Goal: Transaction & Acquisition: Purchase product/service

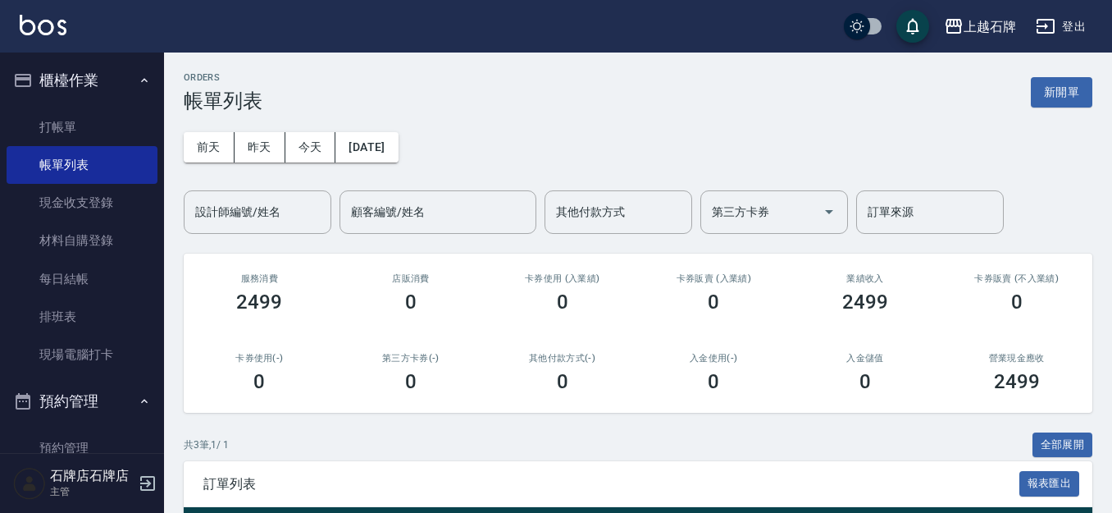
scroll to position [164, 0]
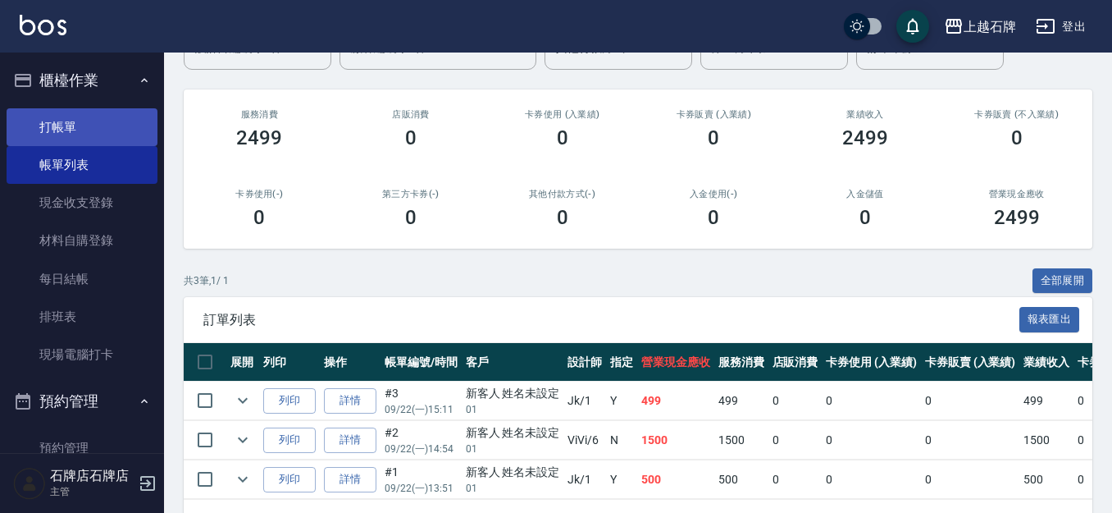
click at [107, 113] on link "打帳單" at bounding box center [82, 127] width 151 height 38
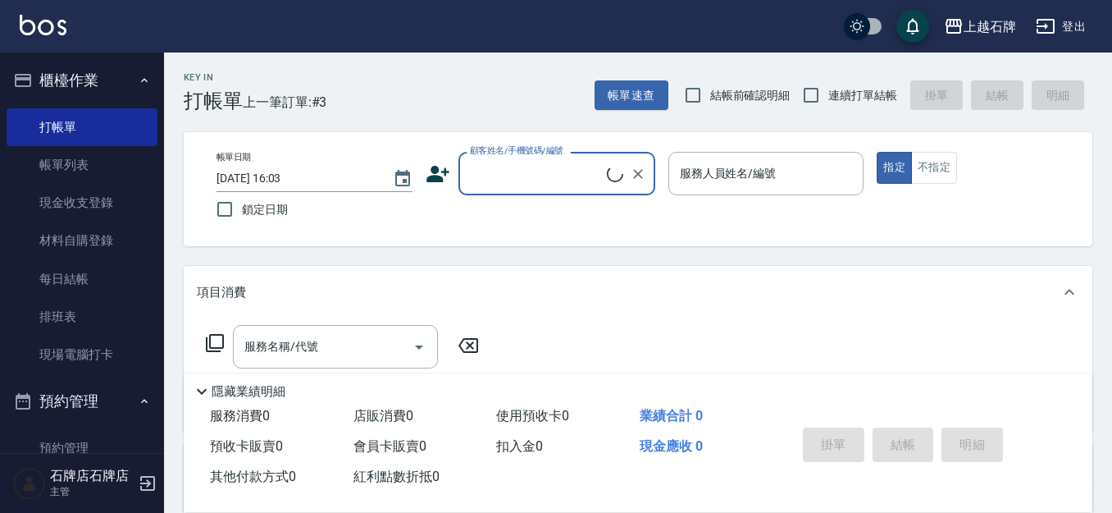
click at [569, 183] on input "顧客姓名/手機號碼/編號" at bounding box center [536, 173] width 141 height 29
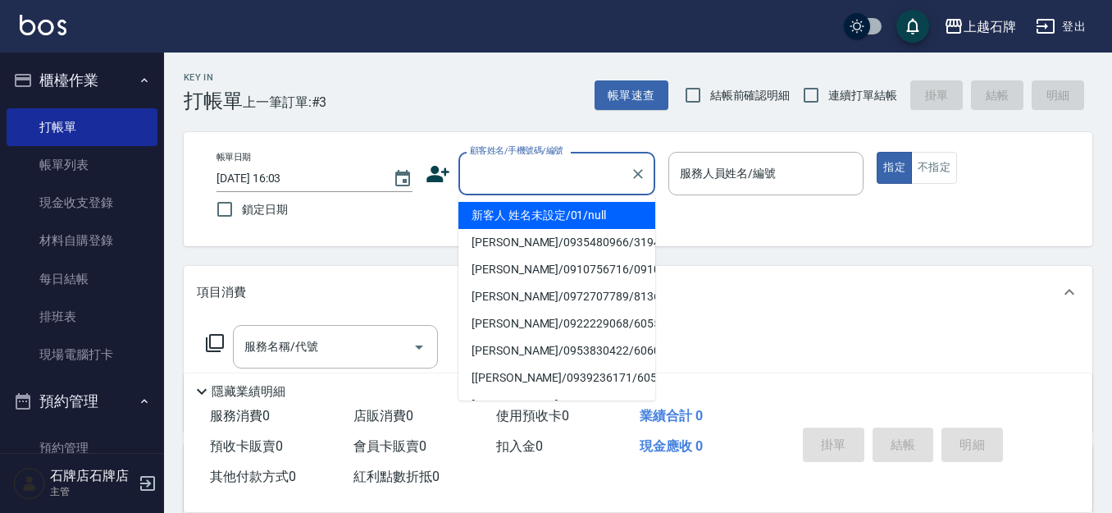
click at [631, 217] on li "新客人 姓名未設定/01/null" at bounding box center [556, 215] width 197 height 27
type input "新客人 姓名未設定/01/null"
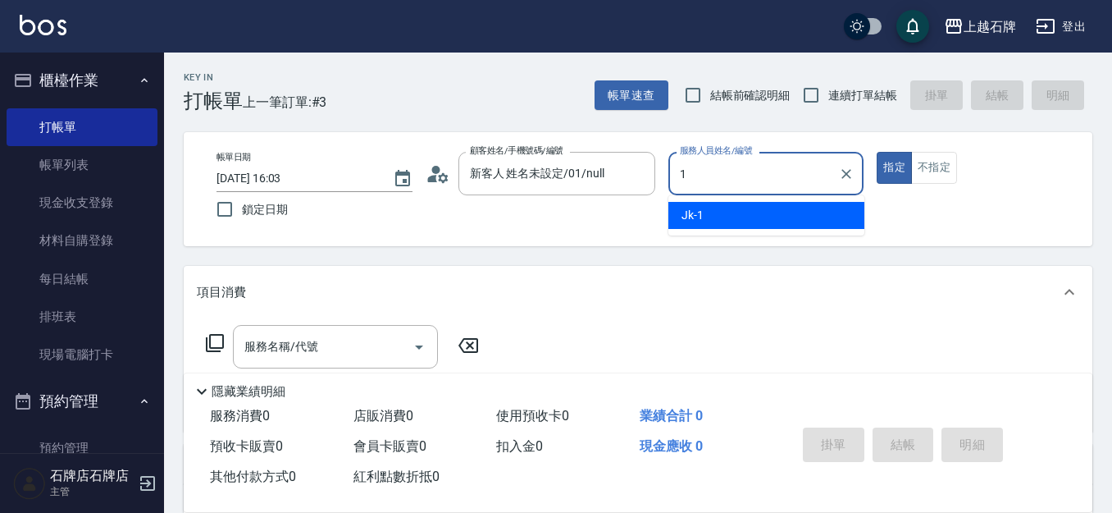
click at [711, 199] on ul "Jk -1" at bounding box center [766, 215] width 196 height 40
click at [723, 209] on div "Jk -1" at bounding box center [766, 215] width 196 height 27
type input "Jk-1"
click at [359, 334] on input "服務名稱/代號" at bounding box center [323, 346] width 166 height 29
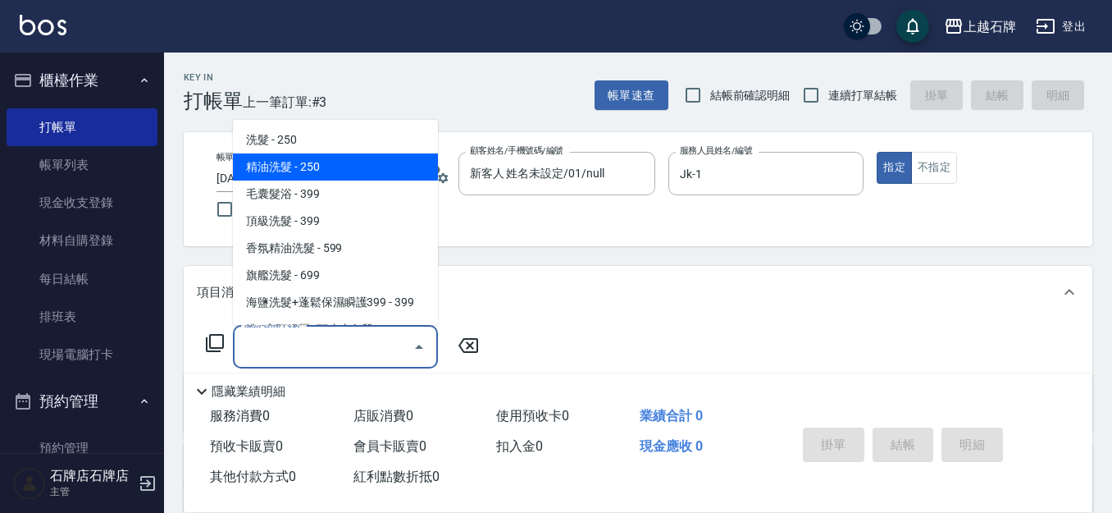
drag, startPoint x: 359, startPoint y: 177, endPoint x: 480, endPoint y: 311, distance: 180.0
click at [360, 177] on span "精油洗髮 - 250" at bounding box center [335, 166] width 205 height 27
type input "精油洗髮(102)"
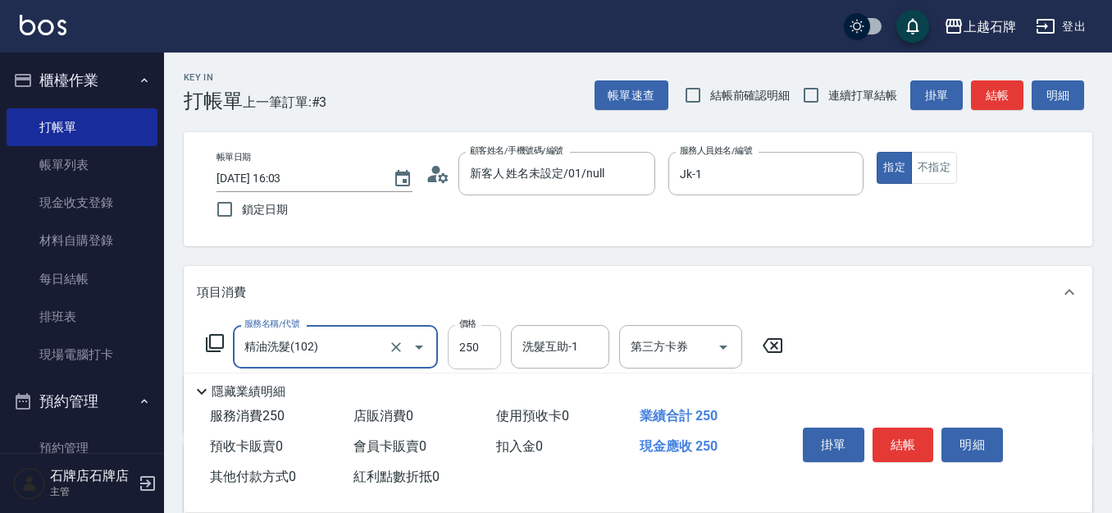
click at [491, 344] on input "250" at bounding box center [474, 347] width 53 height 44
type input "300"
click at [906, 435] on button "結帳" at bounding box center [904, 444] width 62 height 34
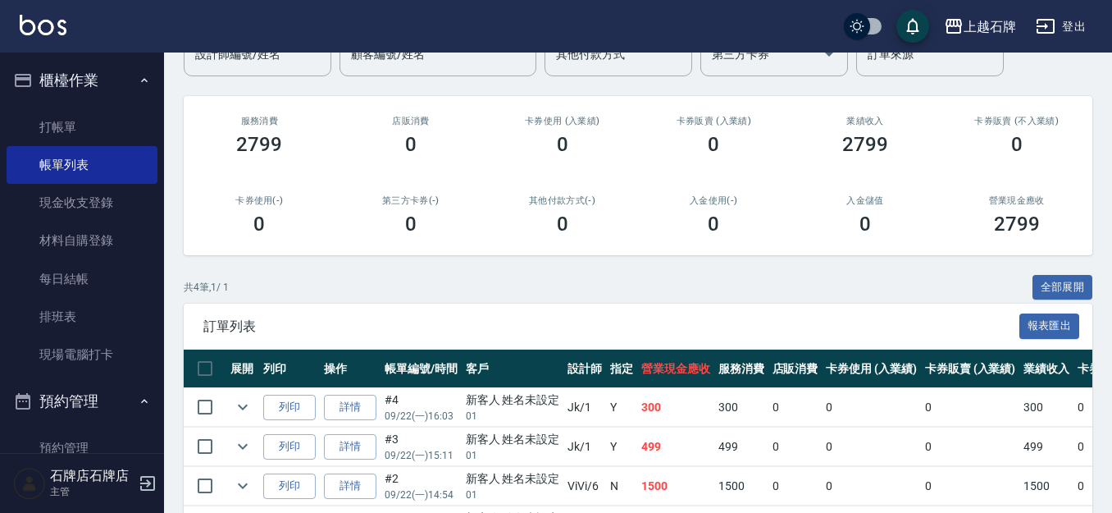
scroll to position [164, 0]
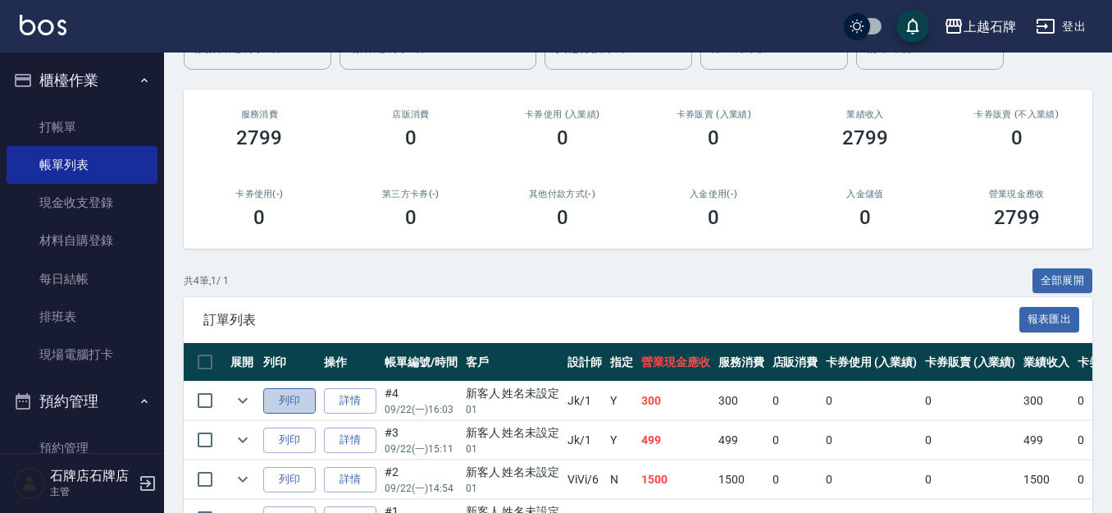
drag, startPoint x: 293, startPoint y: 407, endPoint x: 315, endPoint y: 401, distance: 22.9
click at [297, 407] on button "列印" at bounding box center [289, 400] width 52 height 25
click at [114, 404] on button "預約管理" at bounding box center [82, 401] width 151 height 43
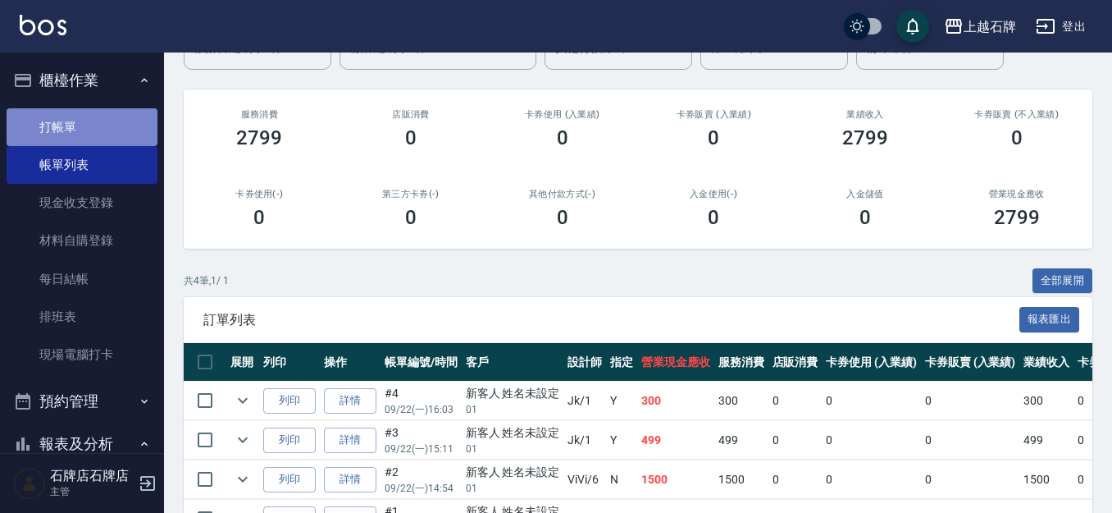
click at [133, 119] on link "打帳單" at bounding box center [82, 127] width 151 height 38
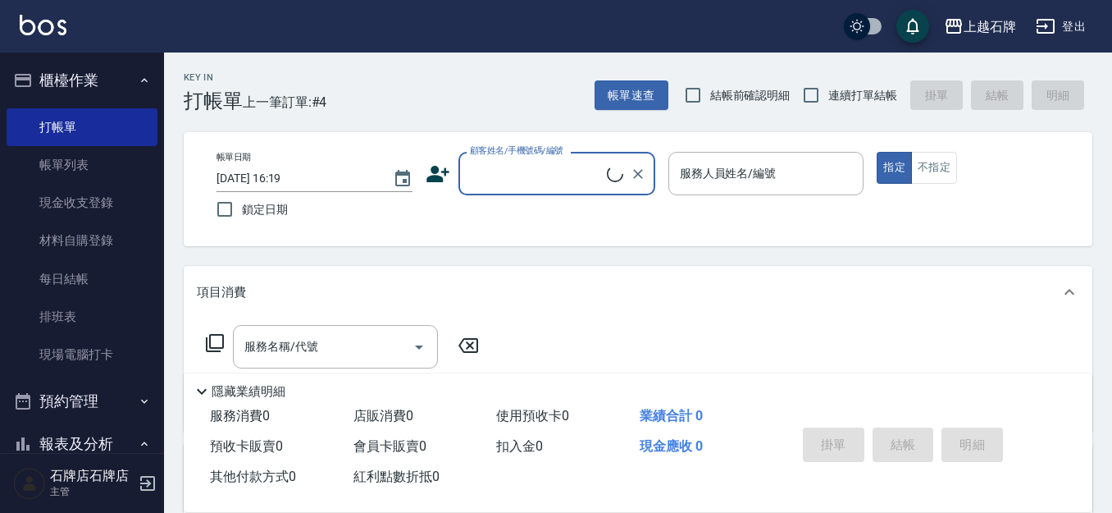
click at [608, 151] on div "帳單日期 [DATE] 16:19 鎖定日期 顧客姓名/手機號碼/編號 顧客姓名/手機號碼/編號 服務人員姓名/編號 服務人員姓名/編號 指定 不指定" at bounding box center [638, 189] width 909 height 114
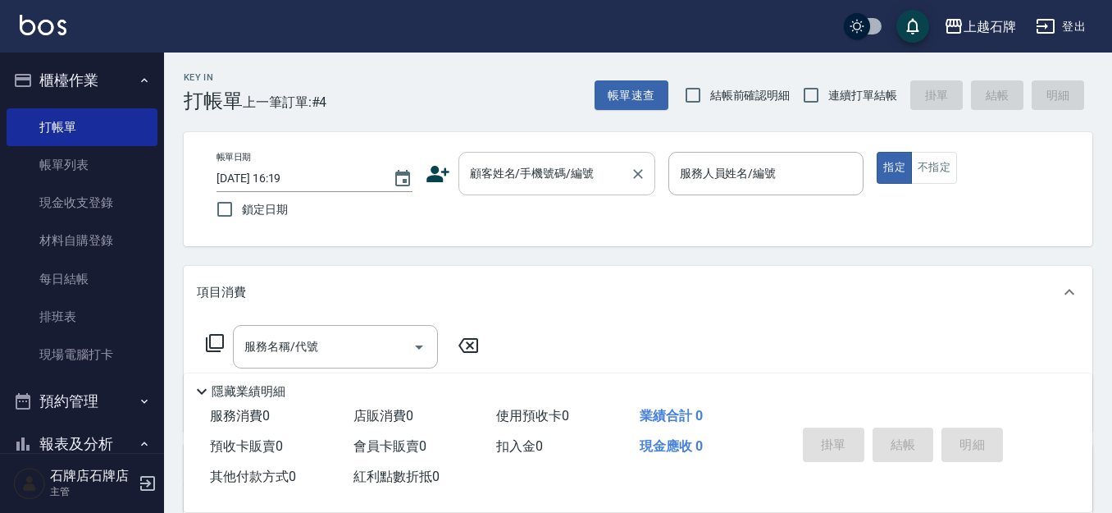
click at [589, 159] on input "顧客姓名/手機號碼/編號" at bounding box center [544, 173] width 157 height 29
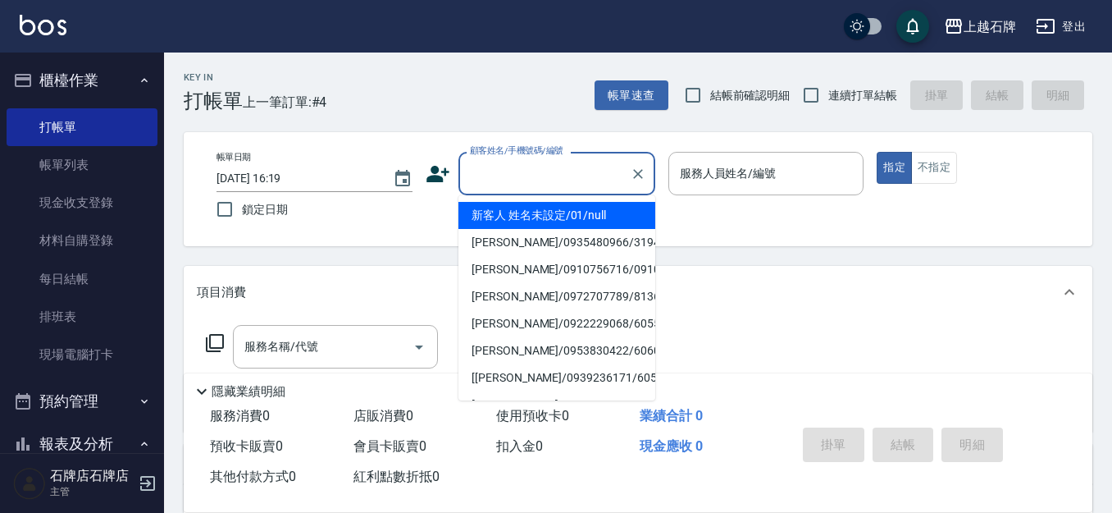
click at [624, 219] on li "新客人 姓名未設定/01/null" at bounding box center [556, 215] width 197 height 27
type input "1"
type input "新客人 姓名未設定/01/null"
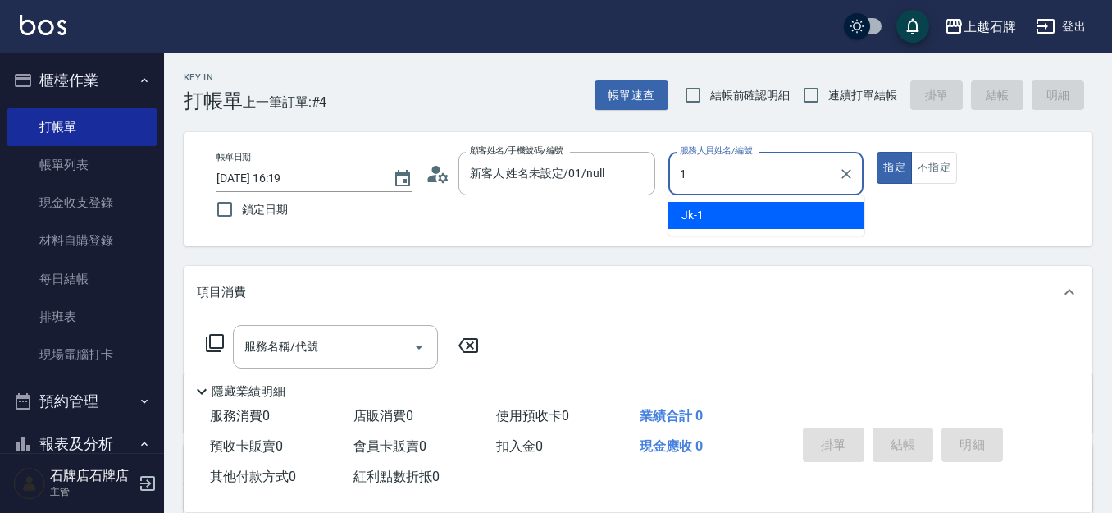
click at [724, 222] on div "Jk -1" at bounding box center [766, 215] width 196 height 27
type input "Jk-1"
drag, startPoint x: 399, startPoint y: 335, endPoint x: 422, endPoint y: 326, distance: 23.9
click at [401, 335] on input "服務名稱/代號" at bounding box center [323, 346] width 166 height 29
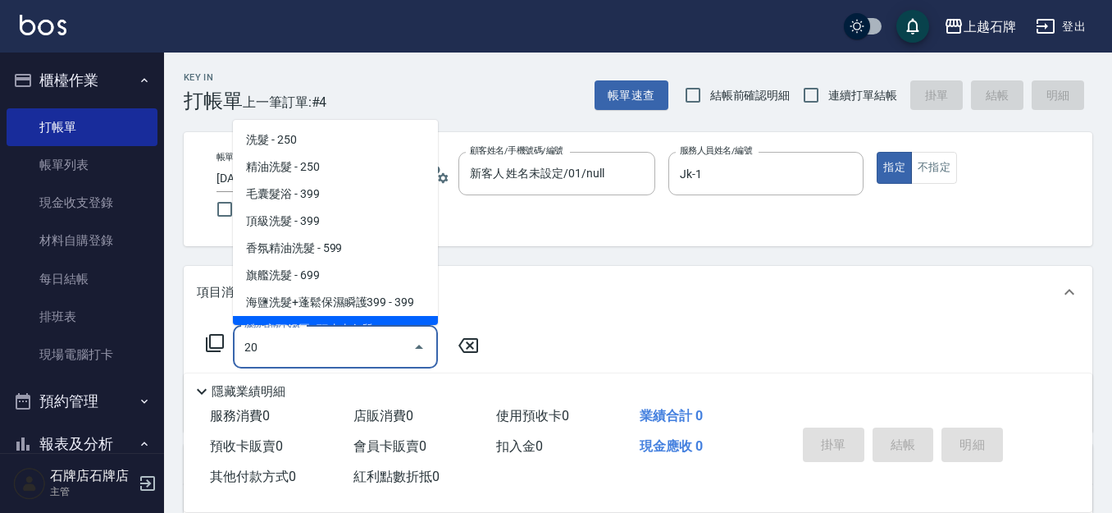
type input "203"
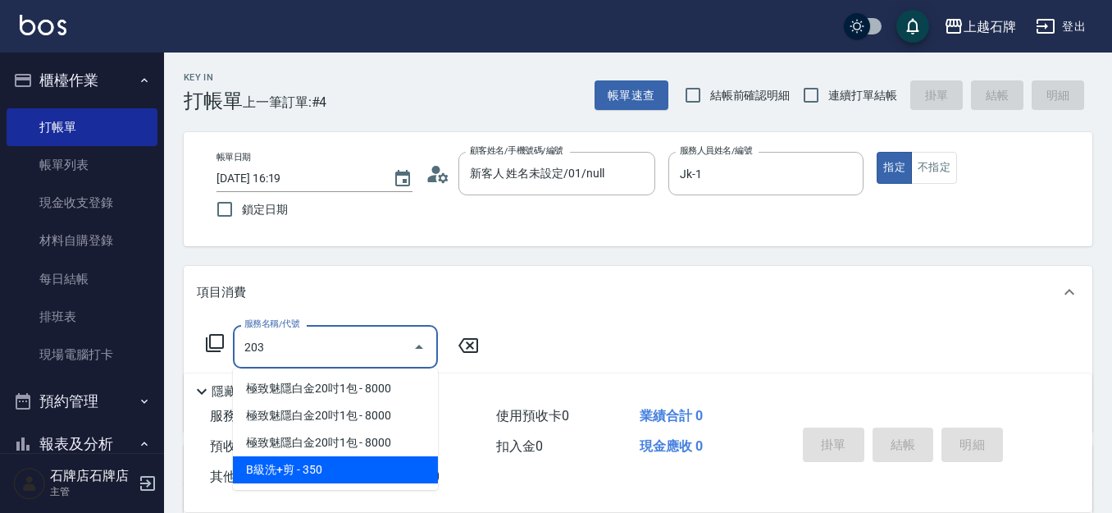
click at [348, 468] on span "B級洗+剪 - 350" at bounding box center [335, 469] width 205 height 27
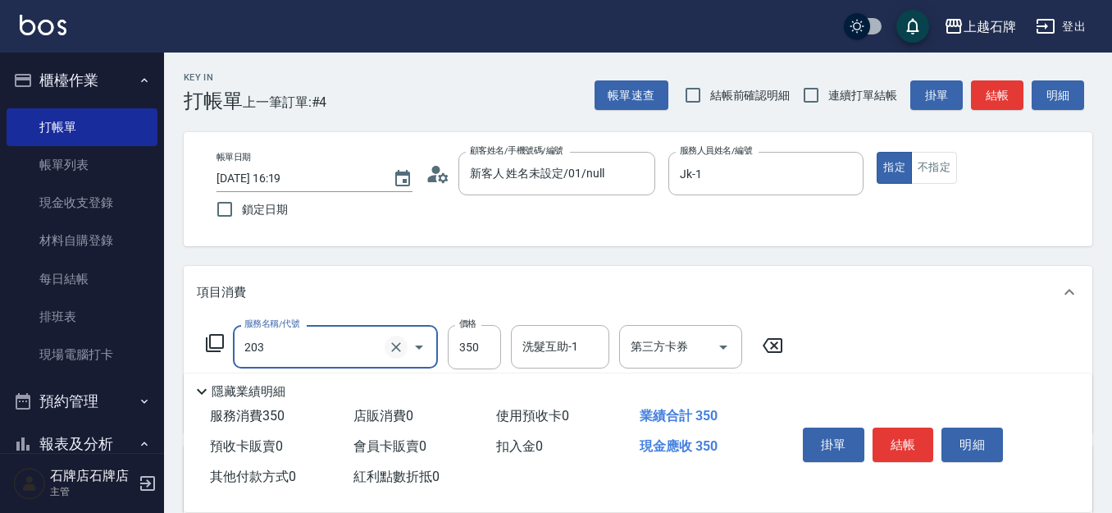
click at [395, 346] on icon "Clear" at bounding box center [396, 347] width 10 height 10
click at [357, 347] on input "服務名稱/代號" at bounding box center [312, 346] width 144 height 29
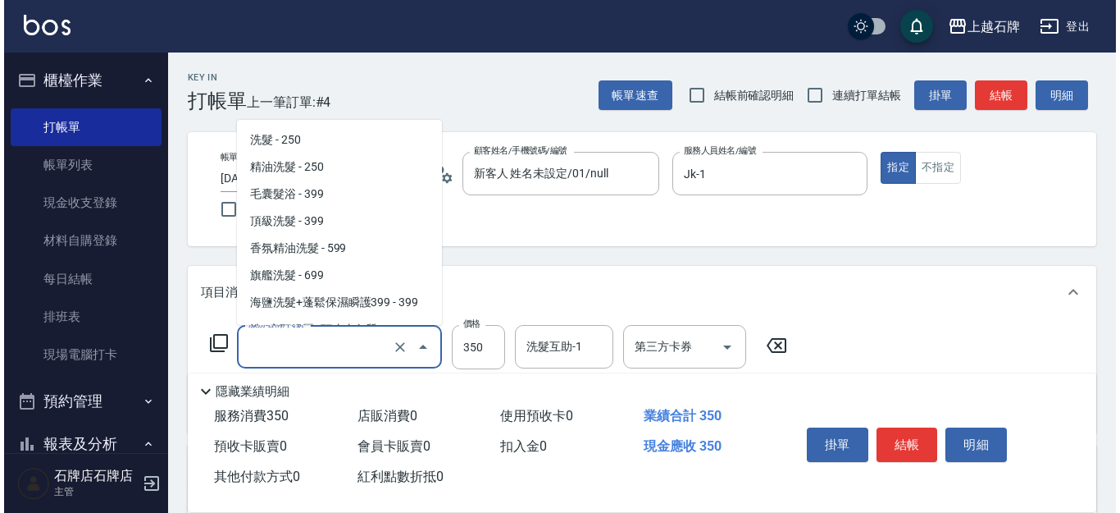
scroll to position [360, 0]
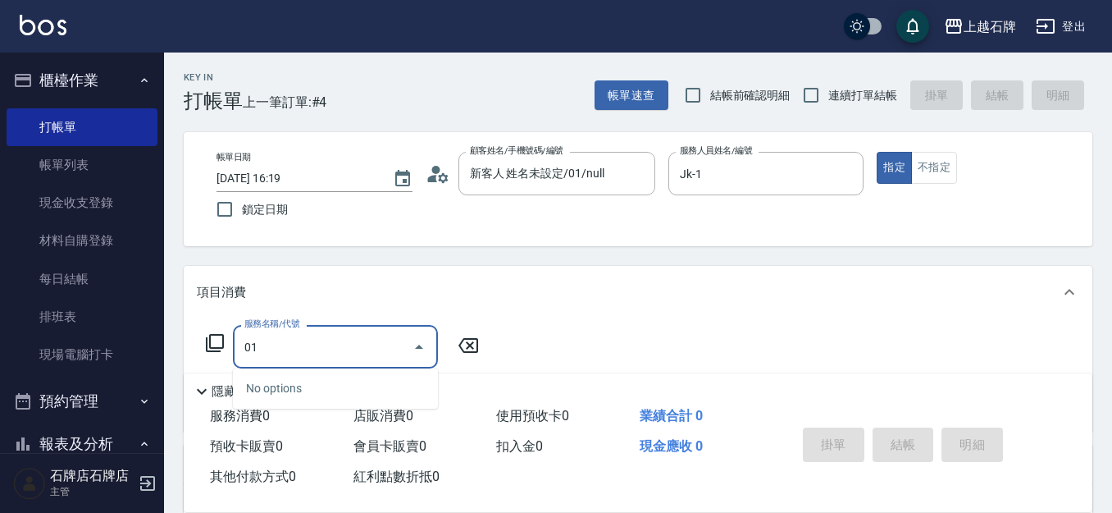
type input "0"
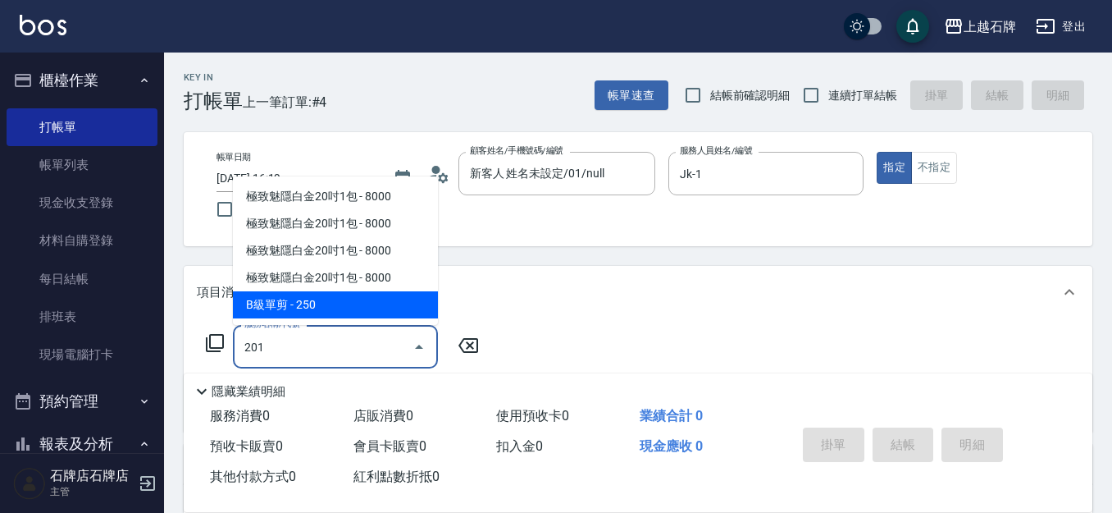
drag, startPoint x: 399, startPoint y: 308, endPoint x: 436, endPoint y: 326, distance: 41.1
click at [399, 308] on span "B級單剪 - 250" at bounding box center [335, 304] width 205 height 27
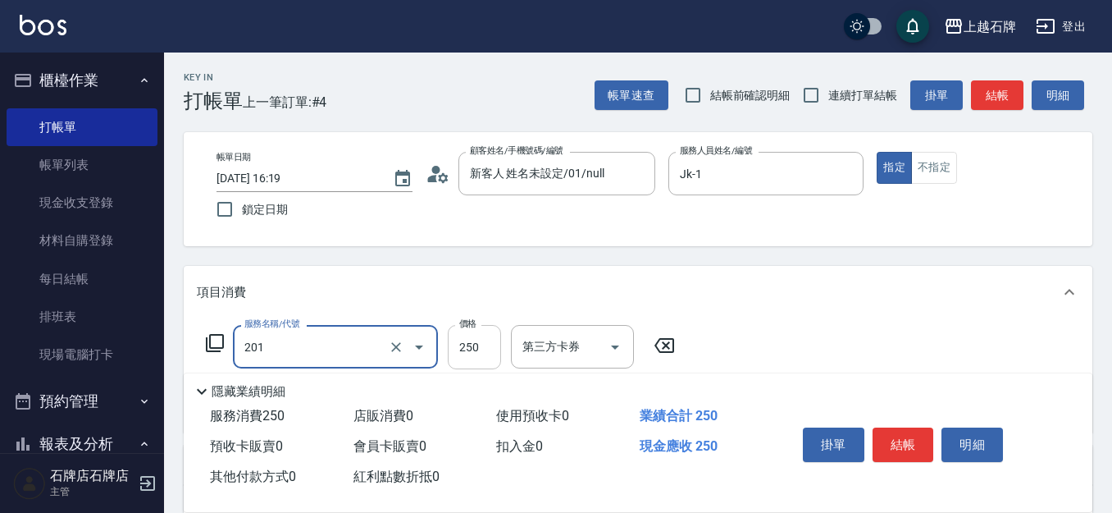
type input "B級單剪(201)"
click at [462, 342] on input "250" at bounding box center [474, 347] width 53 height 44
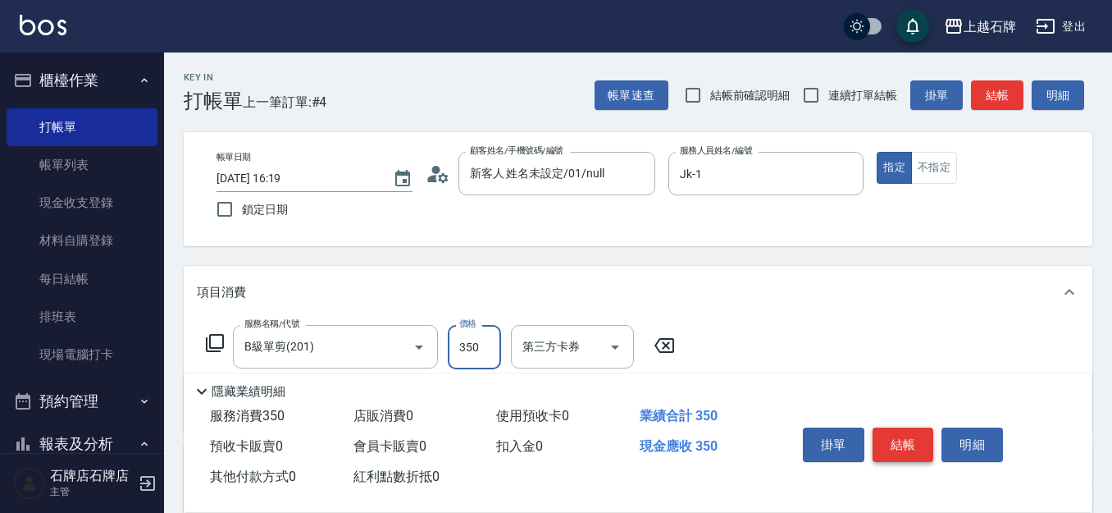
type input "350"
click at [896, 427] on button "結帳" at bounding box center [904, 444] width 62 height 34
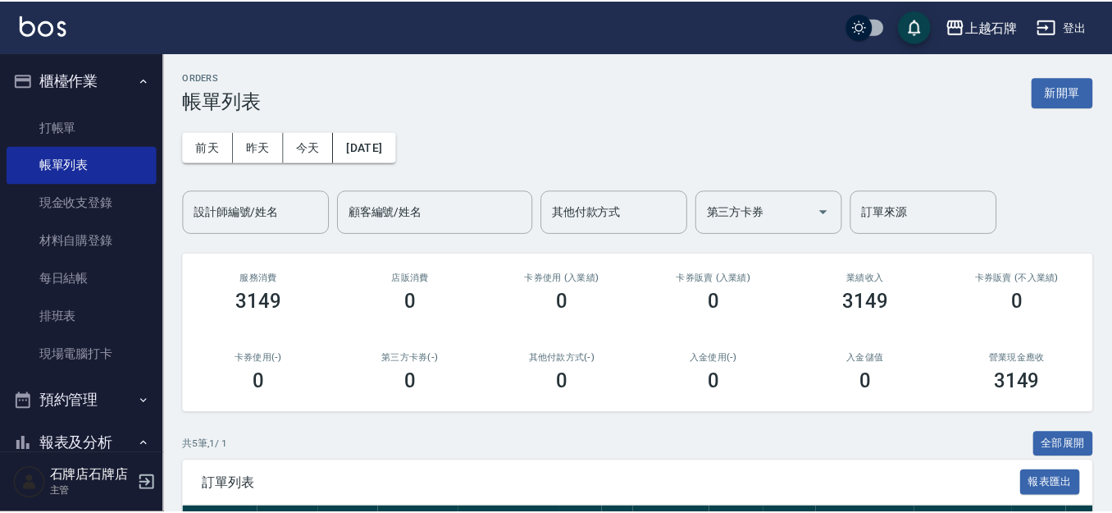
scroll to position [246, 0]
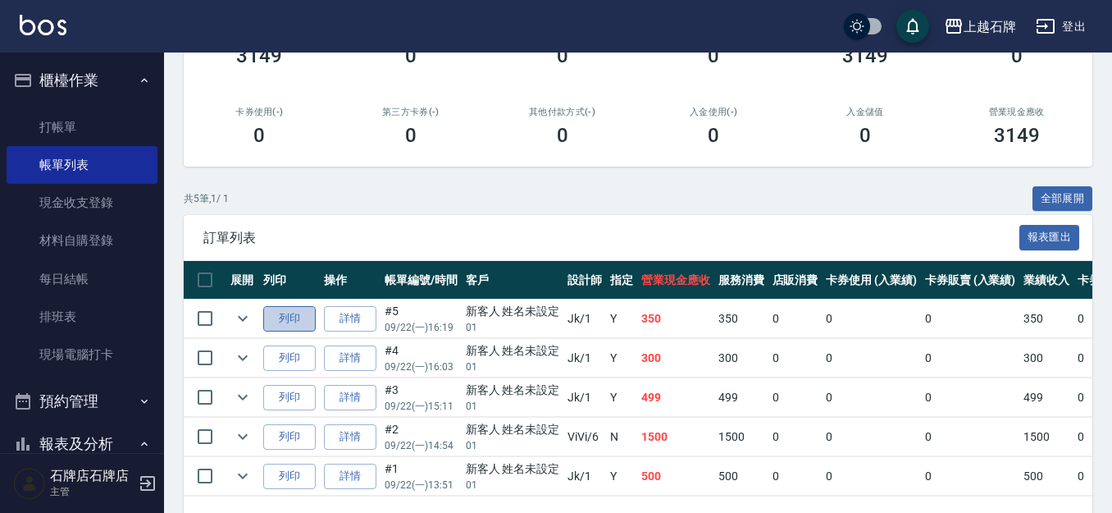
click at [277, 316] on button "列印" at bounding box center [289, 318] width 52 height 25
click at [263, 306] on button "列印" at bounding box center [289, 318] width 52 height 25
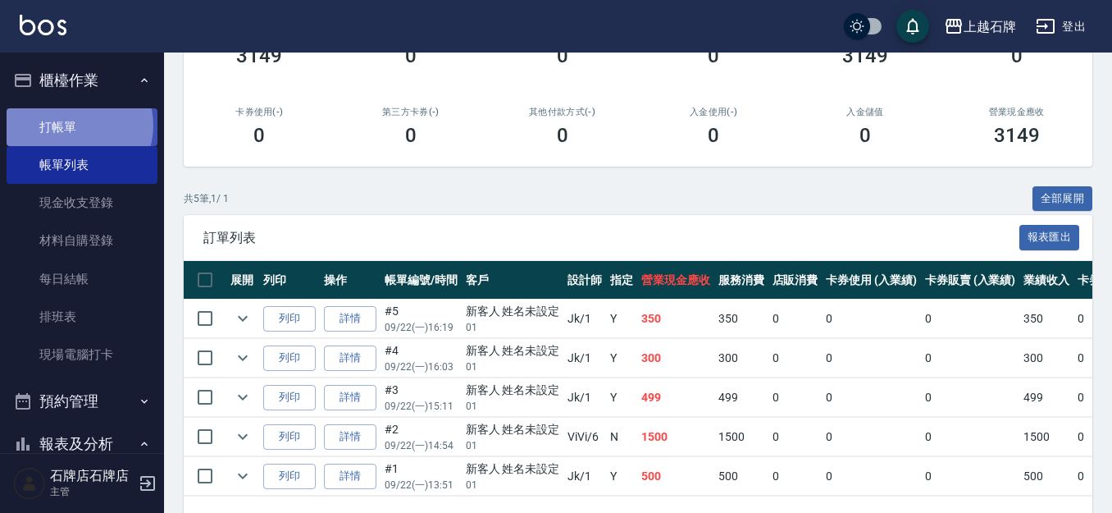
click at [73, 125] on link "打帳單" at bounding box center [82, 127] width 151 height 38
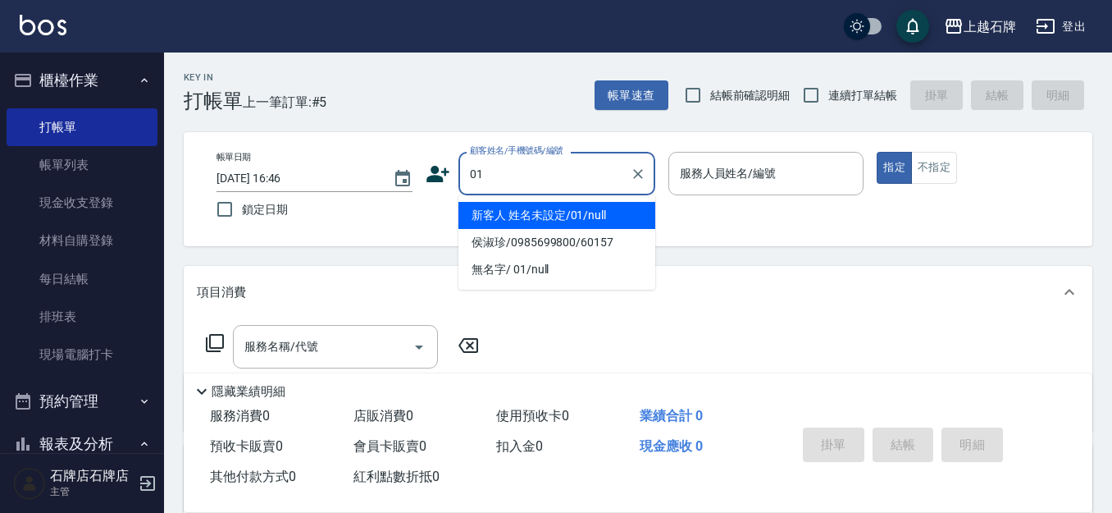
type input "新客人 姓名未設定/01/null"
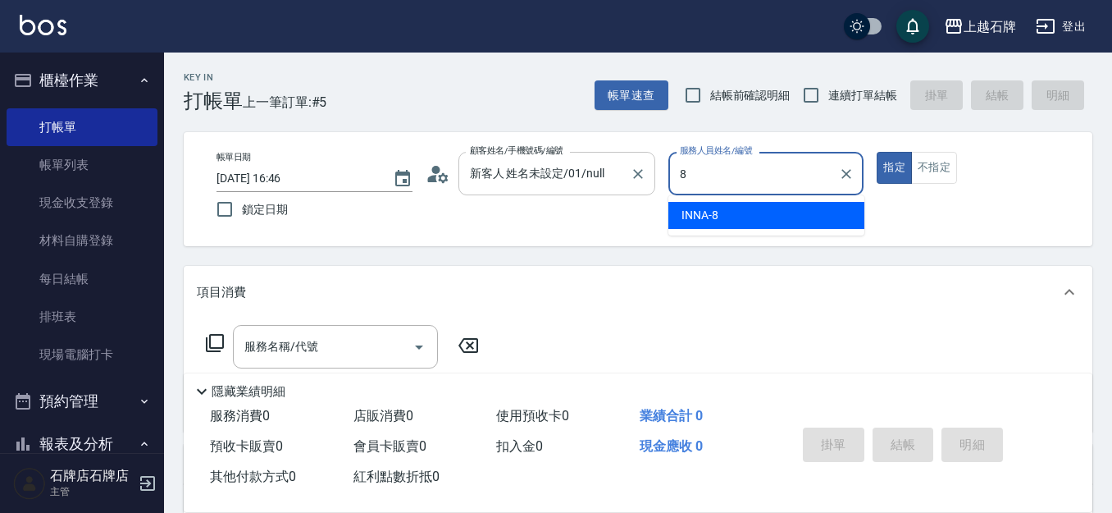
type input "8"
type button "true"
type input "INNA-8"
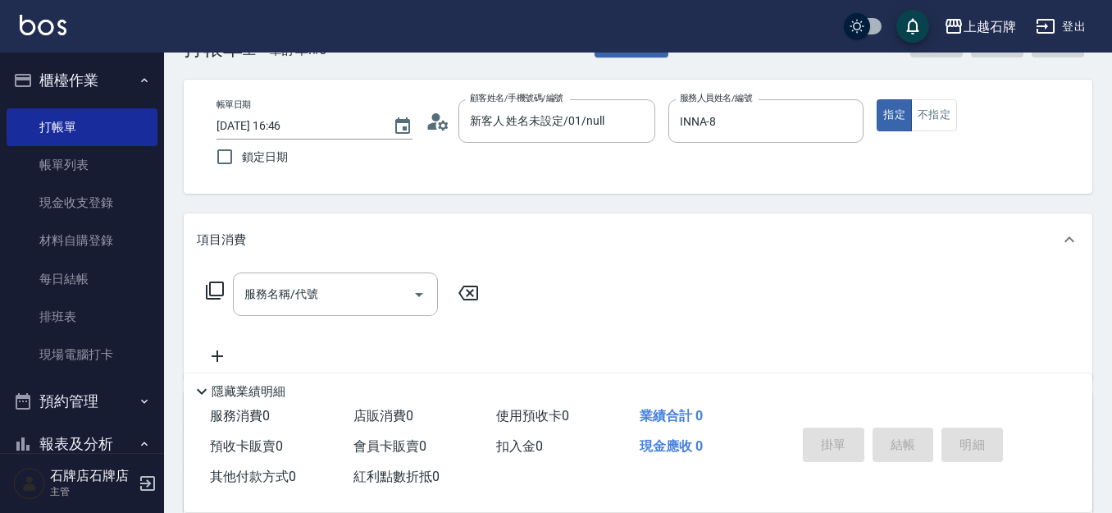
scroll to position [82, 0]
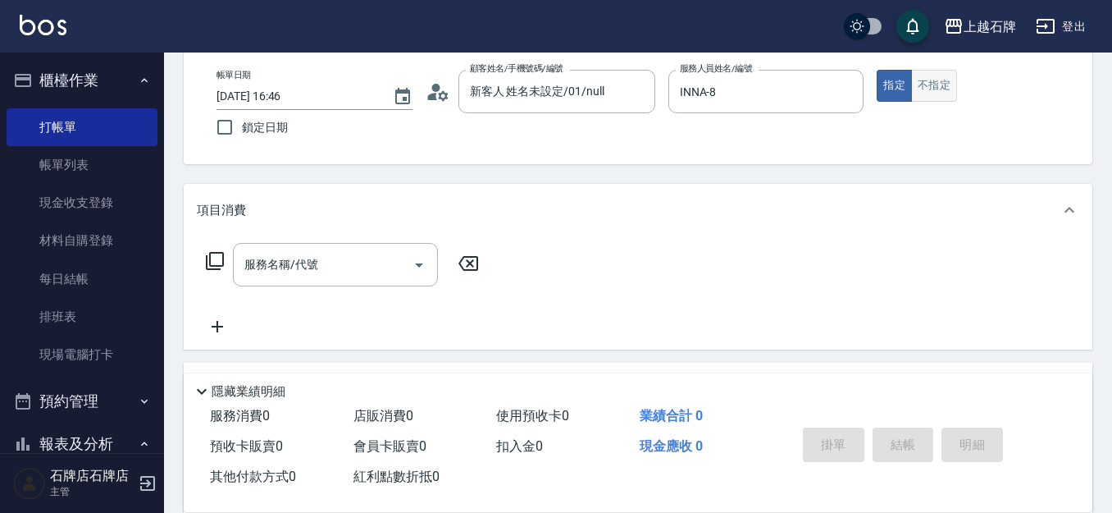
click at [948, 85] on button "不指定" at bounding box center [934, 86] width 46 height 32
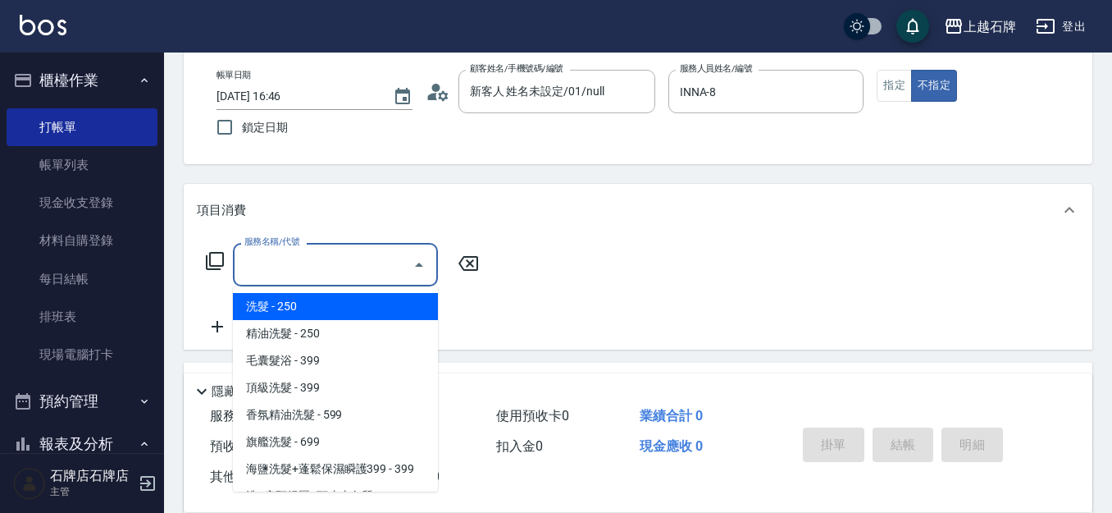
click at [298, 251] on div "服務名稱/代號 服務名稱/代號" at bounding box center [335, 264] width 205 height 43
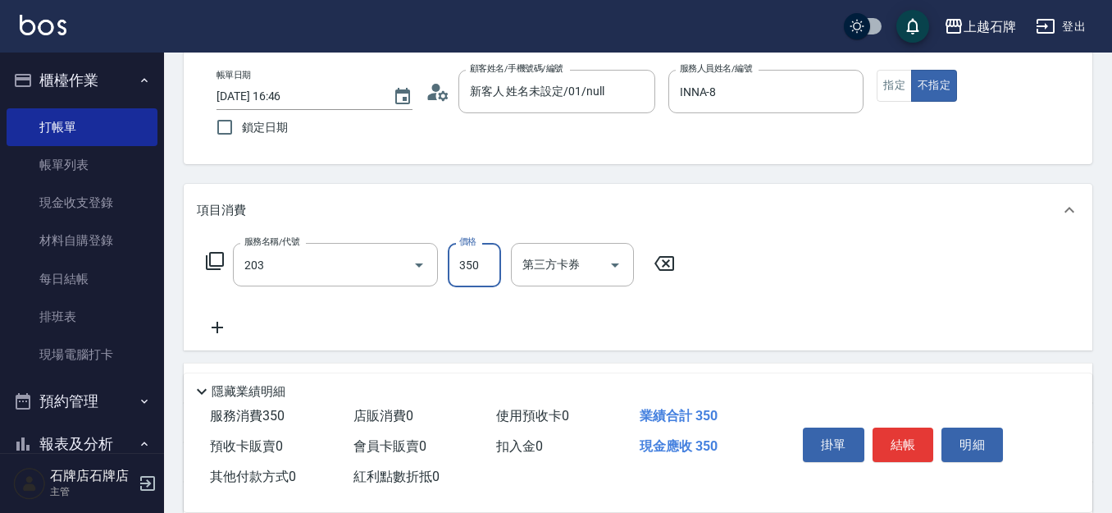
type input "B級洗+剪(203)"
type input "549"
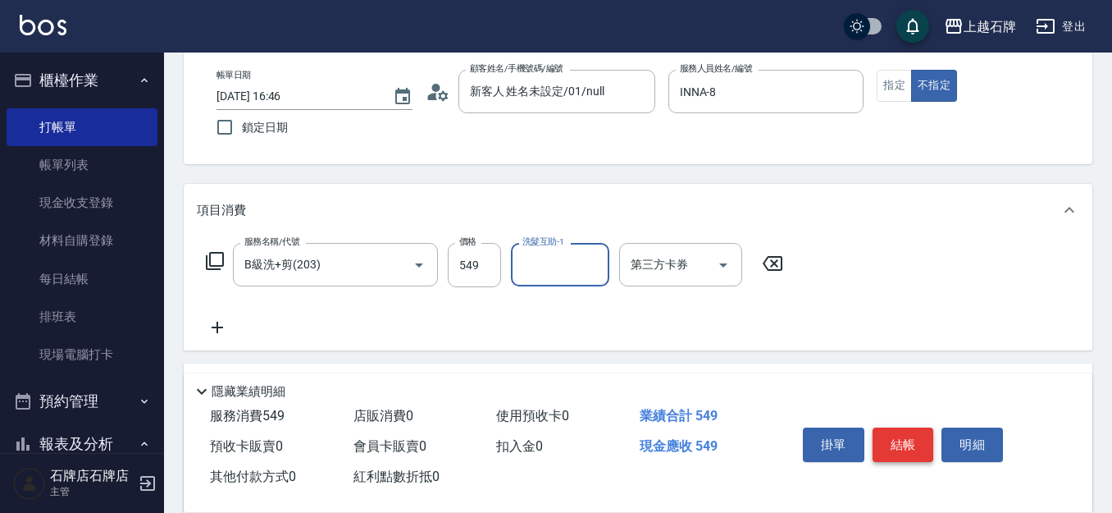
click at [923, 434] on button "結帳" at bounding box center [904, 444] width 62 height 34
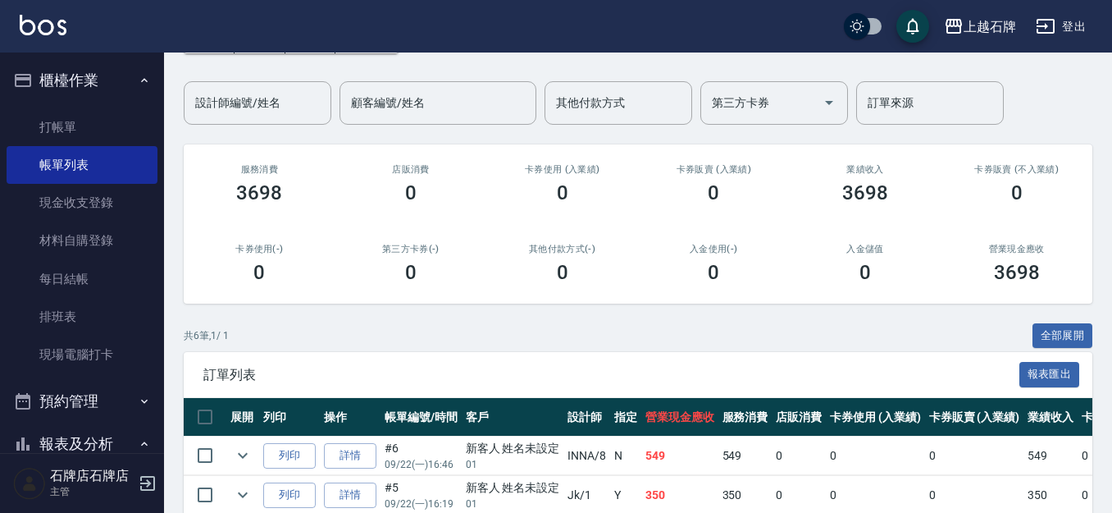
scroll to position [164, 0]
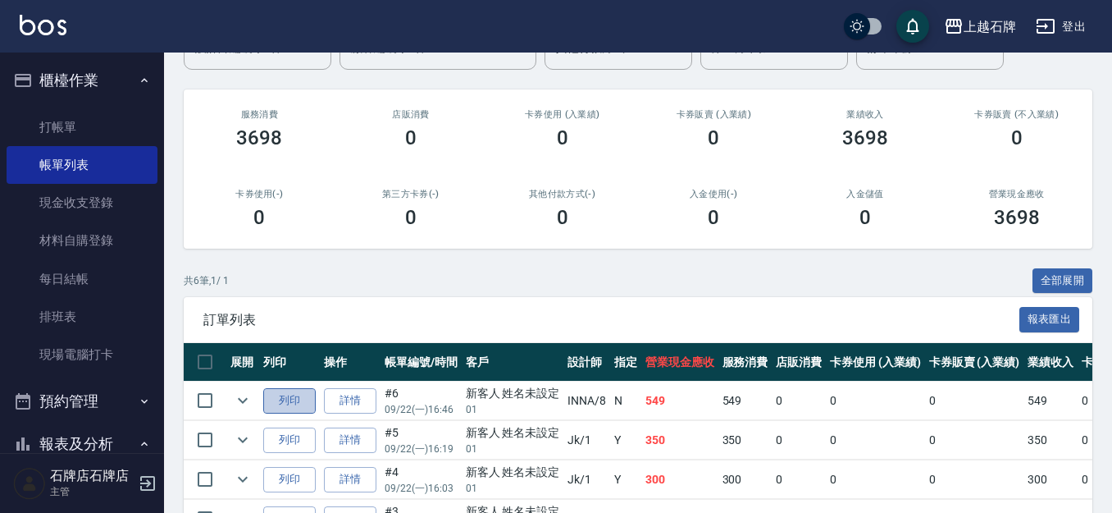
click at [291, 395] on button "列印" at bounding box center [289, 400] width 52 height 25
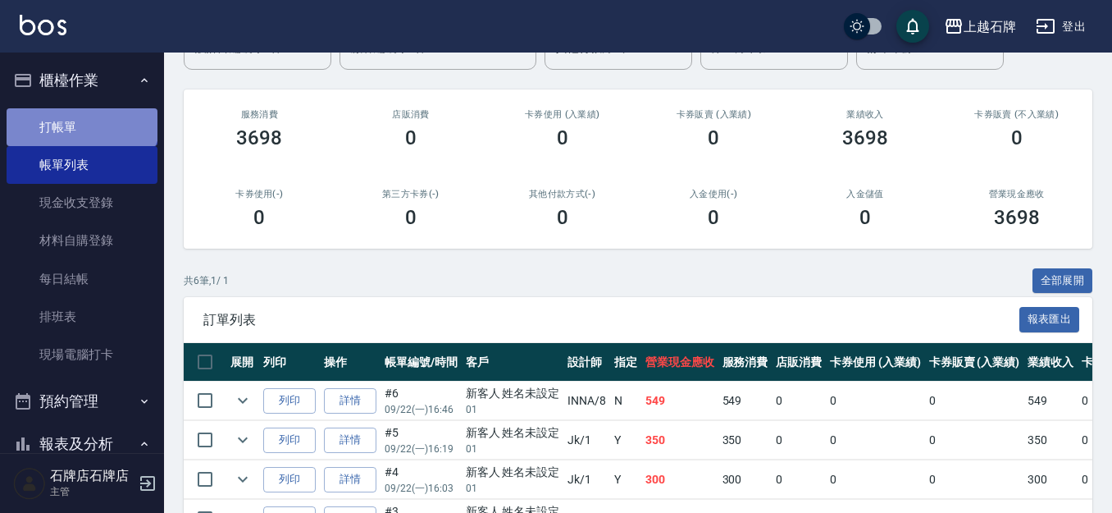
click at [80, 112] on link "打帳單" at bounding box center [82, 127] width 151 height 38
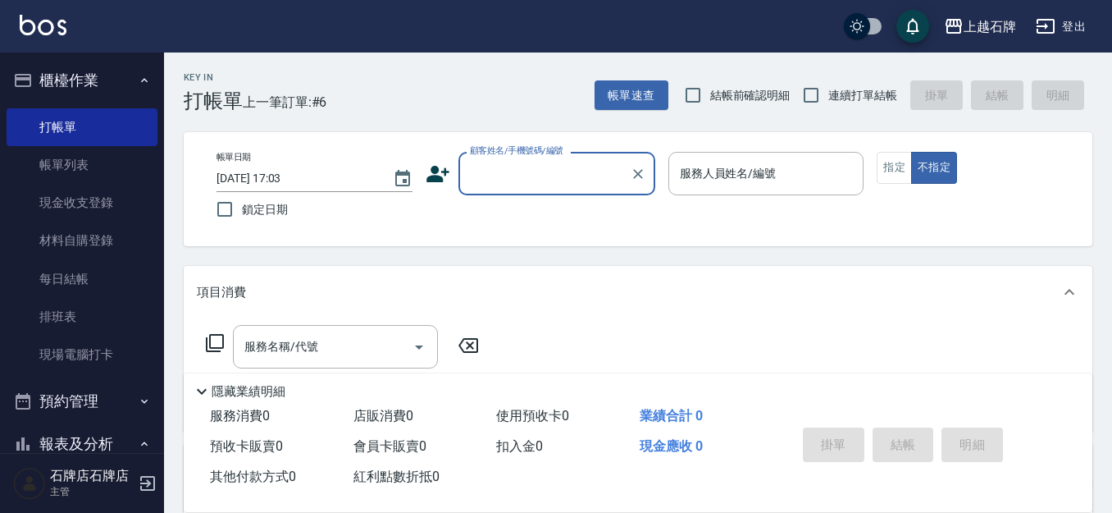
click at [569, 162] on input "顧客姓名/手機號碼/編號" at bounding box center [544, 173] width 157 height 29
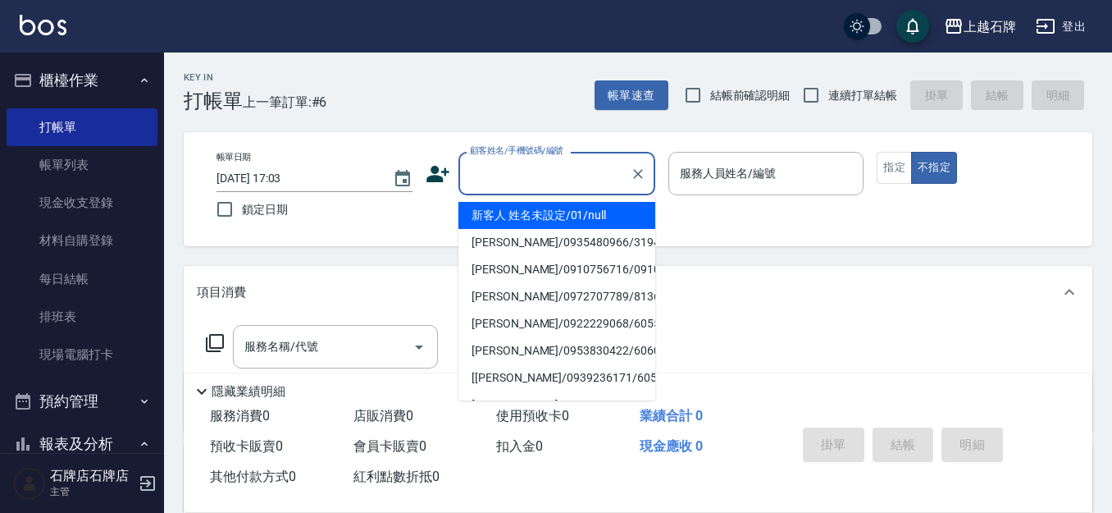
click at [587, 212] on li "新客人 姓名未設定/01/null" at bounding box center [556, 215] width 197 height 27
type input "1"
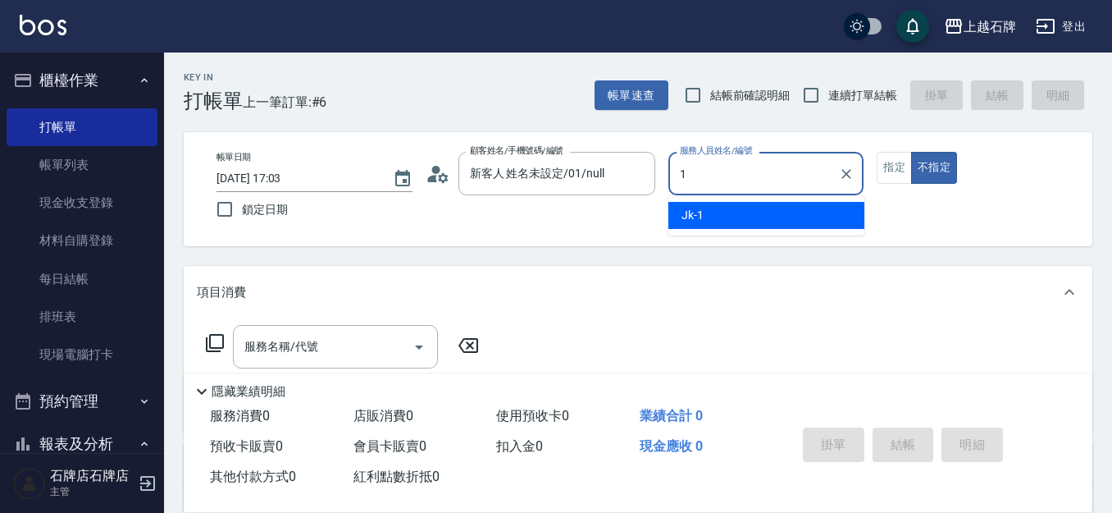
type input "新客人 姓名未設定/01/null"
click at [714, 223] on div "Jk -1" at bounding box center [766, 215] width 196 height 27
type input "Jk-1"
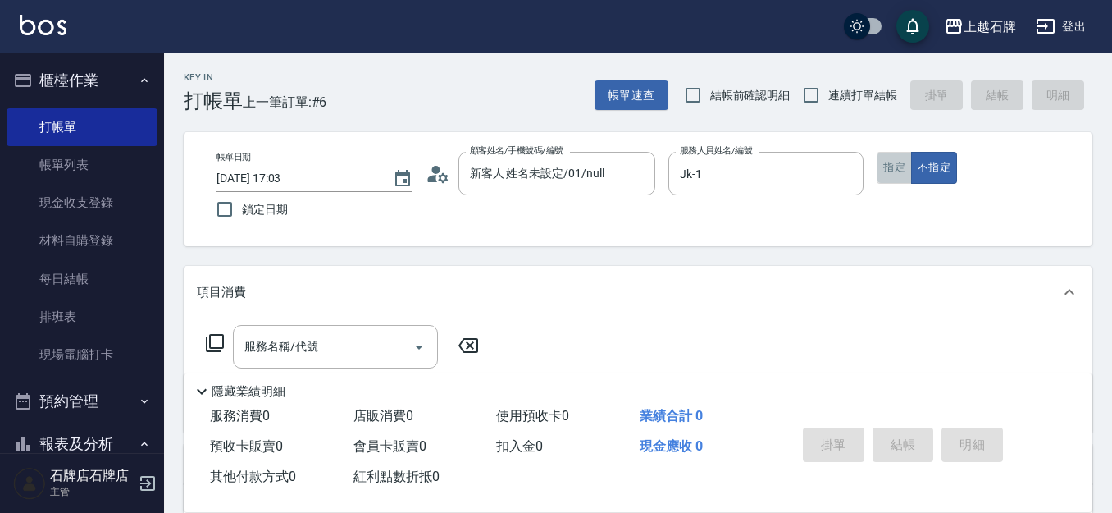
click at [892, 162] on button "指定" at bounding box center [894, 168] width 35 height 32
click at [267, 357] on input "服務名稱/代號" at bounding box center [323, 346] width 166 height 29
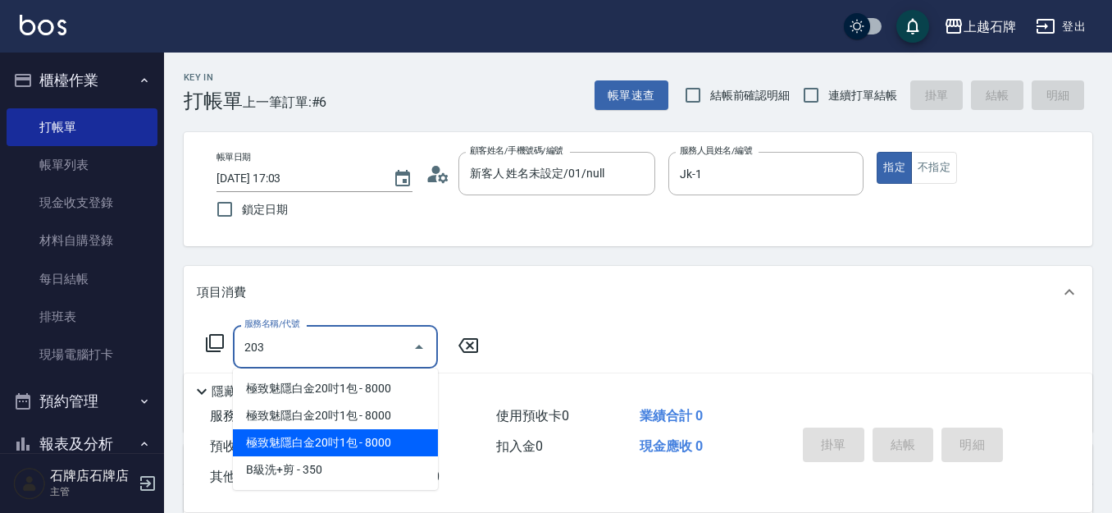
type input "203"
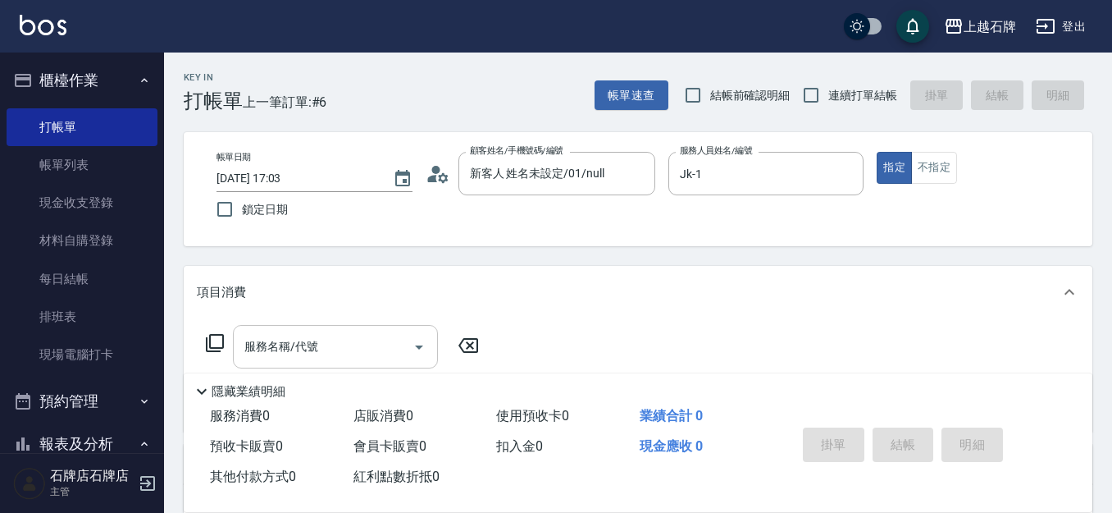
click at [331, 361] on input "服務名稱/代號" at bounding box center [323, 346] width 166 height 29
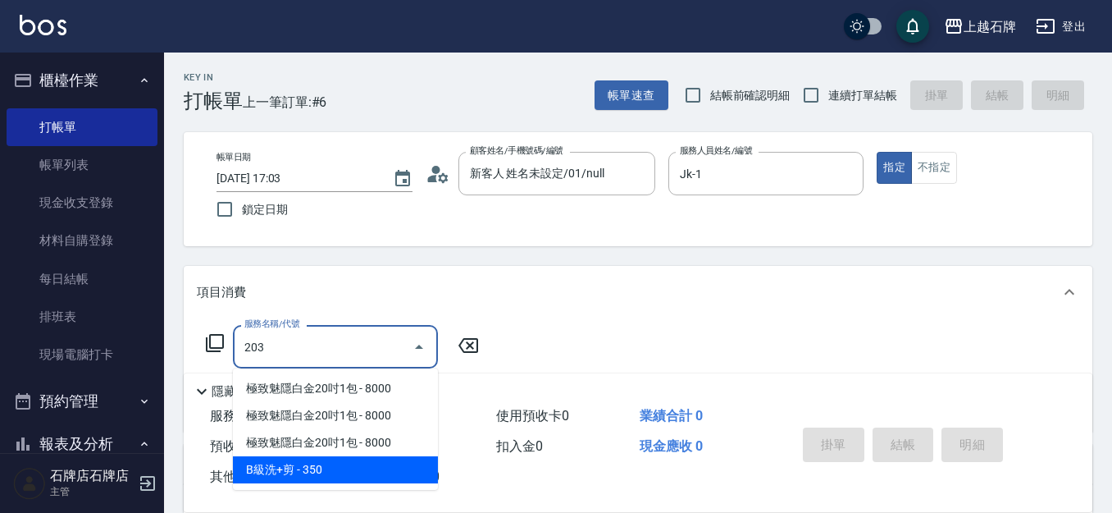
click at [335, 459] on span "B級洗+剪 - 350" at bounding box center [335, 469] width 205 height 27
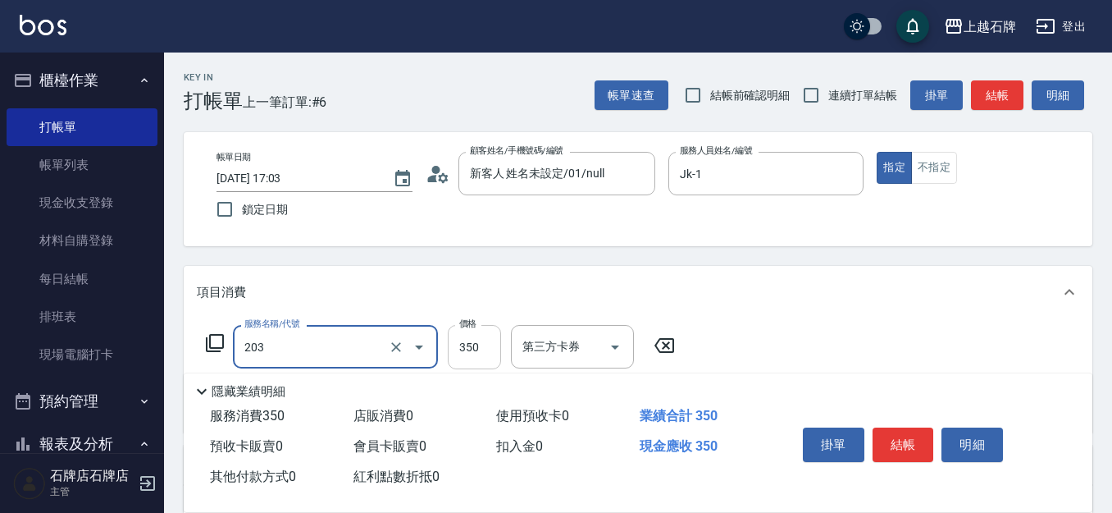
click at [466, 362] on input "350" at bounding box center [474, 347] width 53 height 44
type input "B級洗+剪(203)"
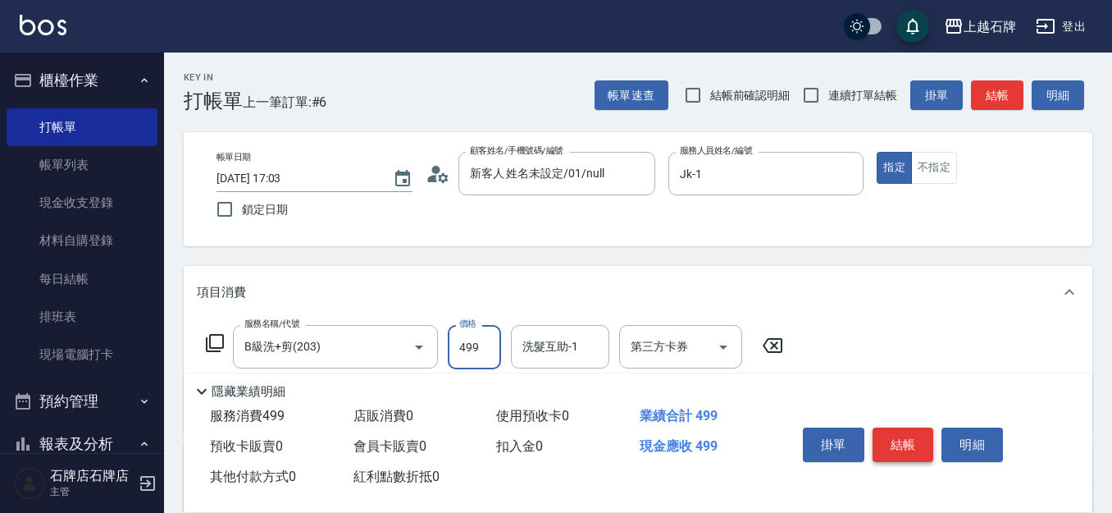
type input "499"
click at [896, 423] on div "掛單 結帳 明細" at bounding box center [903, 447] width 214 height 52
click at [896, 427] on button "結帳" at bounding box center [904, 444] width 62 height 34
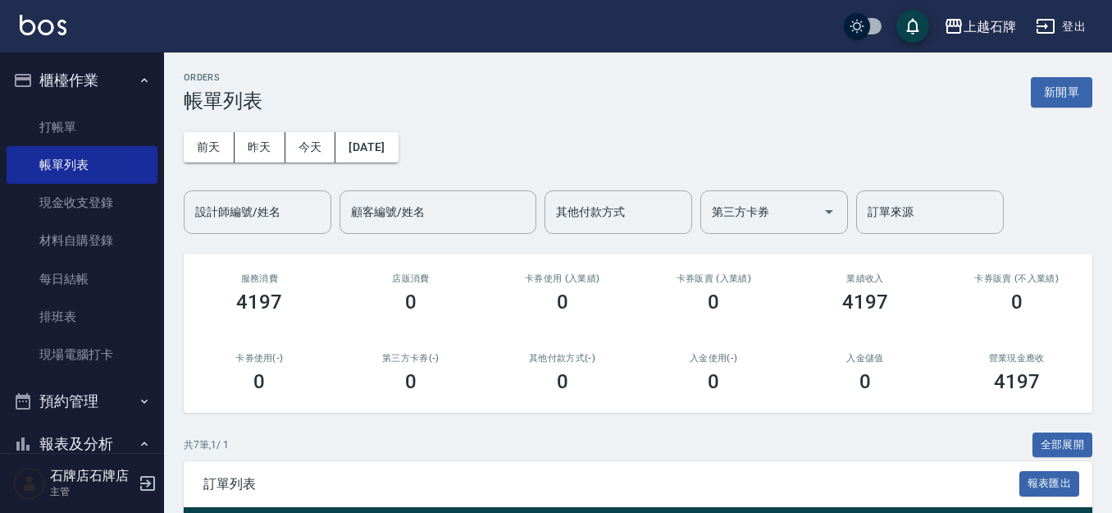
scroll to position [164, 0]
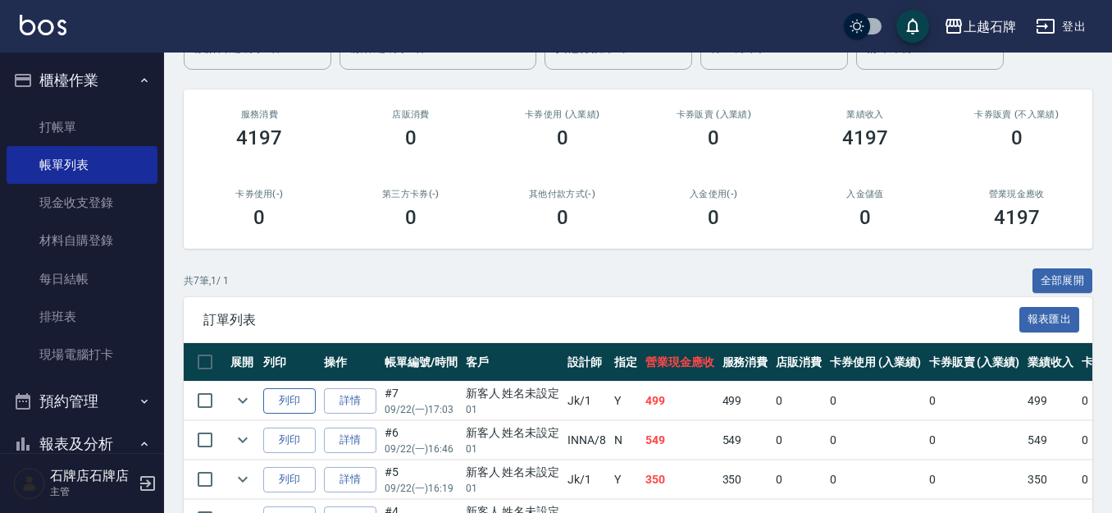
click at [290, 395] on button "列印" at bounding box center [289, 400] width 52 height 25
click at [121, 121] on link "打帳單" at bounding box center [82, 127] width 151 height 38
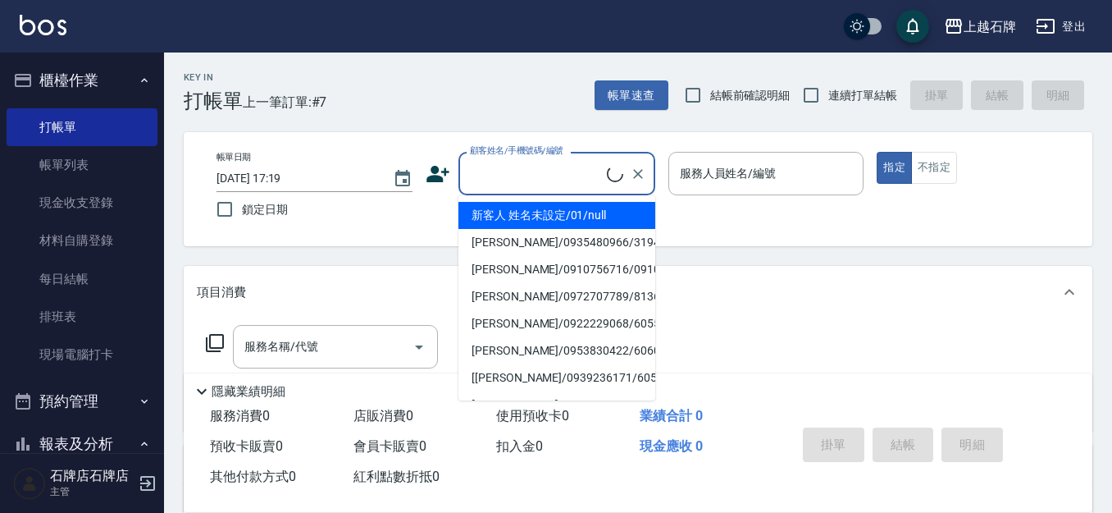
click at [526, 179] on input "顧客姓名/手機號碼/編號" at bounding box center [536, 173] width 141 height 29
click at [601, 203] on li "新客人 姓名未設定/01/null" at bounding box center [556, 215] width 197 height 27
type input "新客人 姓名未設定/01/null"
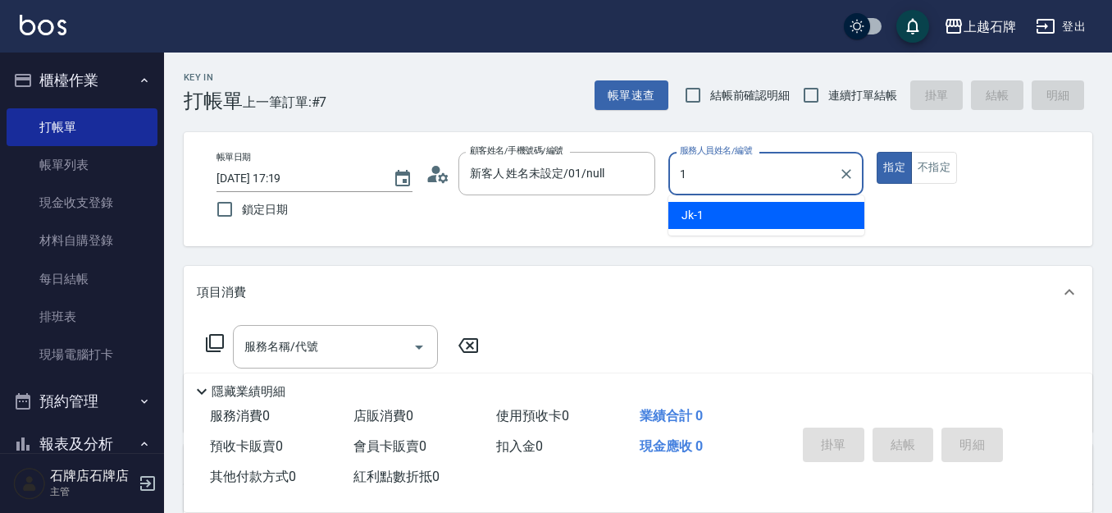
click at [709, 198] on ul "Jk -1" at bounding box center [766, 215] width 196 height 40
click at [714, 201] on ul "Jk -1" at bounding box center [766, 215] width 196 height 40
click at [714, 206] on div "Jk -1" at bounding box center [766, 215] width 196 height 27
type input "Jk-1"
click at [347, 346] on input "服務名稱/代號" at bounding box center [323, 346] width 166 height 29
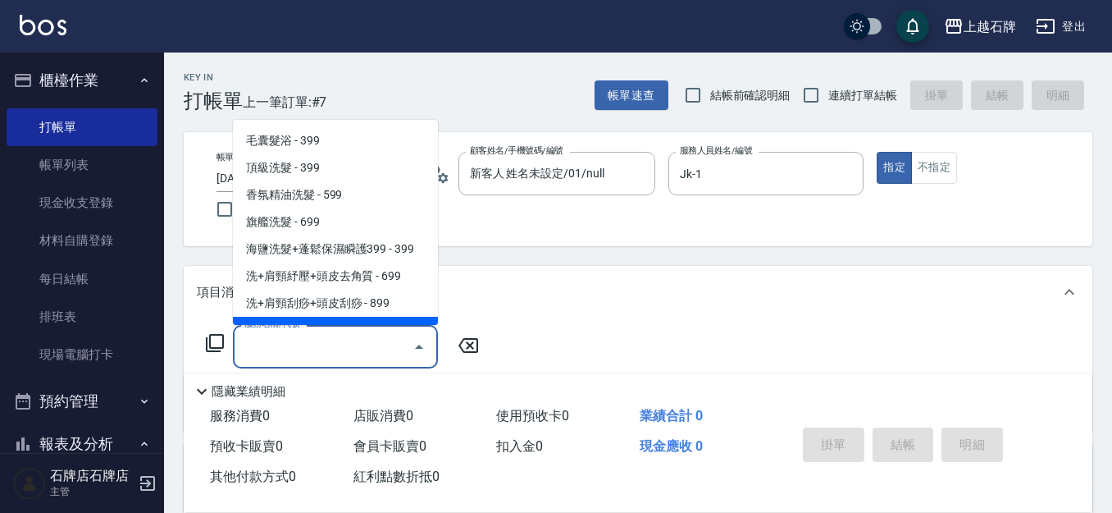
scroll to position [82, 0]
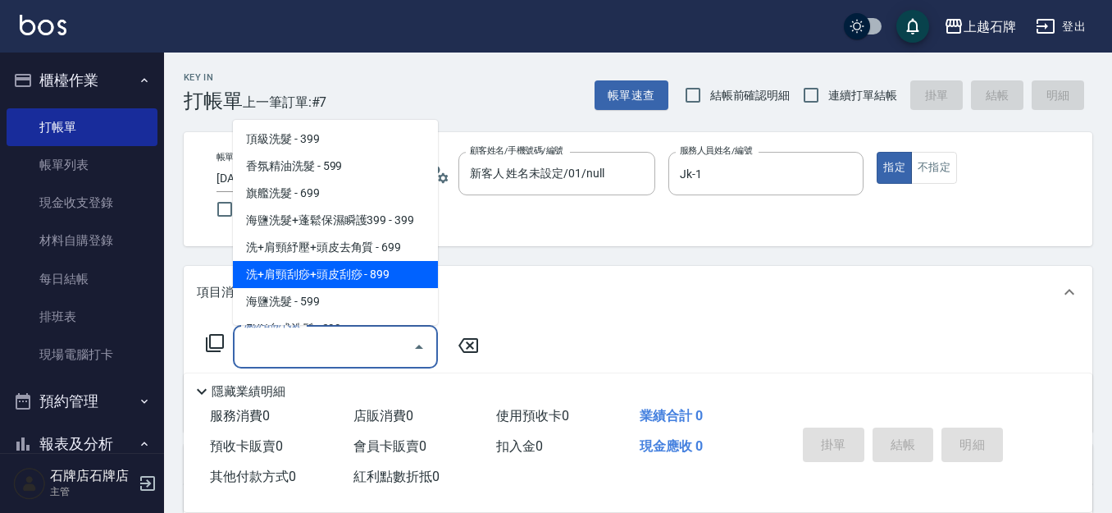
click at [367, 264] on span "洗+肩頸刮痧+頭皮刮痧 - 899" at bounding box center [335, 274] width 205 height 27
type input "洗+肩頸刮痧+頭皮刮痧(109)"
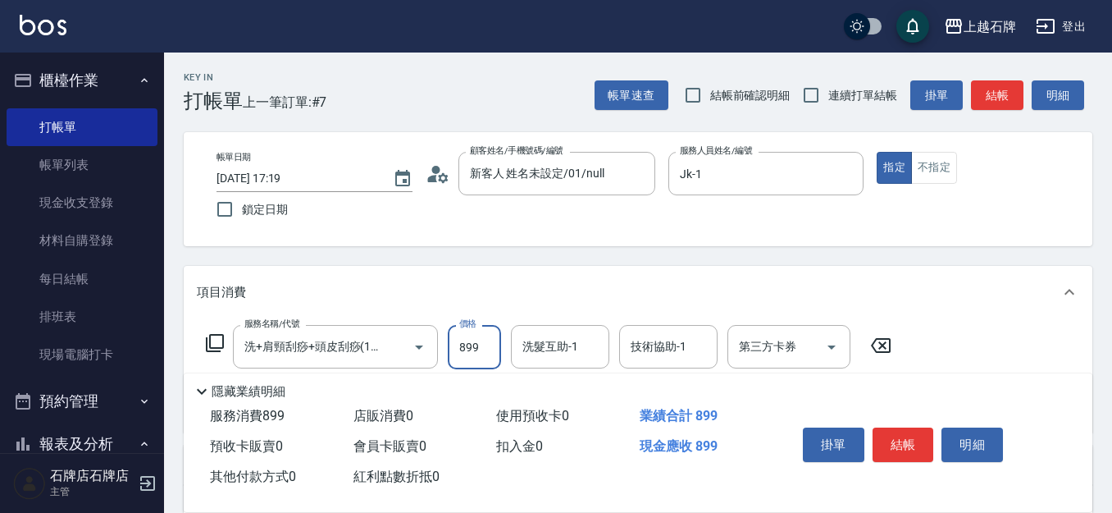
click at [471, 338] on input "899" at bounding box center [474, 347] width 53 height 44
type input "999"
click at [557, 344] on div "洗髮互助-1 洗髮互助-1" at bounding box center [560, 346] width 98 height 43
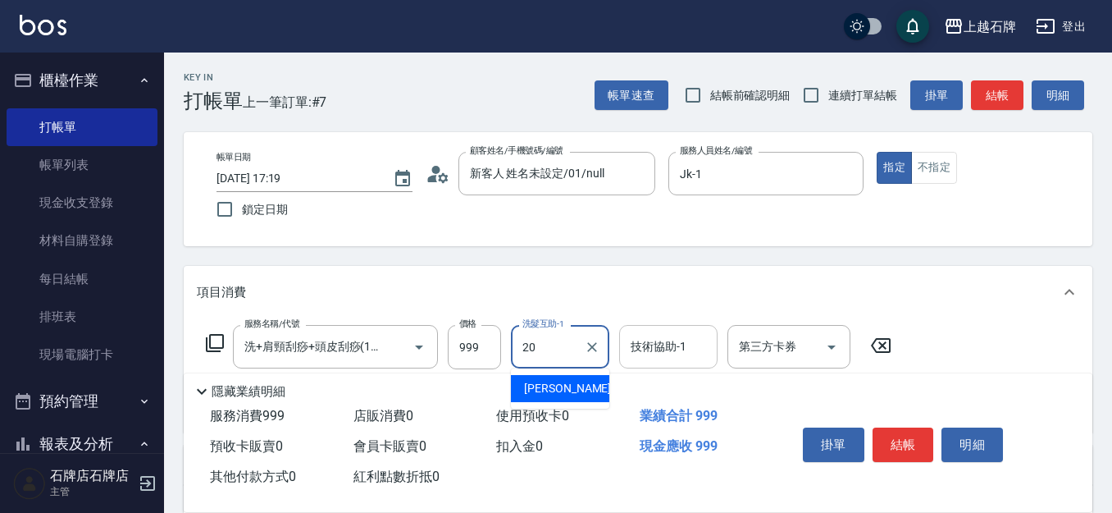
click at [570, 386] on div "[PERSON_NAME] -20" at bounding box center [560, 388] width 98 height 27
type input "[PERSON_NAME]-20"
click at [659, 343] on div "技術協助-1 技術協助-1" at bounding box center [668, 346] width 98 height 43
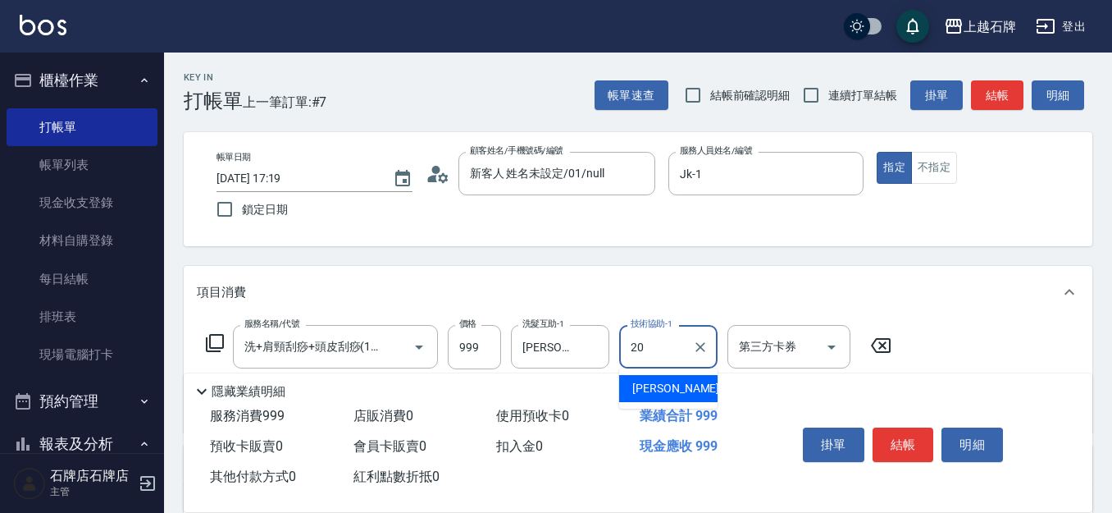
click at [662, 392] on span "[PERSON_NAME] -20" at bounding box center [683, 388] width 103 height 17
type input "[PERSON_NAME]-20"
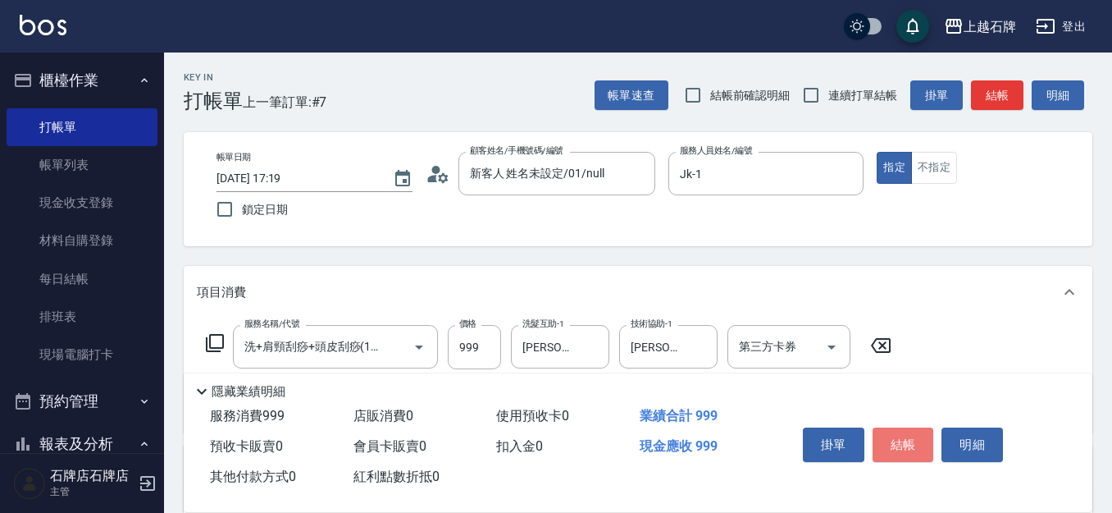
click at [901, 454] on button "結帳" at bounding box center [904, 444] width 62 height 34
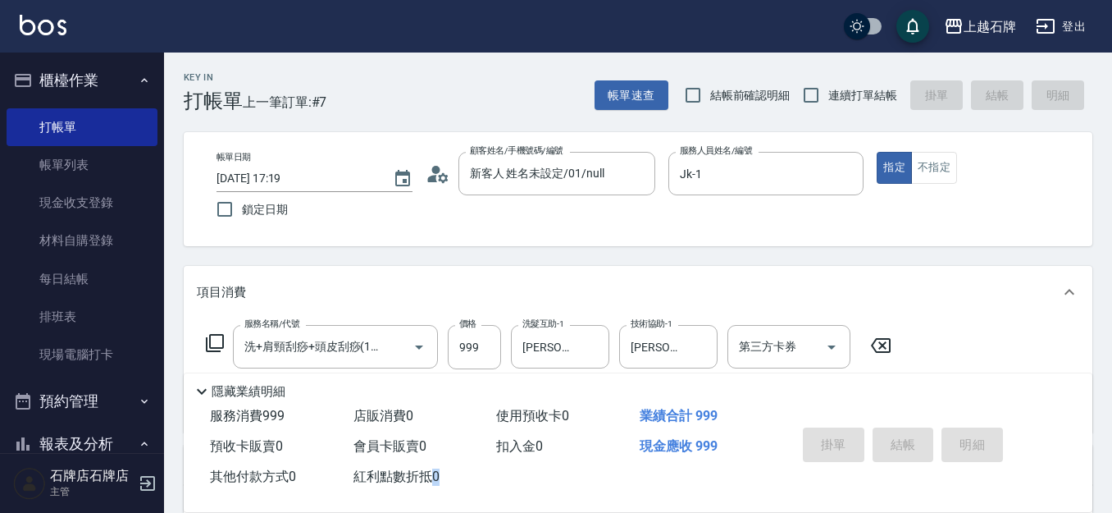
click at [901, 453] on div "掛單 結帳 明細" at bounding box center [903, 447] width 214 height 52
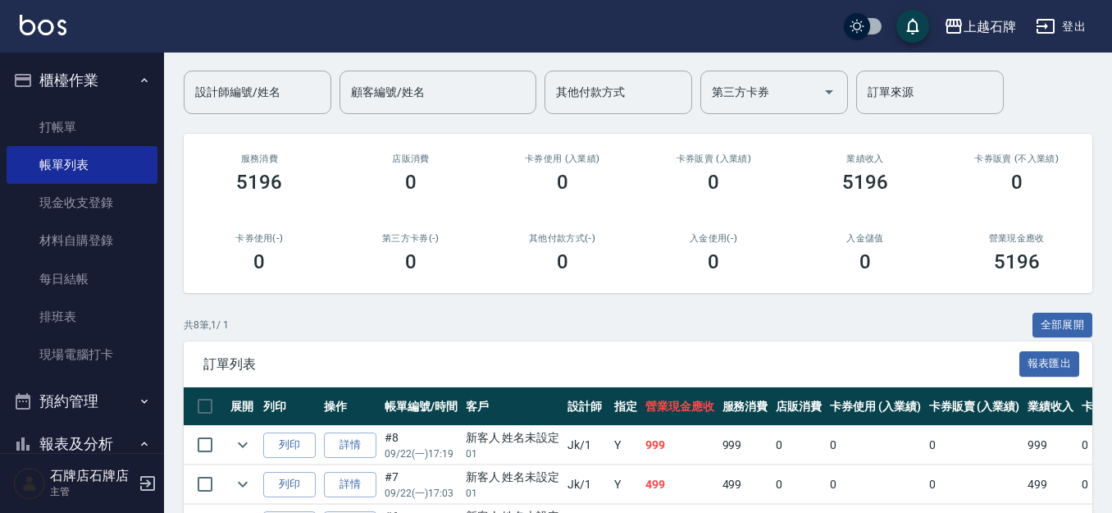
scroll to position [246, 0]
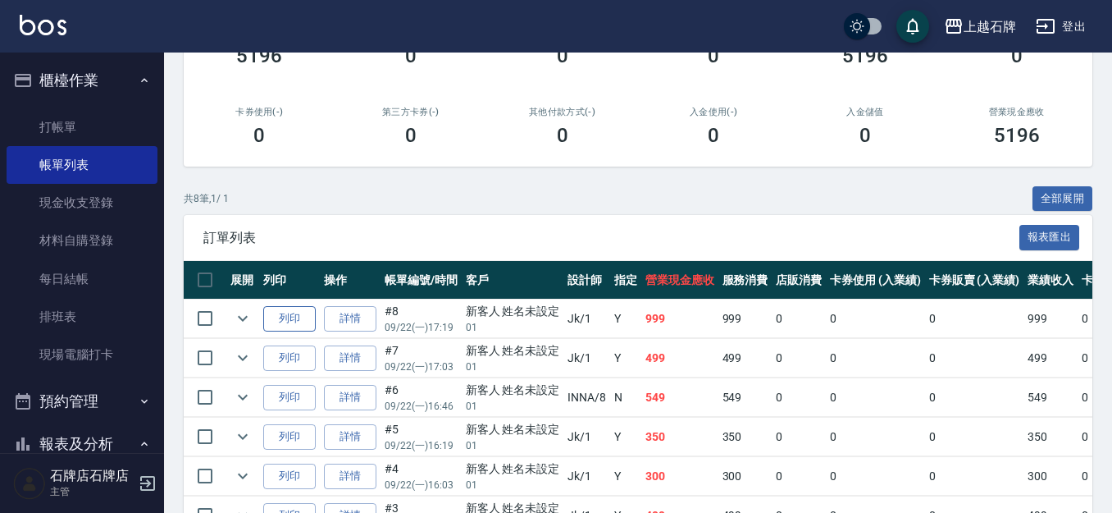
click at [306, 318] on button "列印" at bounding box center [289, 318] width 52 height 25
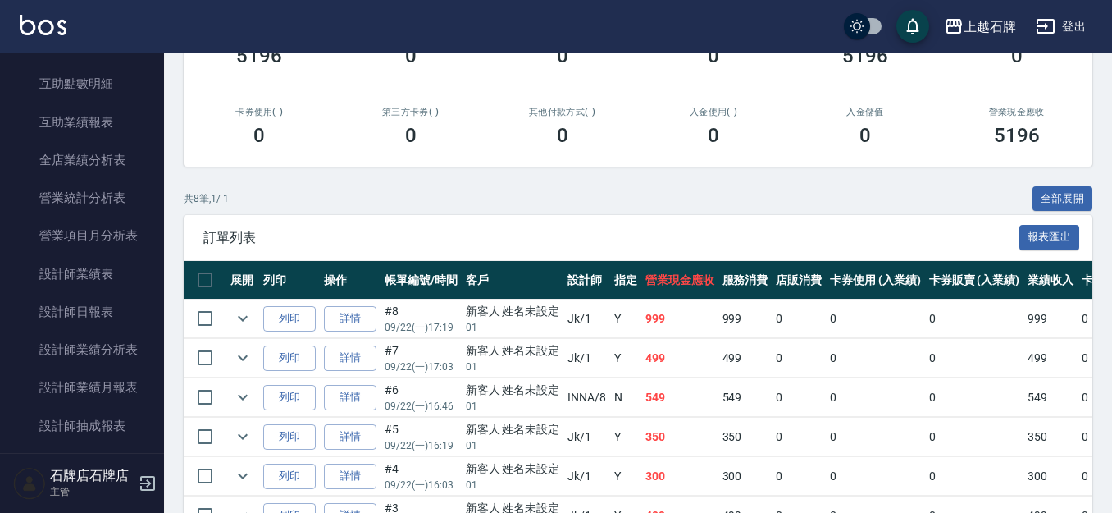
scroll to position [738, 0]
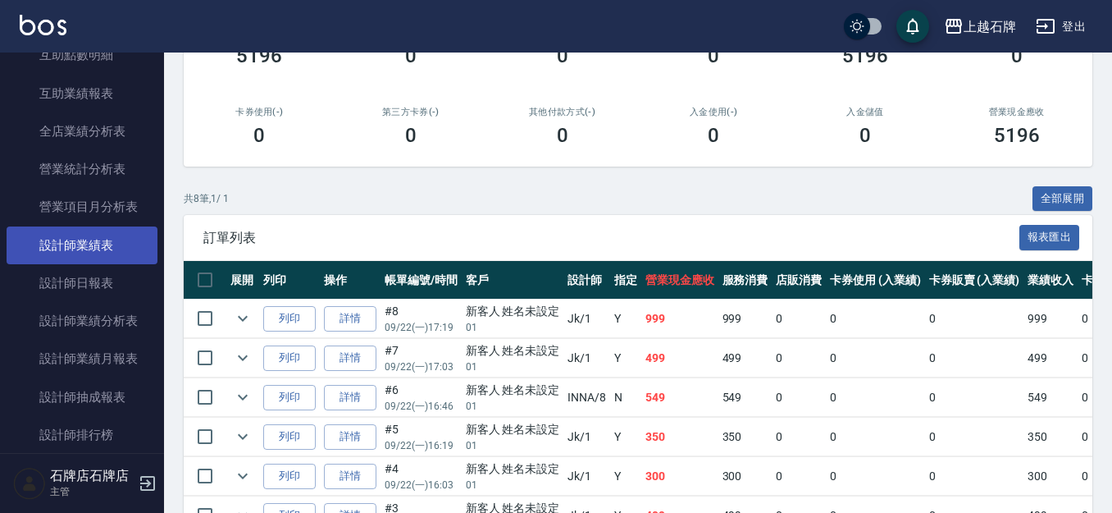
click at [71, 259] on link "設計師業績表" at bounding box center [82, 245] width 151 height 38
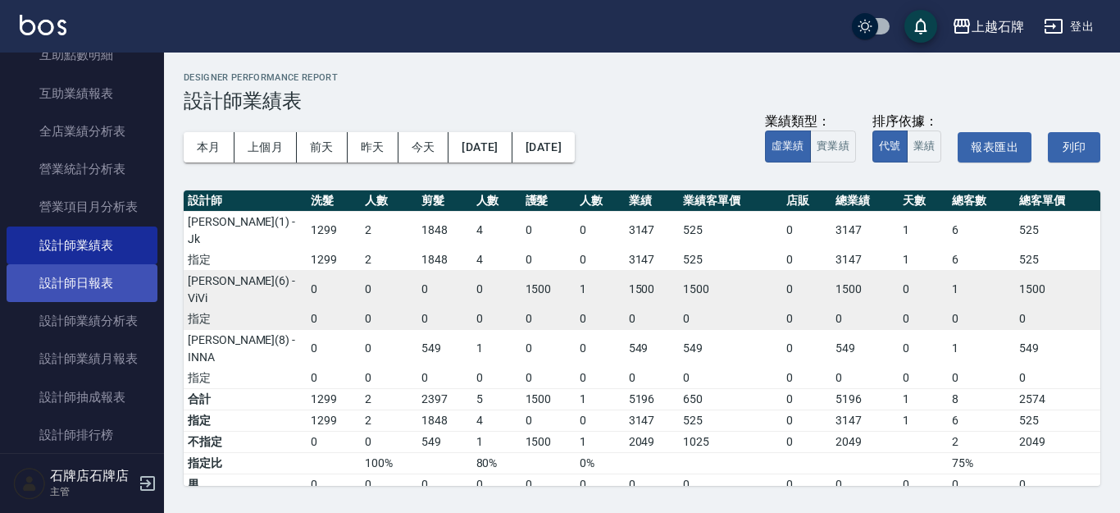
click at [80, 277] on link "設計師日報表" at bounding box center [82, 283] width 151 height 38
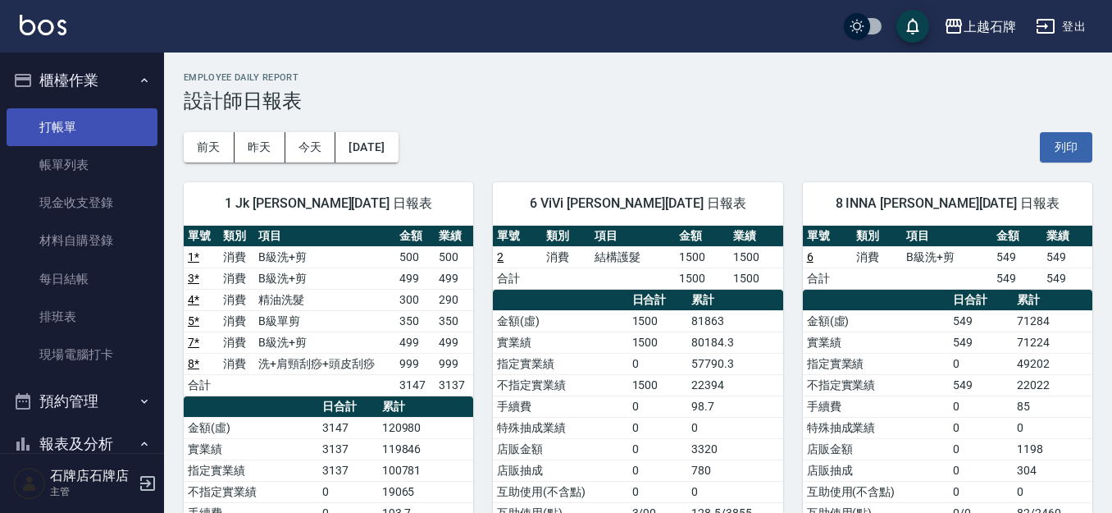
click at [79, 126] on link "打帳單" at bounding box center [82, 127] width 151 height 38
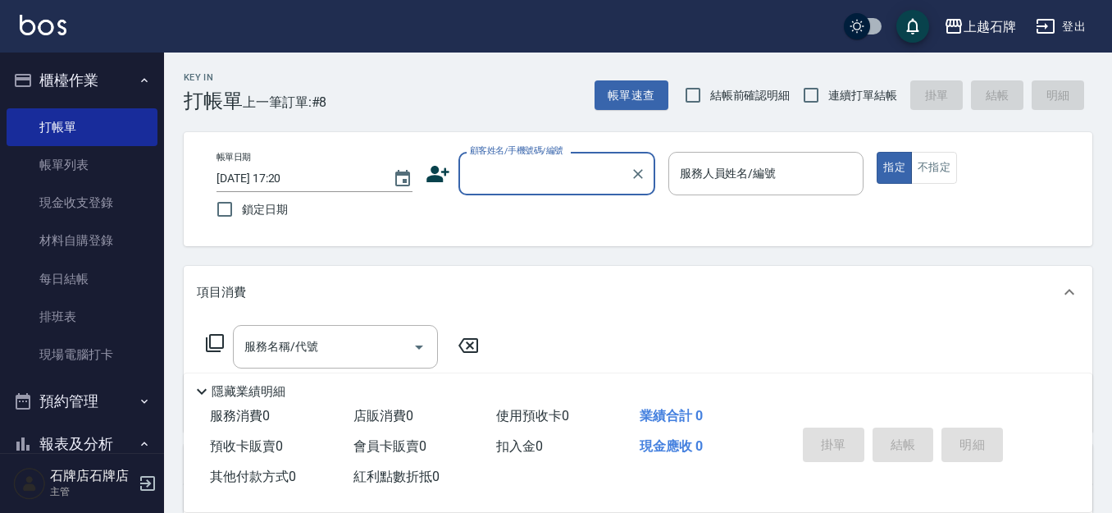
click at [568, 100] on div "Key In 打帳單 上一筆訂單:#8 帳單速查 結帳前確認明細 連續打單結帳 掛單 結帳 明細" at bounding box center [628, 82] width 928 height 60
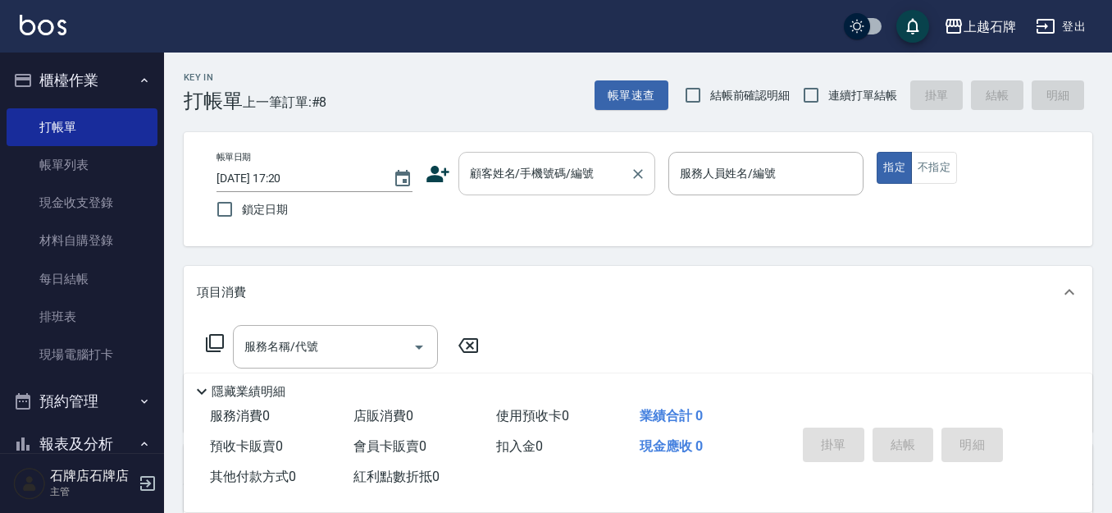
click at [554, 164] on input "顧客姓名/手機號碼/編號" at bounding box center [544, 173] width 157 height 29
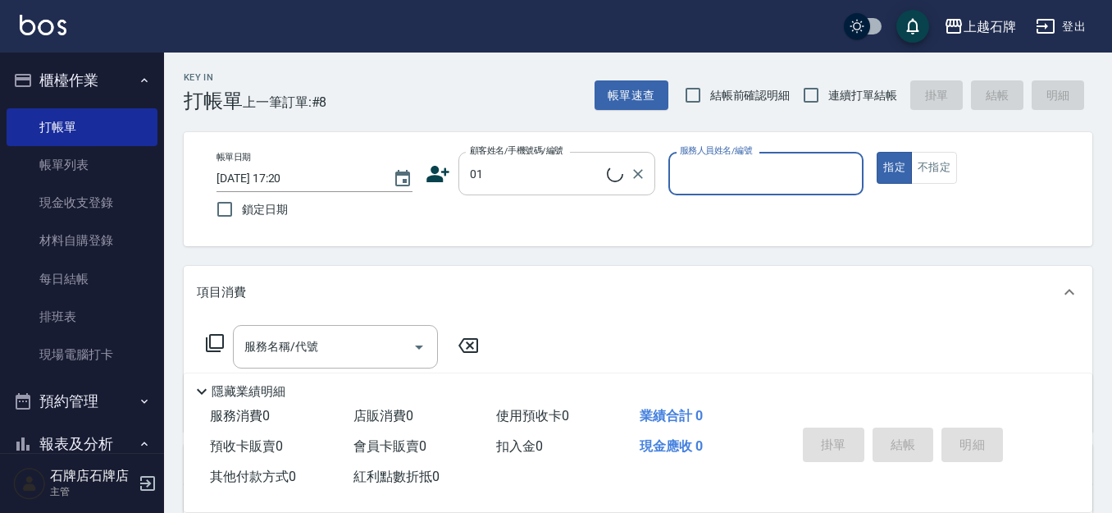
type input "新客人 姓名未設定/01/null"
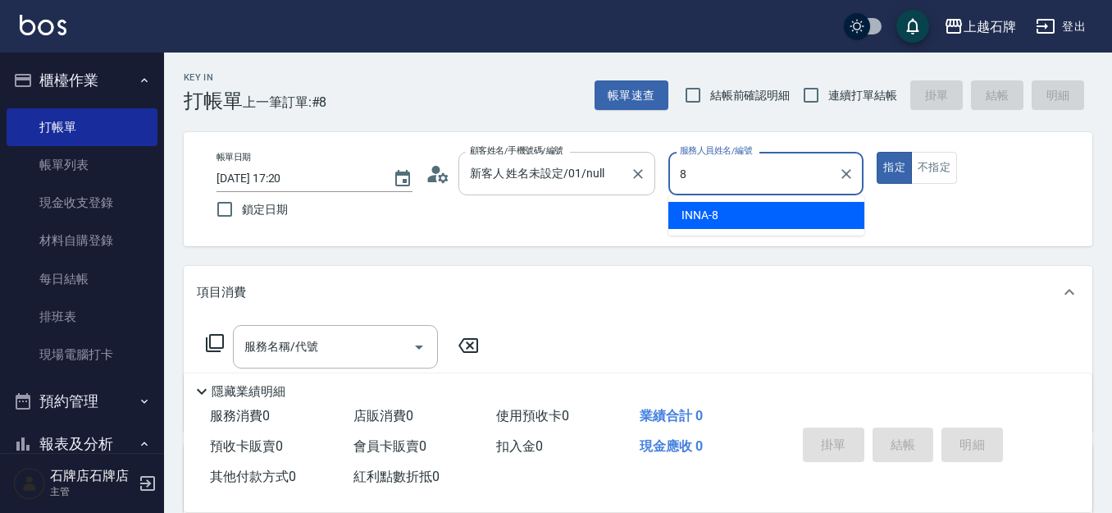
type input "INNA-8"
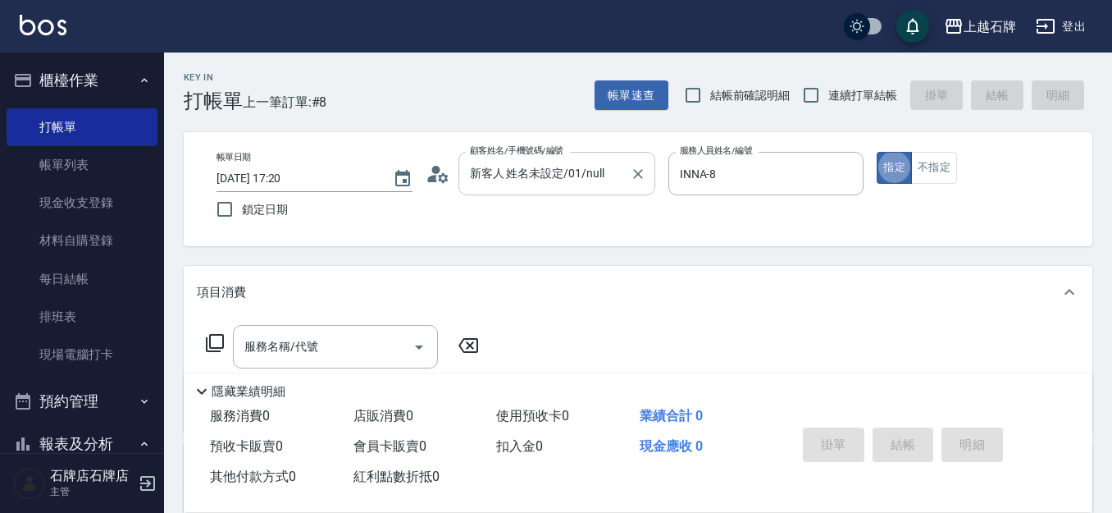
type button "true"
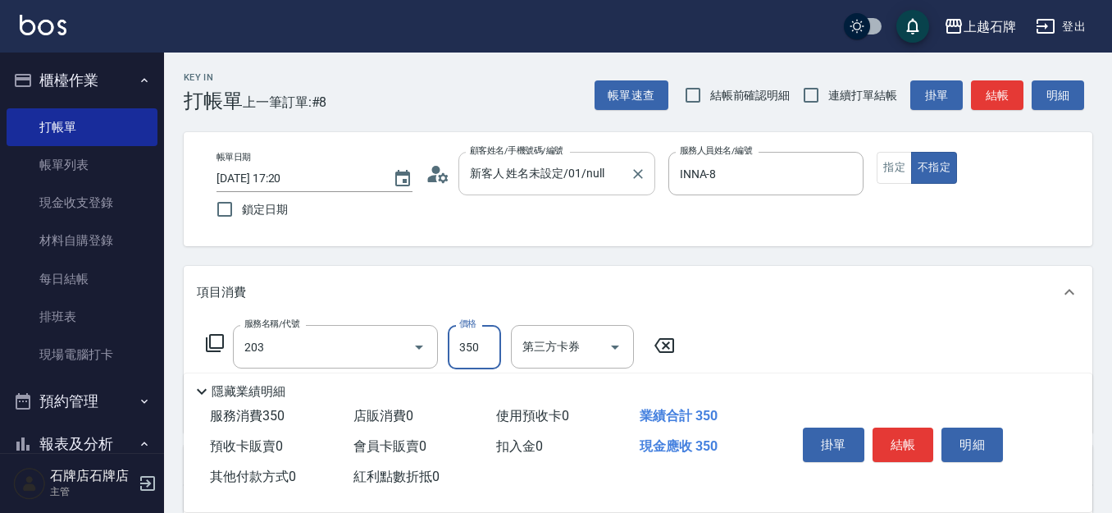
type input "B級洗+剪(203)"
type input "499"
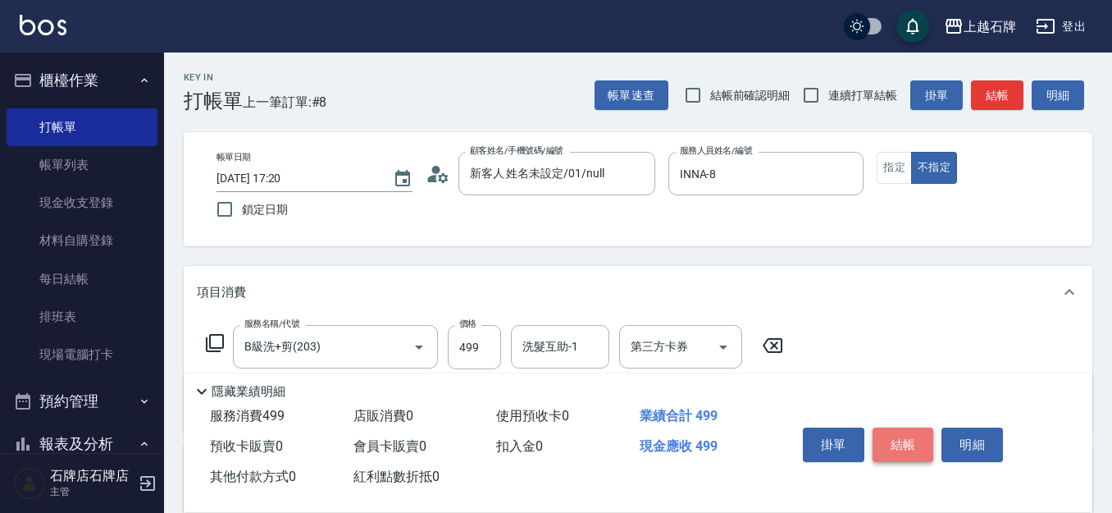
click at [901, 436] on button "結帳" at bounding box center [904, 444] width 62 height 34
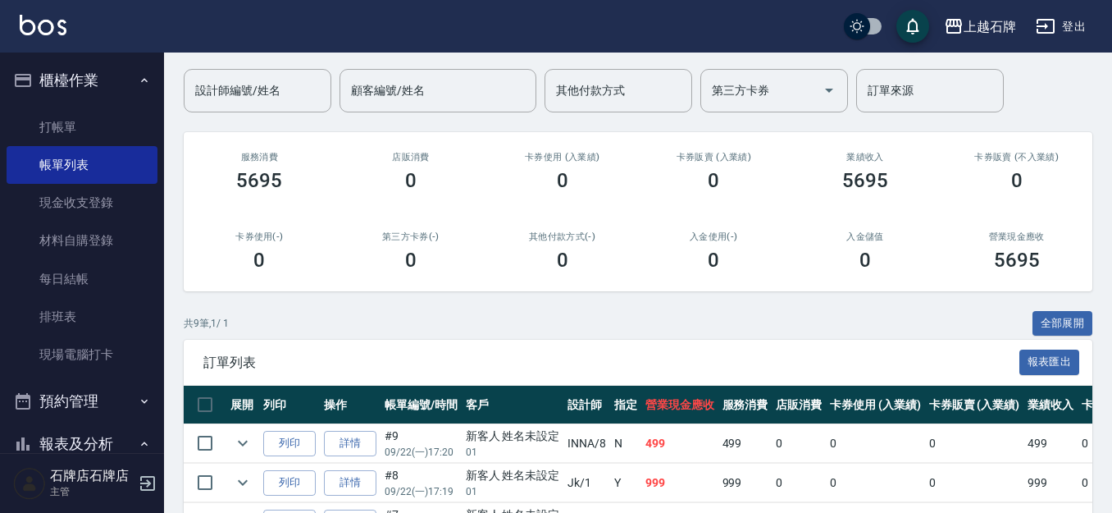
scroll to position [164, 0]
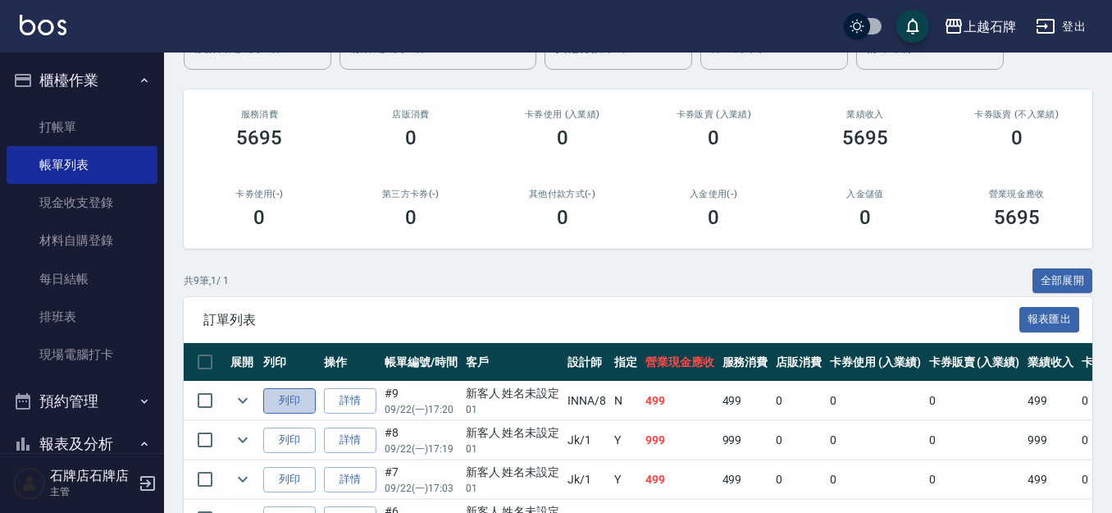
click at [300, 402] on button "列印" at bounding box center [289, 400] width 52 height 25
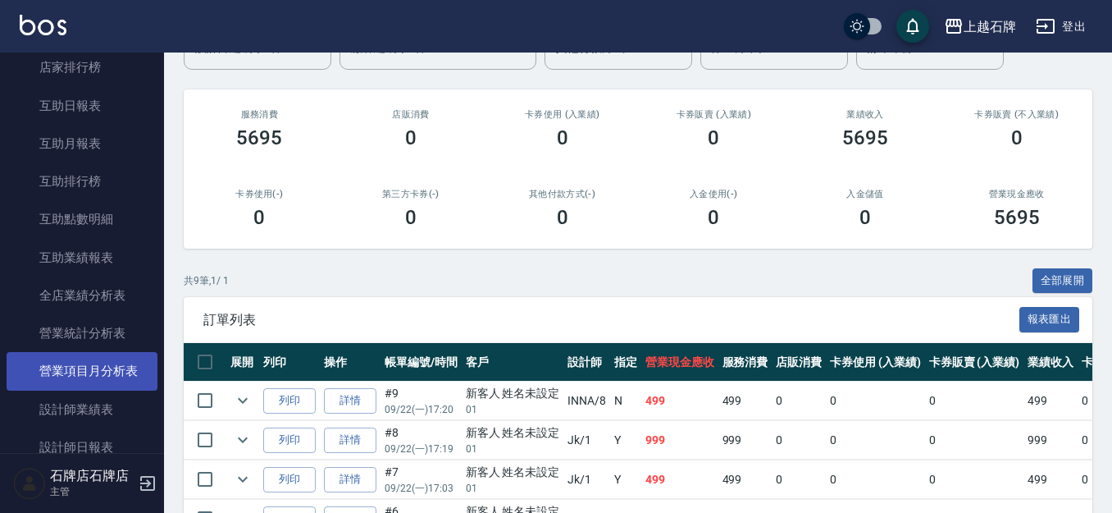
scroll to position [820, 0]
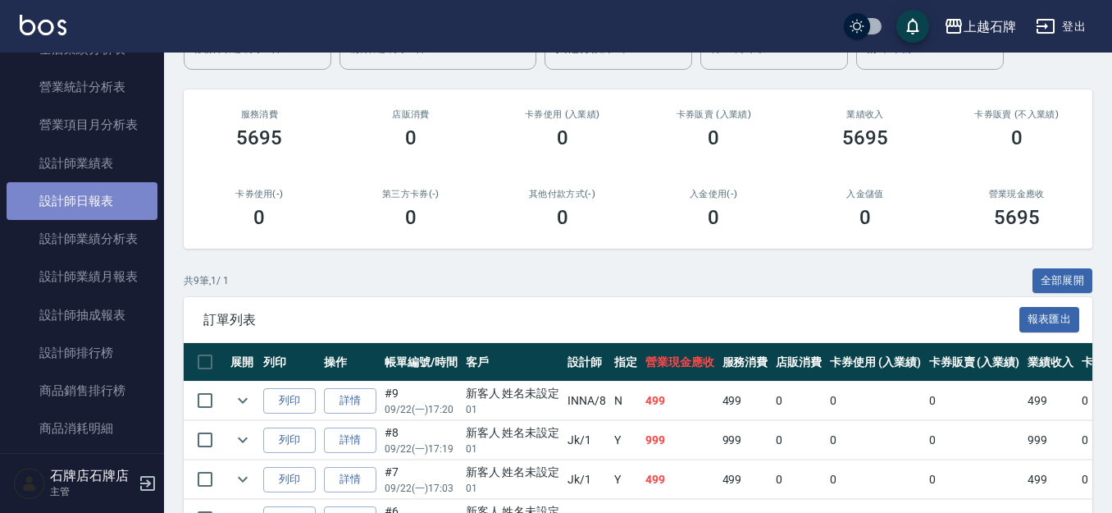
click at [84, 217] on link "設計師日報表" at bounding box center [82, 201] width 151 height 38
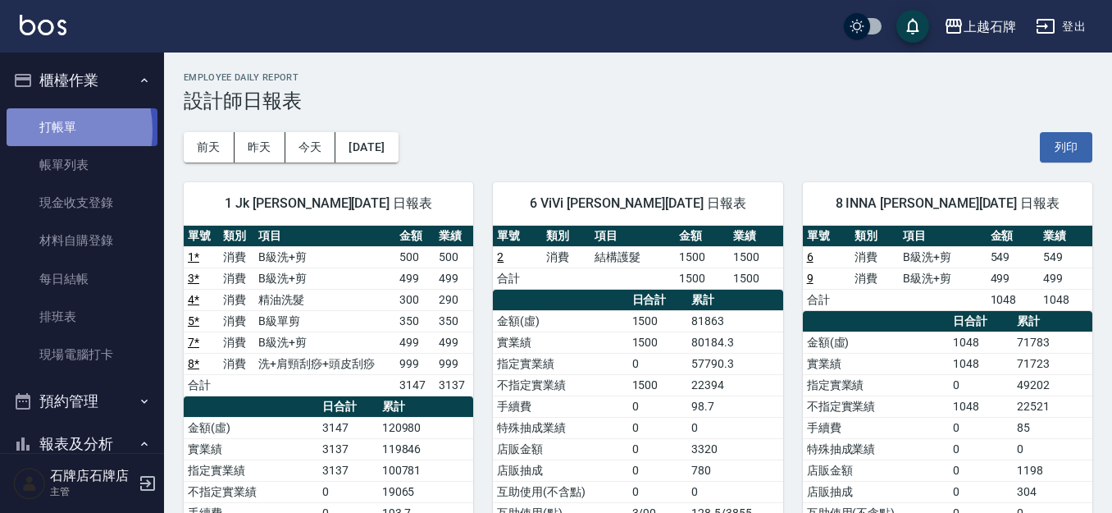
click at [34, 130] on link "打帳單" at bounding box center [82, 127] width 151 height 38
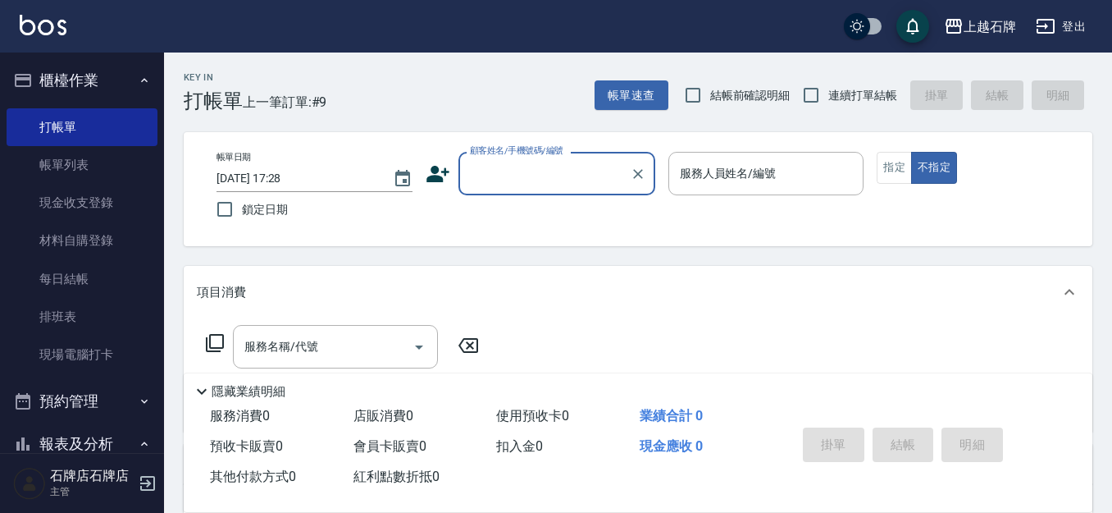
click at [502, 158] on div "顧客姓名/手機號碼/編號" at bounding box center [556, 173] width 197 height 43
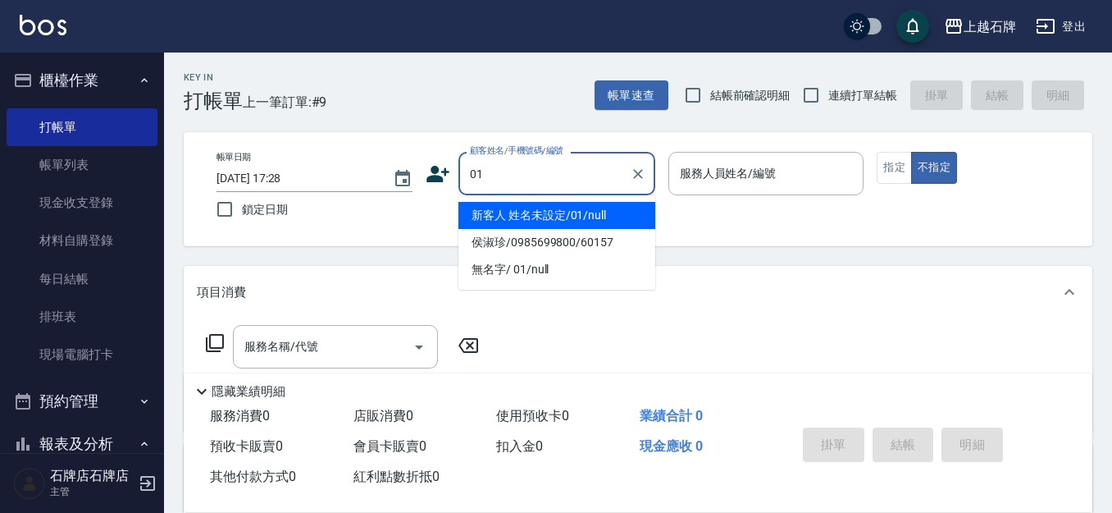
type input "01"
type input "6"
type input "新客人 姓名未設定/01/null"
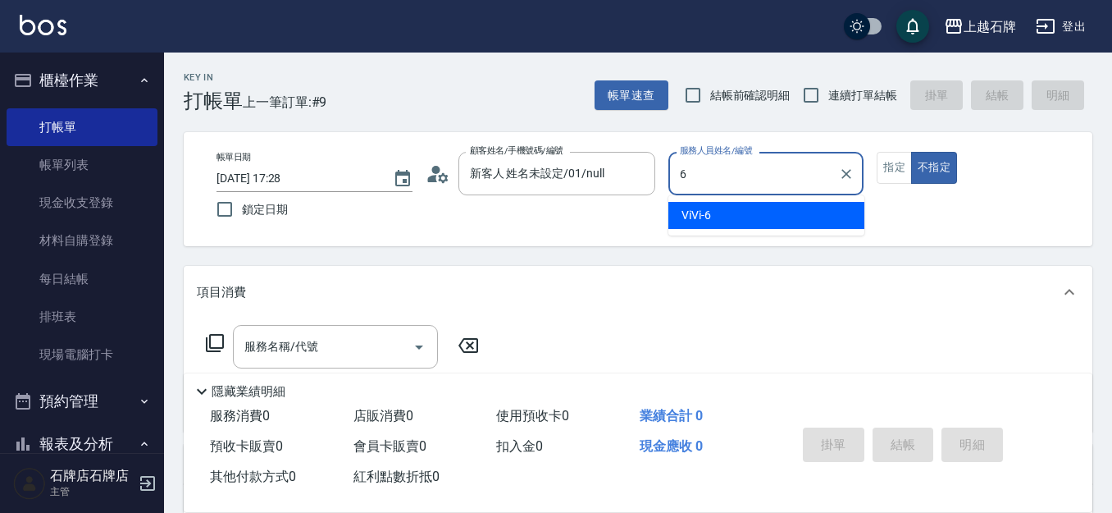
type input "6"
type button "false"
type input "ViVi-6"
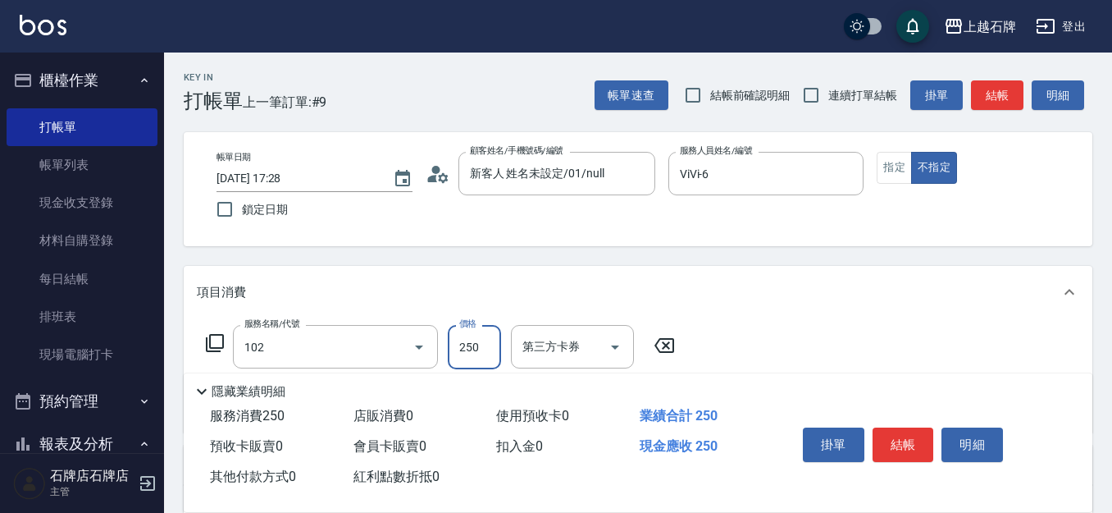
type input "精油洗髮(102)"
type input "300"
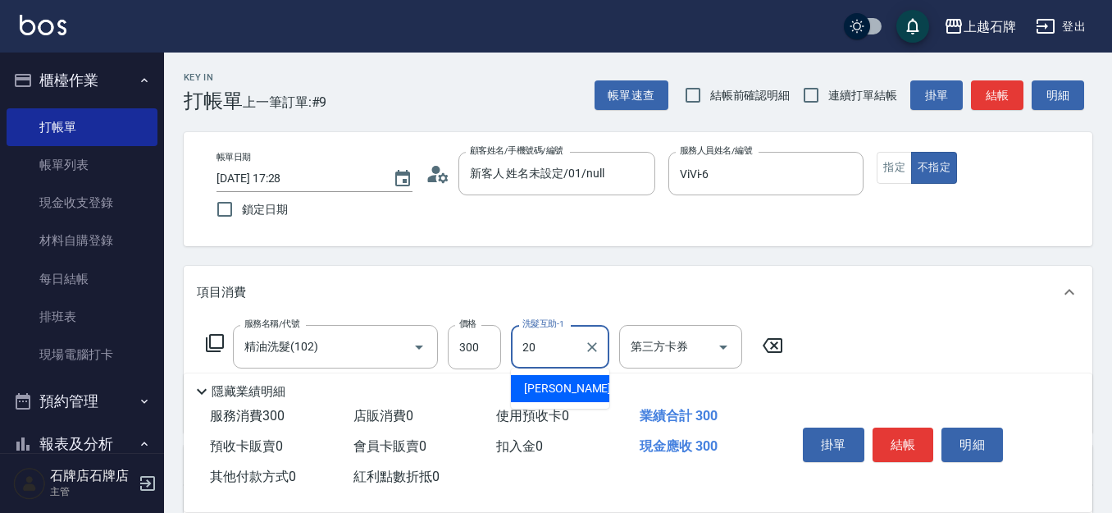
type input "[PERSON_NAME]-20"
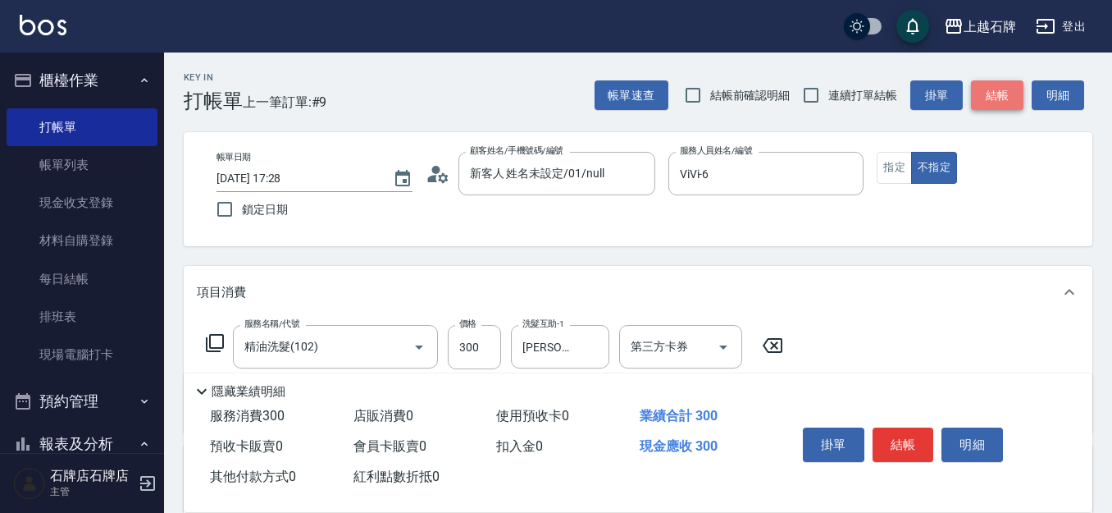
click at [1001, 94] on button "結帳" at bounding box center [997, 95] width 52 height 30
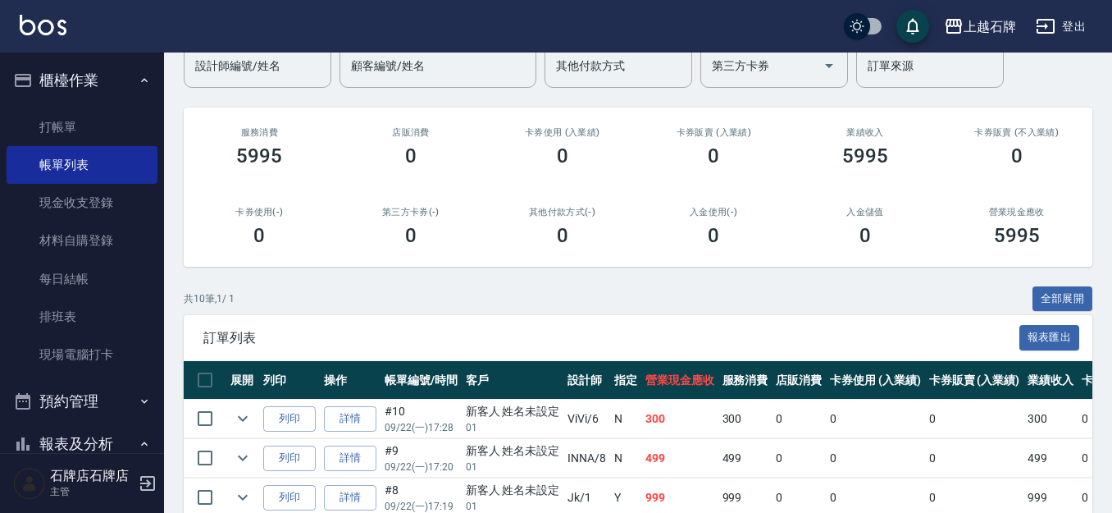
scroll to position [164, 0]
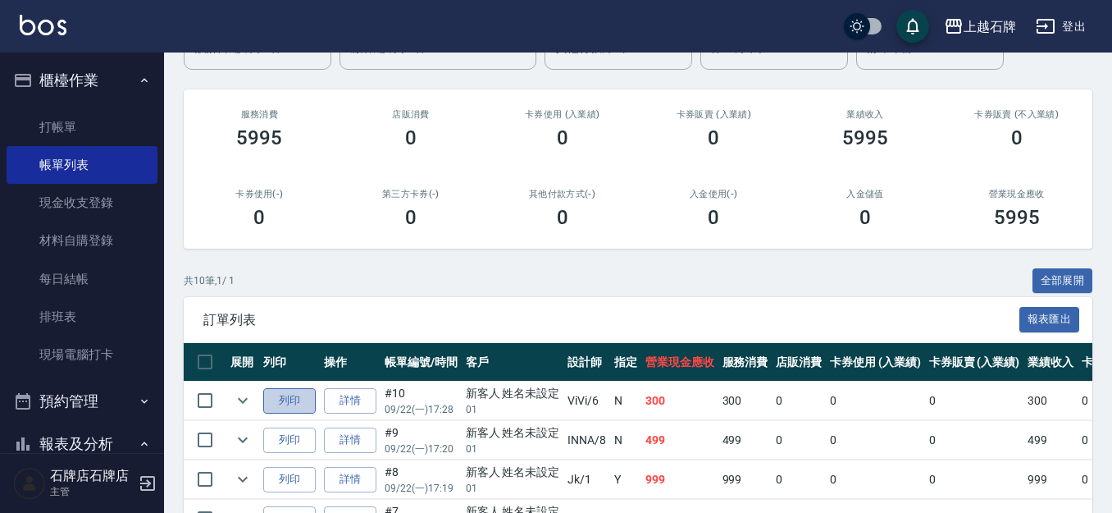
click at [277, 396] on button "列印" at bounding box center [289, 400] width 52 height 25
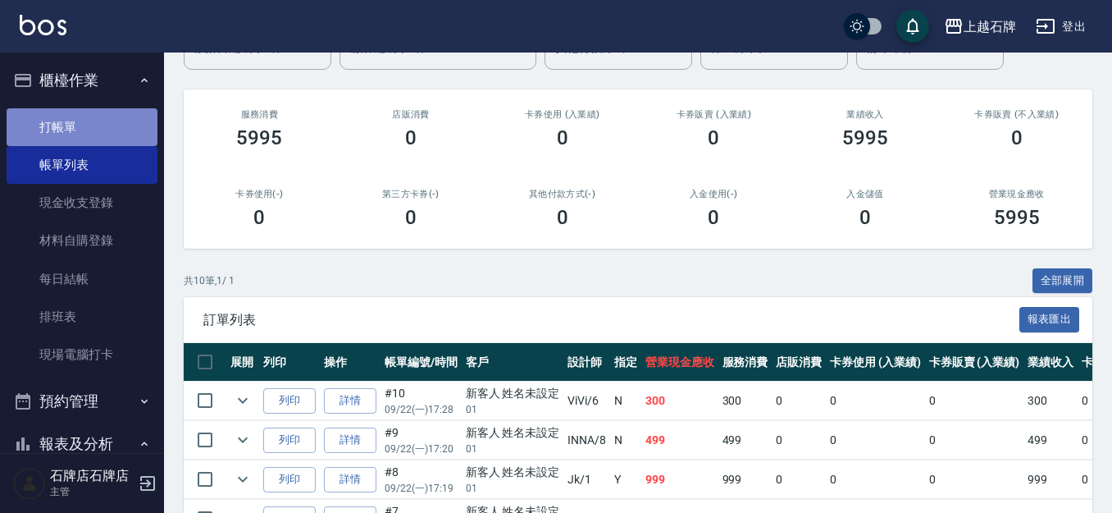
click at [131, 126] on link "打帳單" at bounding box center [82, 127] width 151 height 38
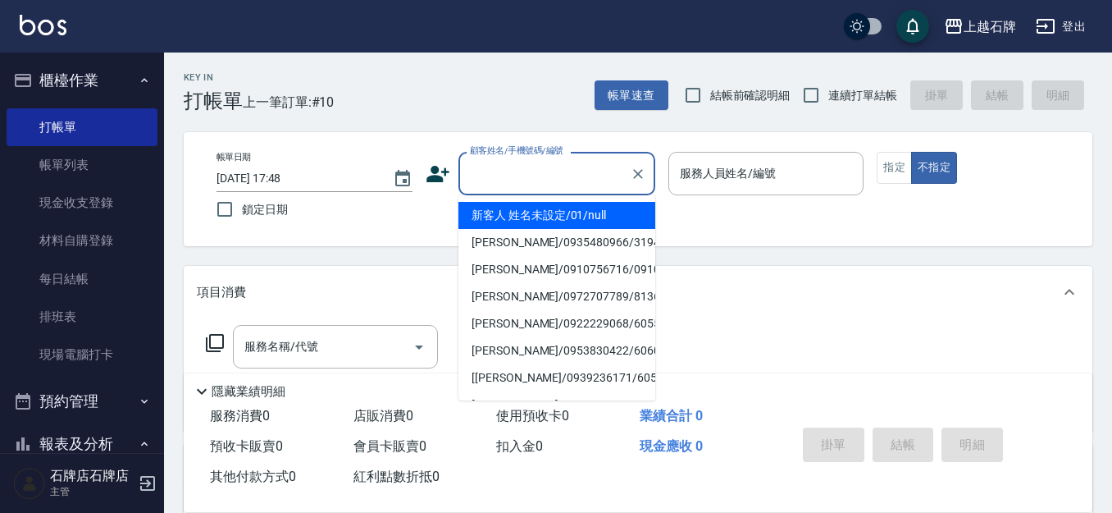
drag, startPoint x: 529, startPoint y: 187, endPoint x: 542, endPoint y: 176, distance: 17.4
click at [531, 187] on input "顧客姓名/手機號碼/編號" at bounding box center [544, 173] width 157 height 29
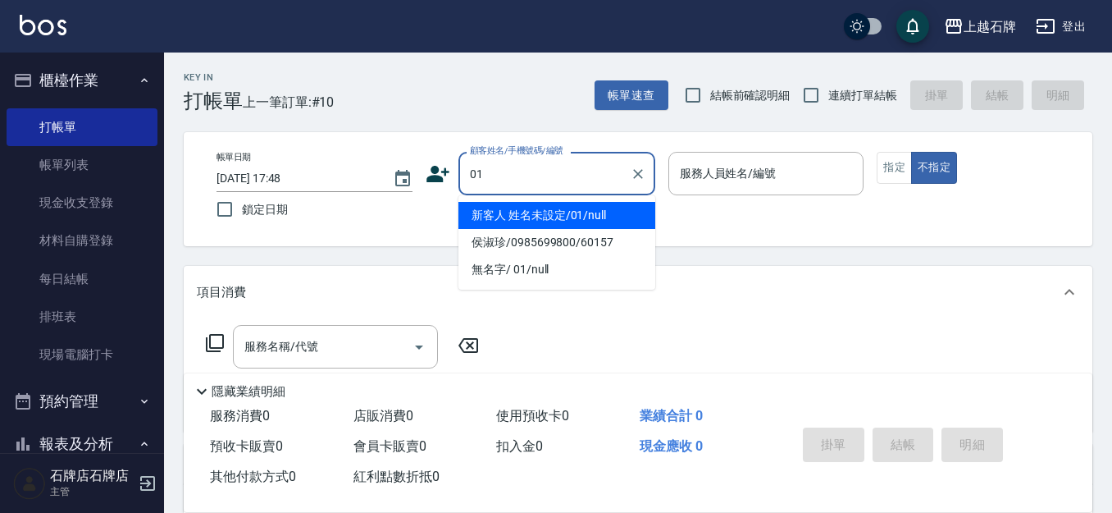
type input "新客人 姓名未設定/01/null"
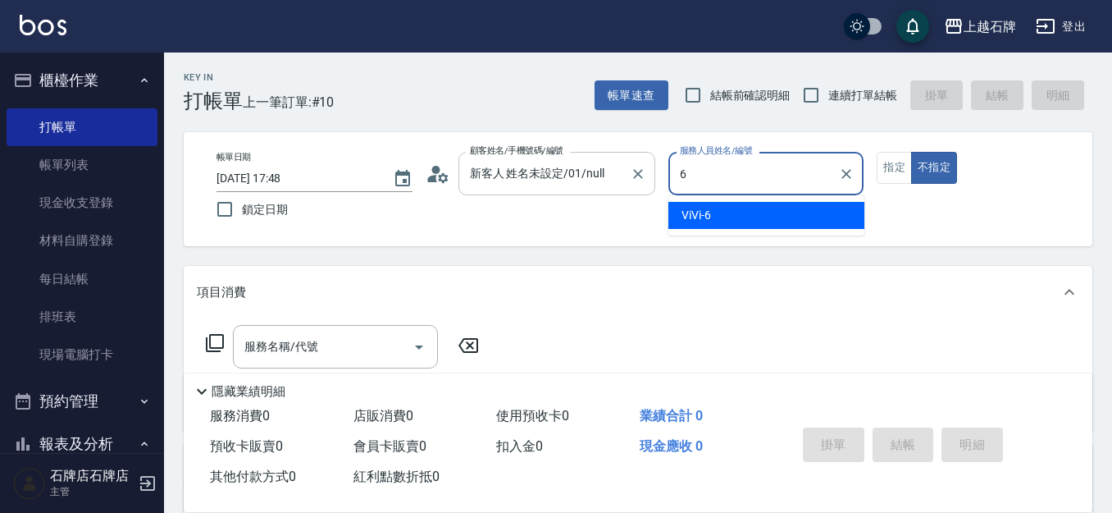
type input "6"
type button "false"
type input "ViVi-6"
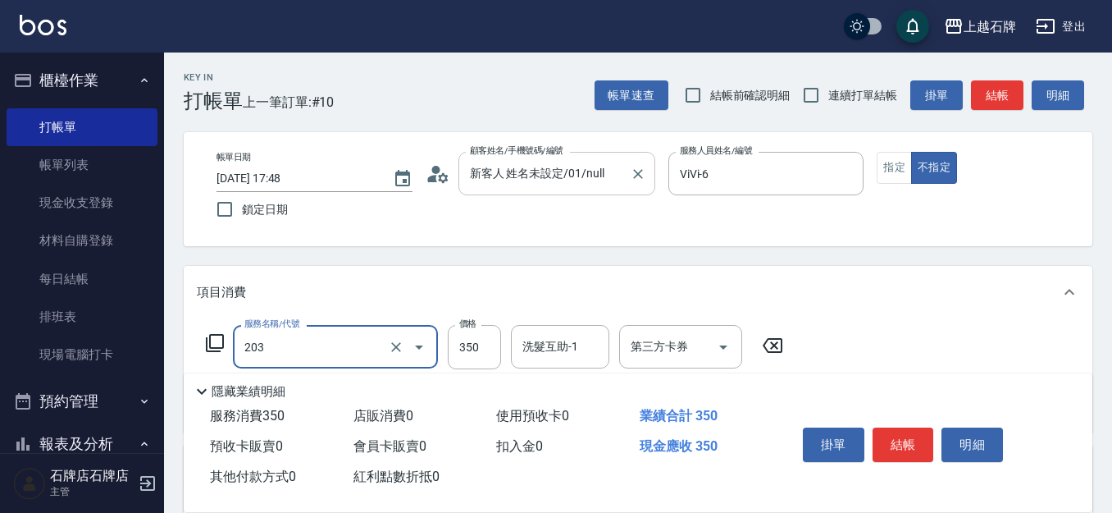
type input "B級洗+剪(203)"
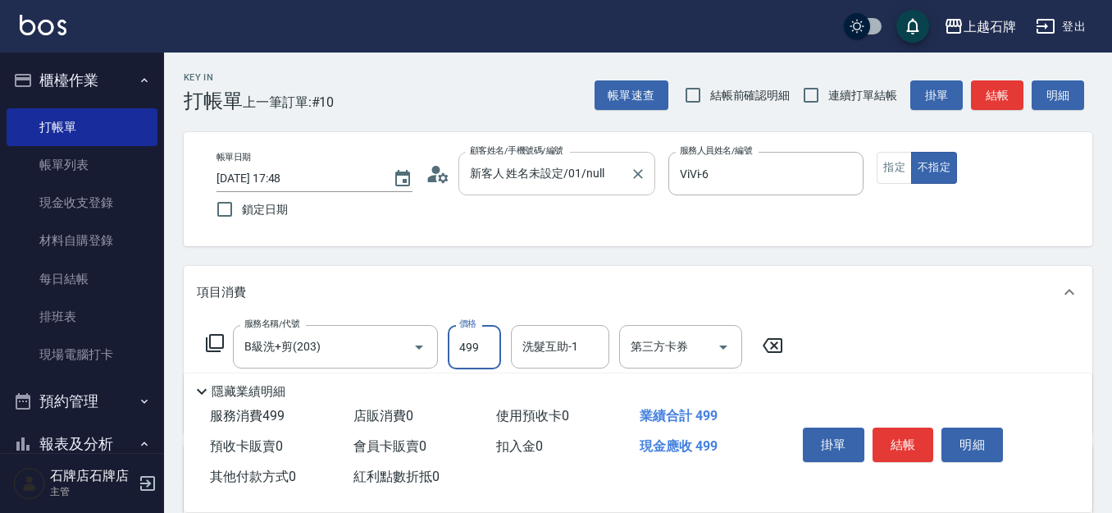
type input "499"
click at [978, 89] on button "結帳" at bounding box center [997, 95] width 52 height 30
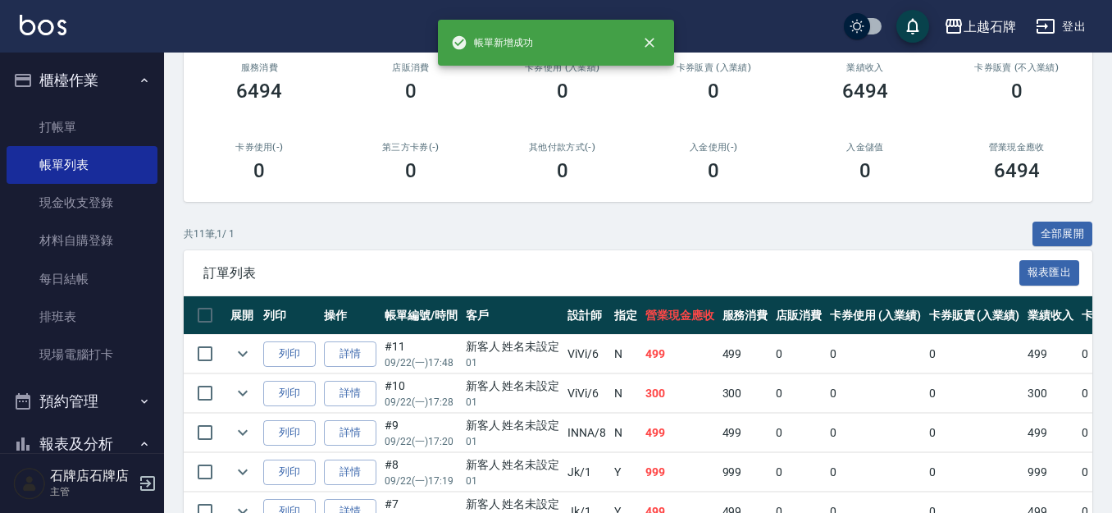
scroll to position [246, 0]
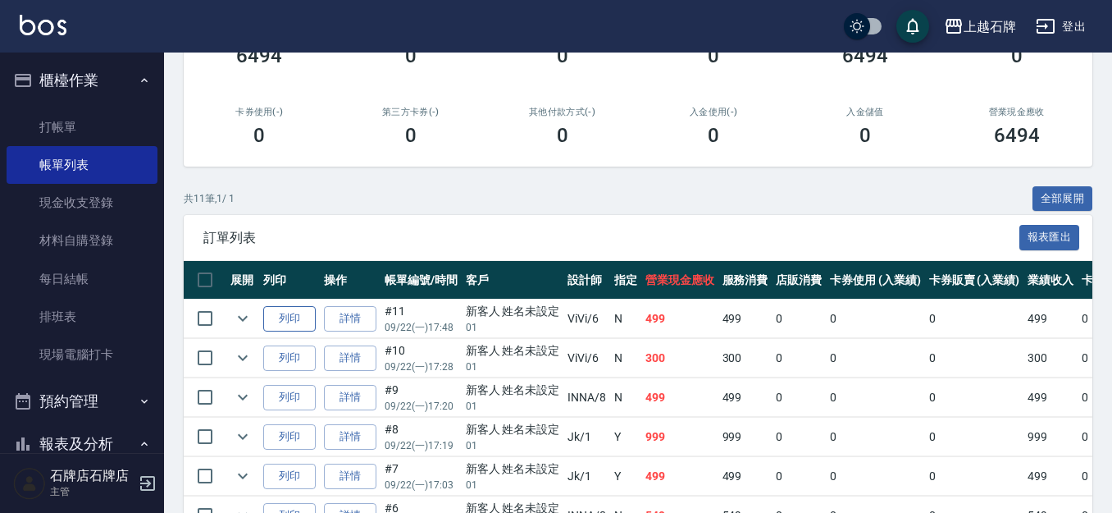
click at [293, 313] on button "列印" at bounding box center [289, 318] width 52 height 25
click at [152, 108] on nav "櫃檯作業 打帳單 帳單列表 現金收支登錄 材料自購登錄 每日結帳 排班表 現場電腦打卡 預約管理 預約管理 單日預約紀錄 單週預約紀錄 報表及分析 報表目錄 …" at bounding box center [82, 252] width 164 height 400
click at [135, 136] on link "打帳單" at bounding box center [82, 127] width 151 height 38
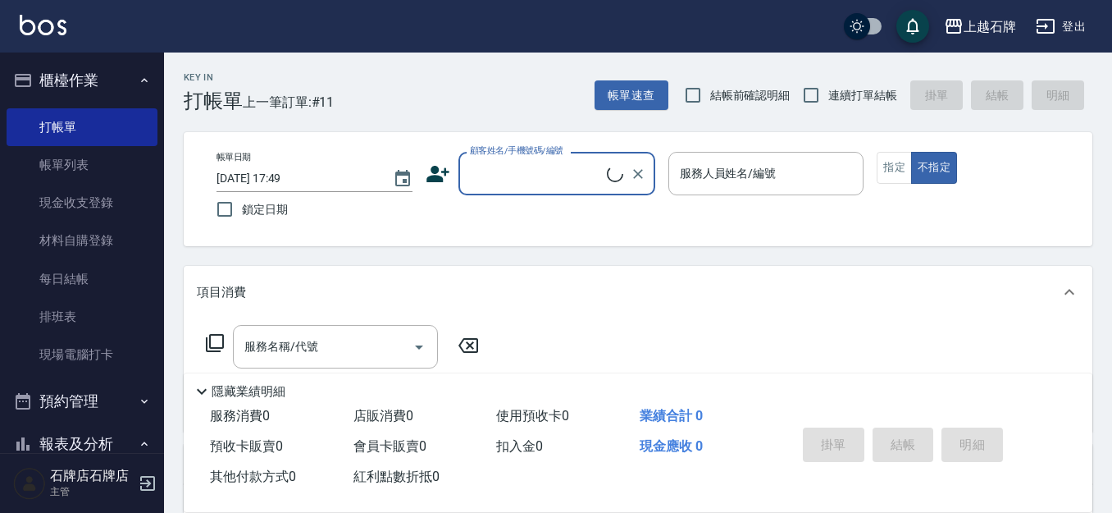
click at [520, 158] on div "顧客姓名/手機號碼/編號" at bounding box center [556, 173] width 197 height 43
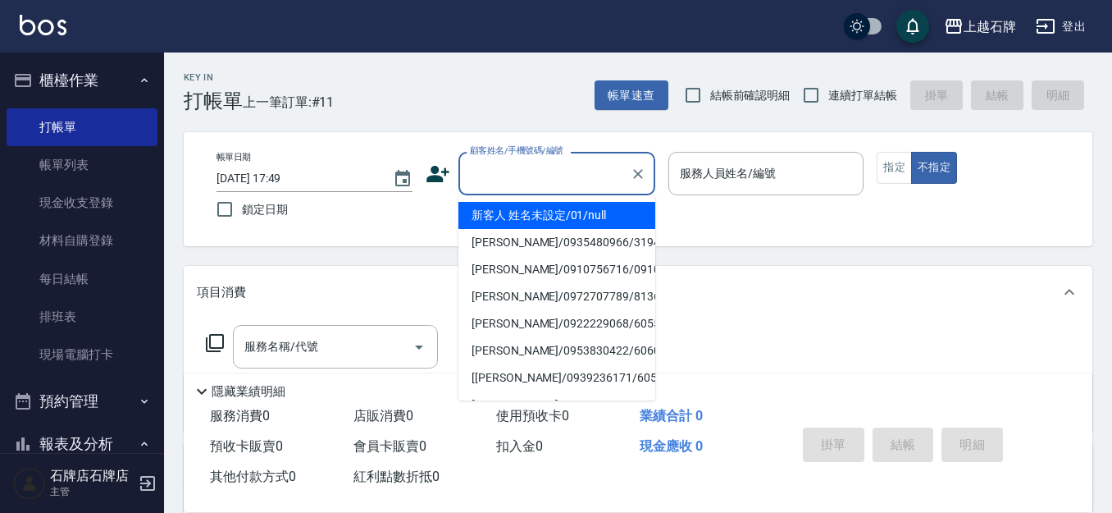
drag, startPoint x: 592, startPoint y: 224, endPoint x: 725, endPoint y: 222, distance: 132.9
click at [592, 220] on li "新客人 姓名未設定/01/null" at bounding box center [556, 215] width 197 height 27
type input "1"
type input "新客人 姓名未設定/01/null"
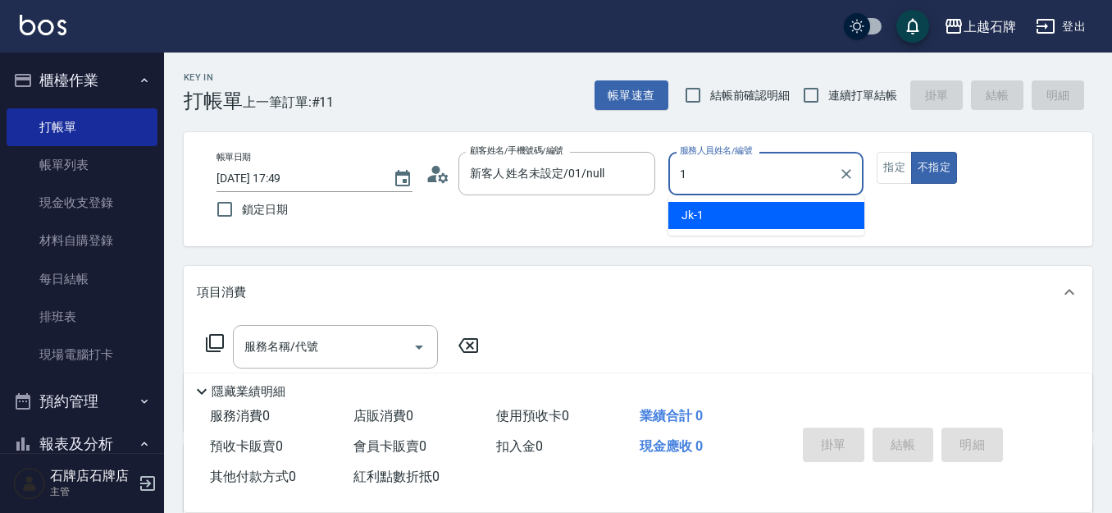
click at [773, 224] on div "Jk -1" at bounding box center [766, 215] width 196 height 27
type input "Jk-1"
click at [897, 173] on button "指定" at bounding box center [894, 168] width 35 height 32
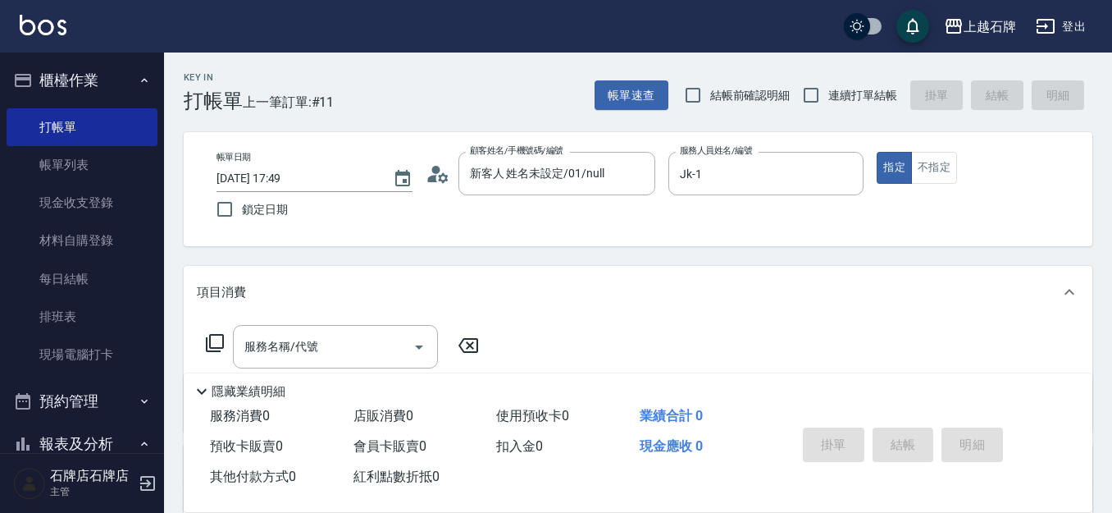
click at [251, 342] on div "服務名稱/代號 服務名稱/代號" at bounding box center [335, 346] width 205 height 43
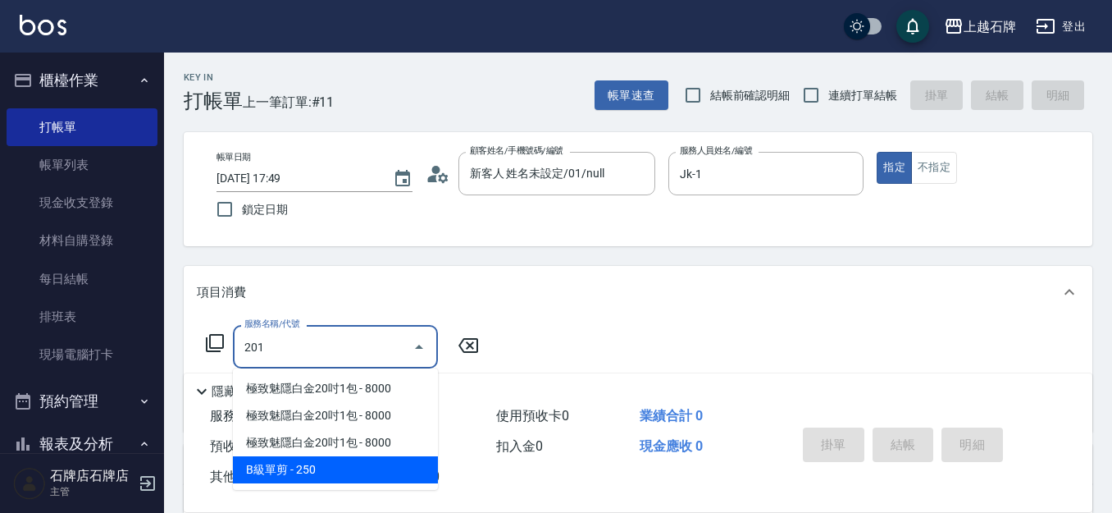
click at [341, 457] on span "B級單剪 - 250" at bounding box center [335, 469] width 205 height 27
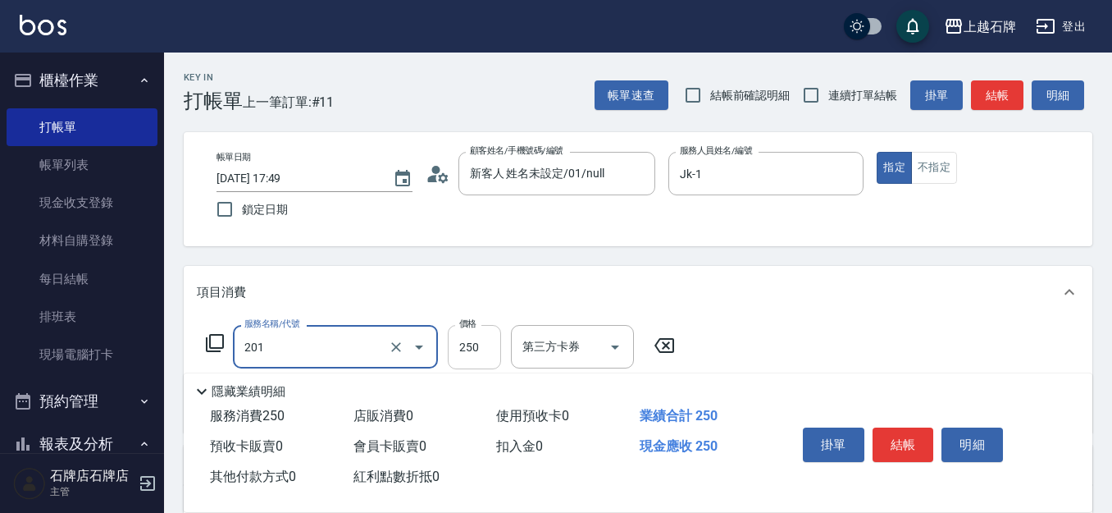
type input "B級單剪(201)"
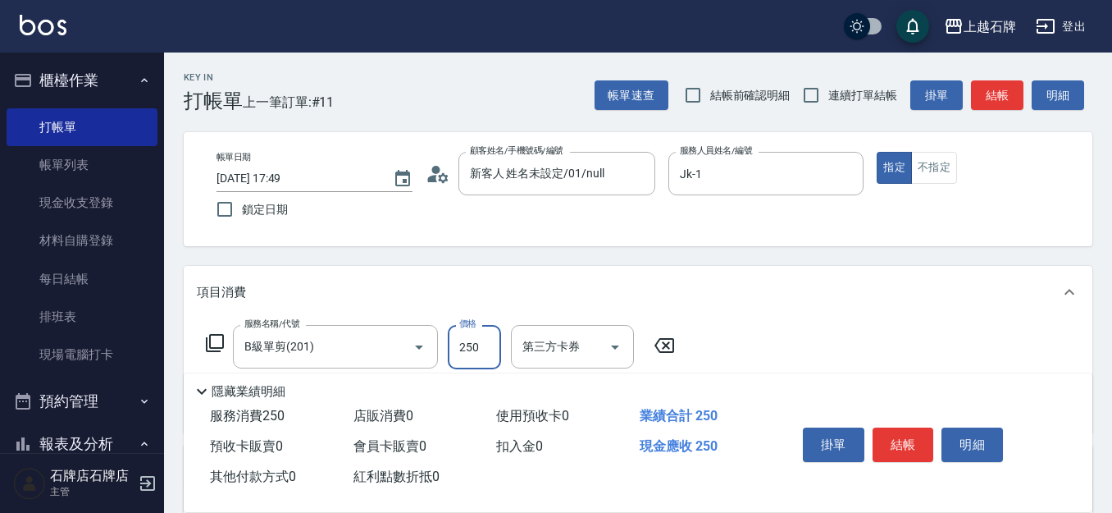
click at [489, 344] on input "250" at bounding box center [474, 347] width 53 height 44
type input "350"
click at [910, 437] on button "結帳" at bounding box center [904, 444] width 62 height 34
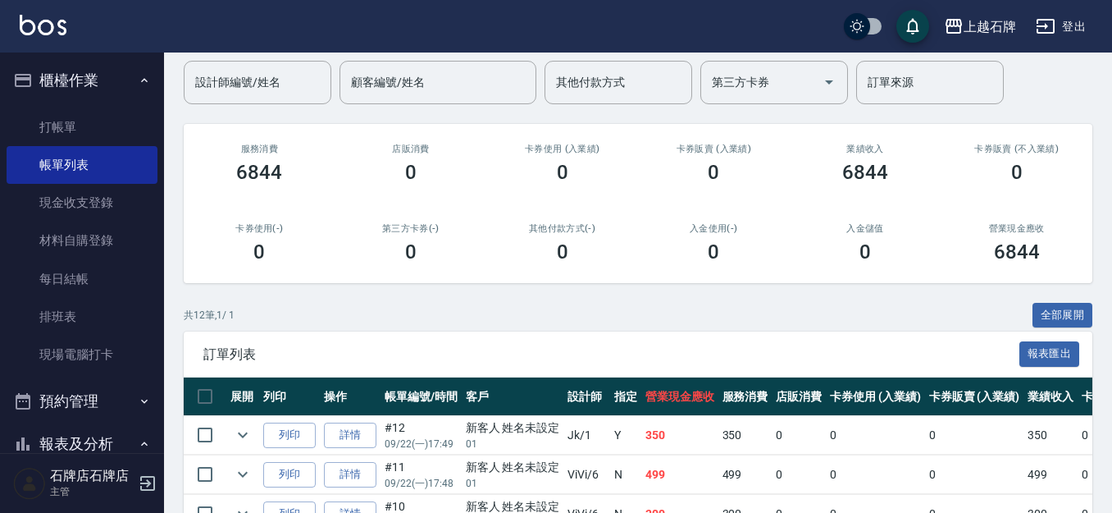
scroll to position [246, 0]
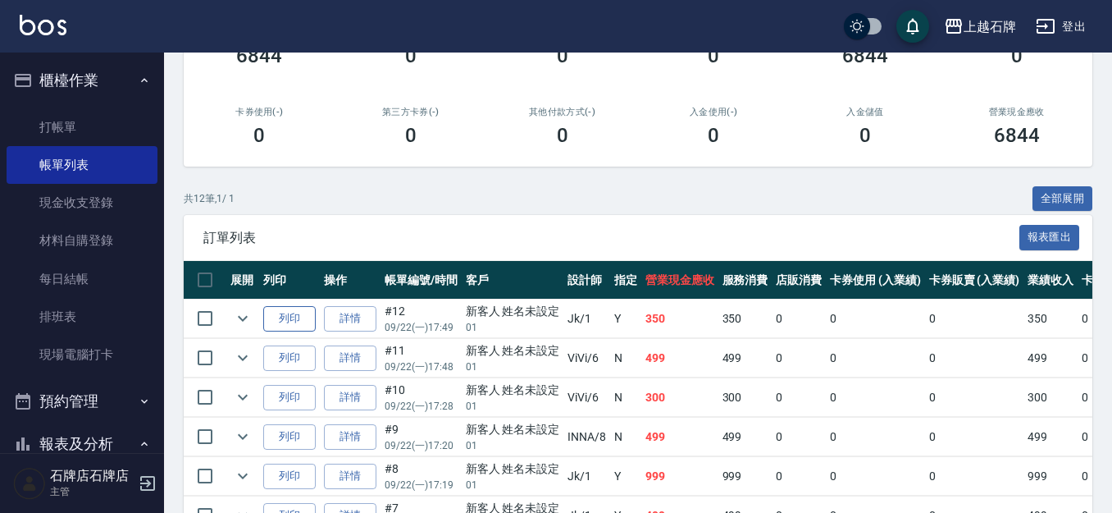
click at [291, 312] on button "列印" at bounding box center [289, 318] width 52 height 25
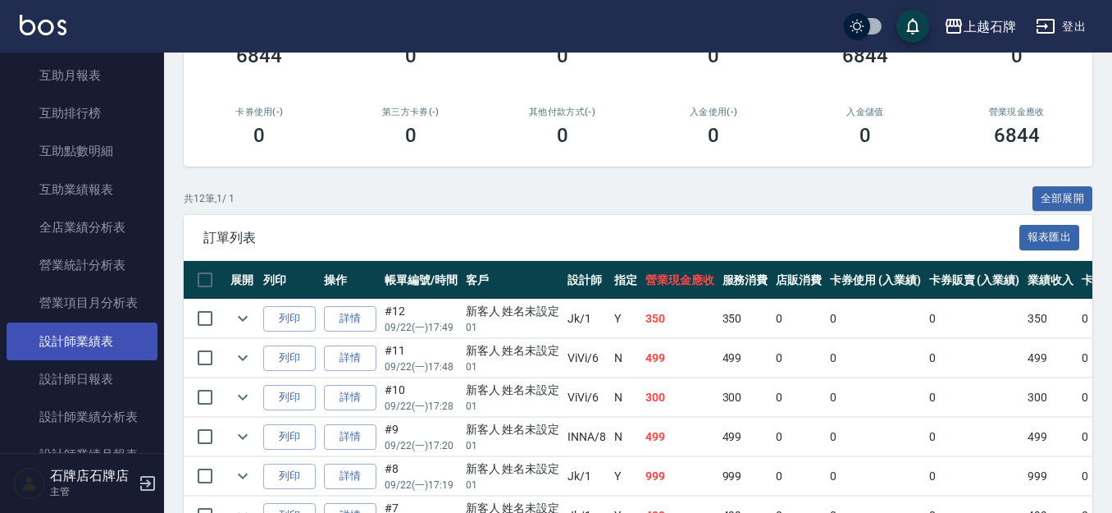
scroll to position [656, 0]
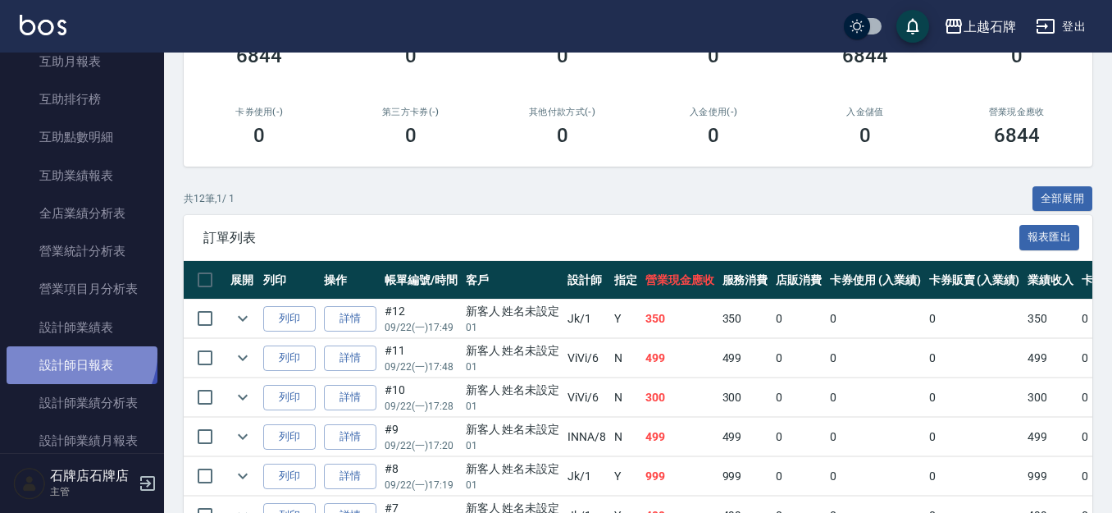
click at [79, 354] on link "設計師日報表" at bounding box center [82, 365] width 151 height 38
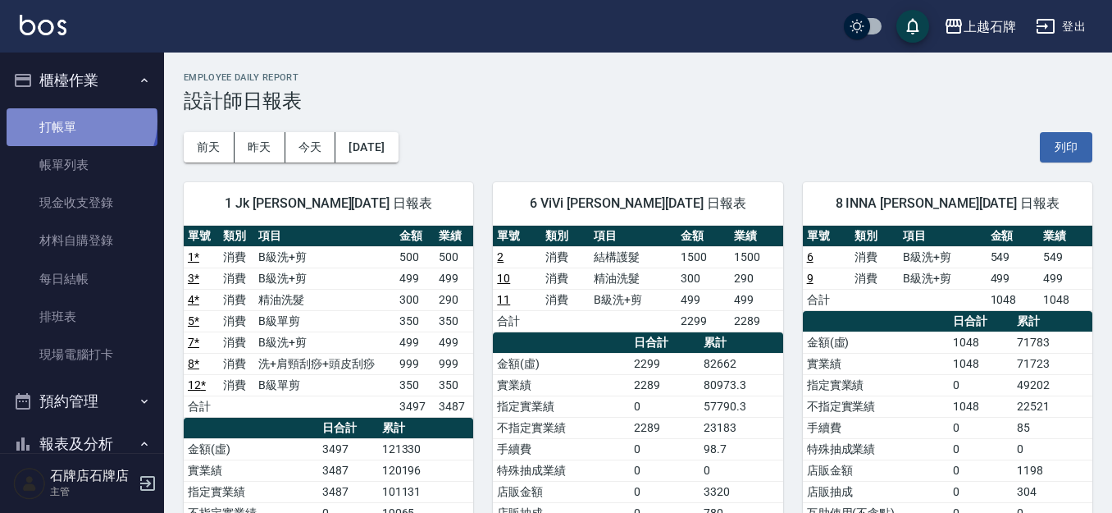
click at [80, 121] on link "打帳單" at bounding box center [82, 127] width 151 height 38
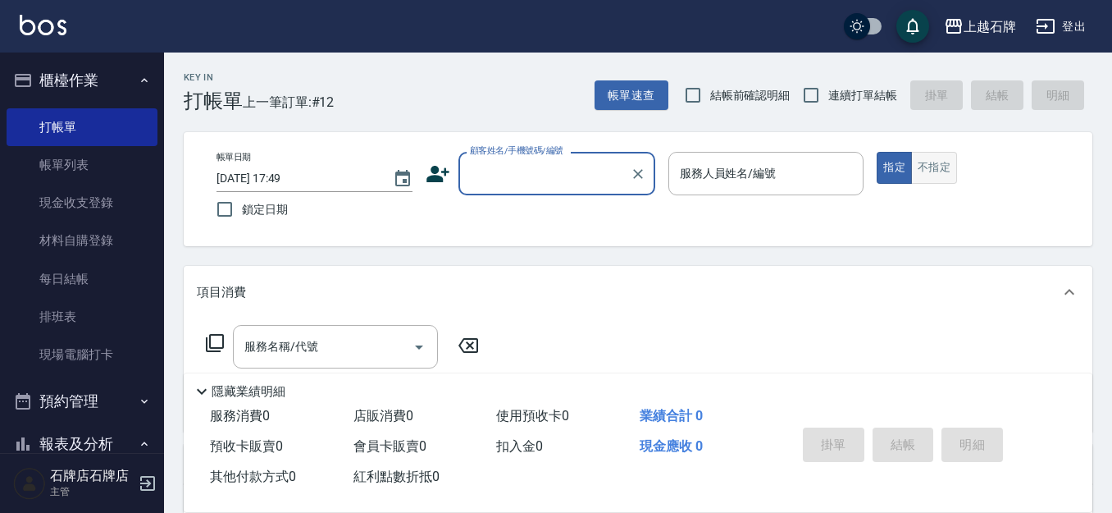
click at [917, 167] on button "不指定" at bounding box center [934, 168] width 46 height 32
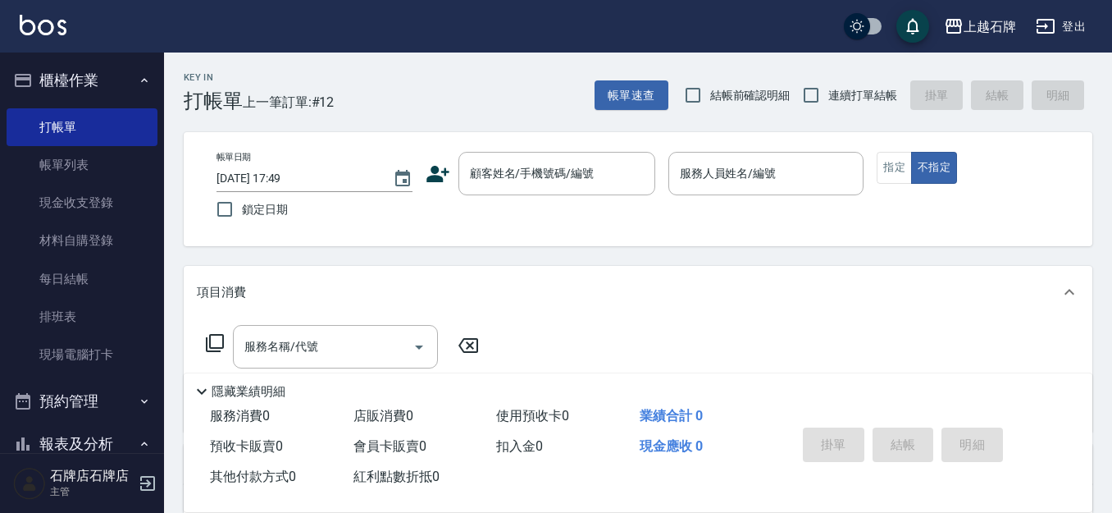
click at [350, 98] on div "Key In 打帳單 上一筆訂單:#12 帳單速查 結帳前確認明細 連續打單結帳 掛單 結帳 明細" at bounding box center [628, 82] width 928 height 60
click at [580, 192] on div "顧客姓名/手機號碼/編號" at bounding box center [556, 173] width 197 height 43
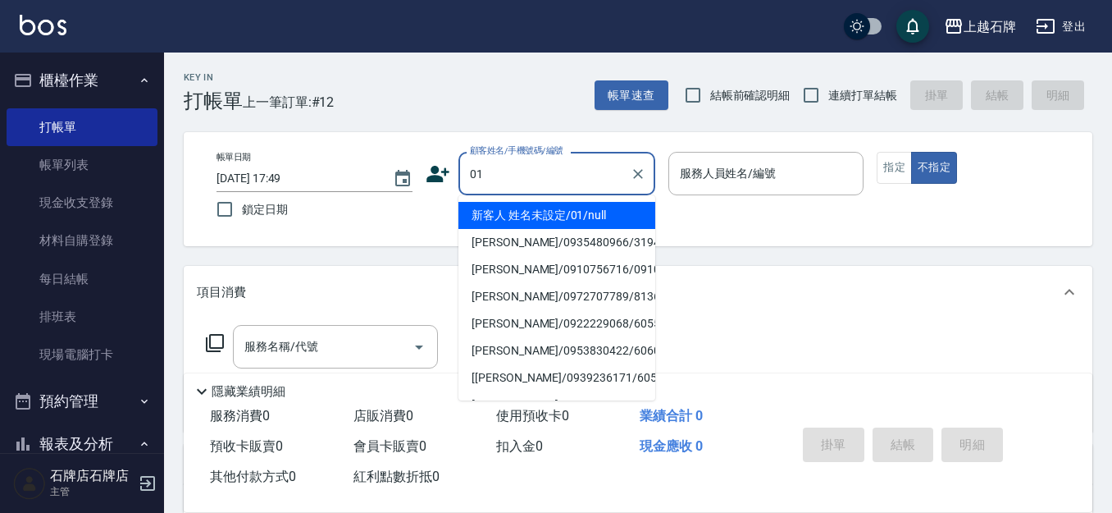
type input "01"
type input "8"
type input "新客人 姓名未設定/01/null"
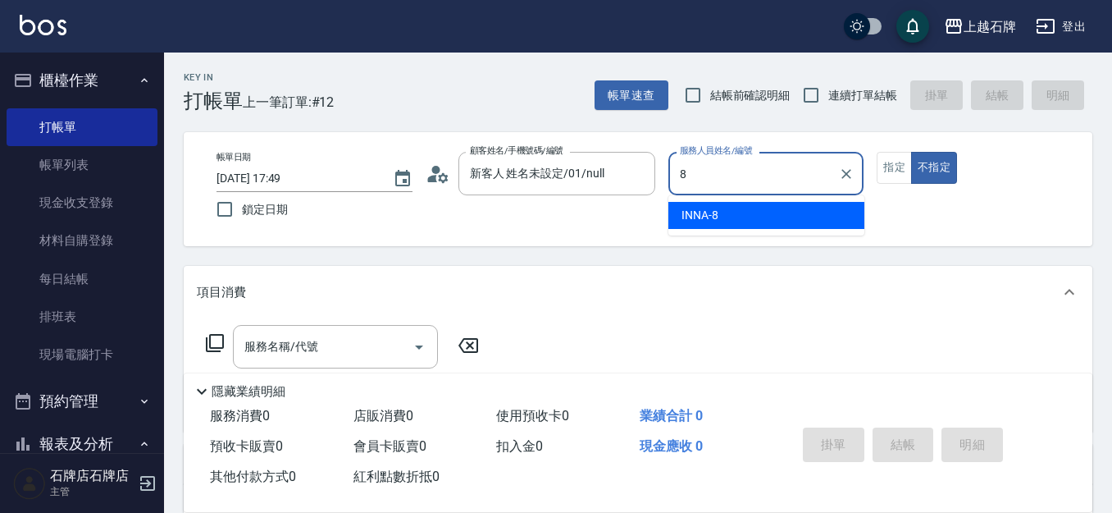
type input "INNA-8"
type button "false"
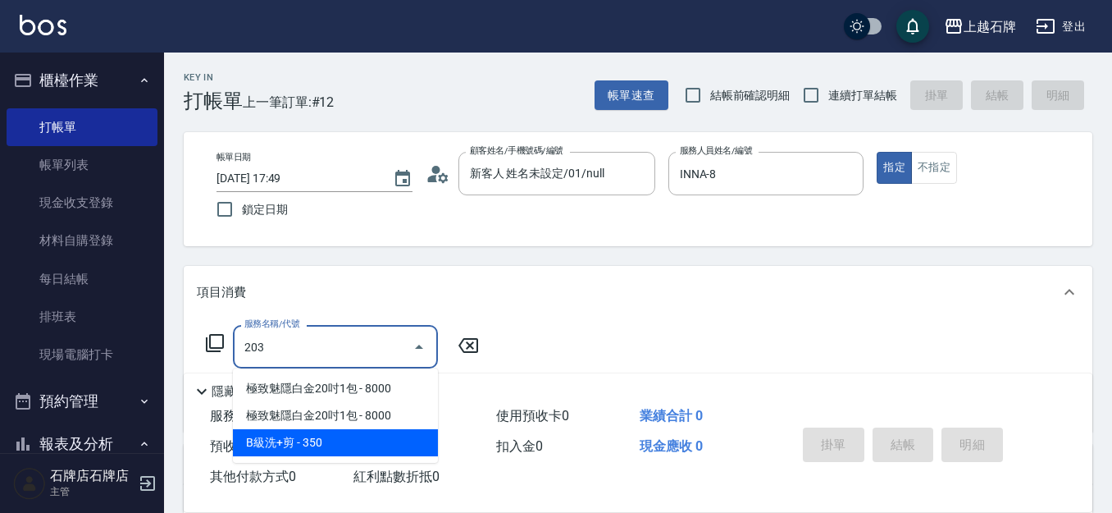
type input "B級洗+剪(203)"
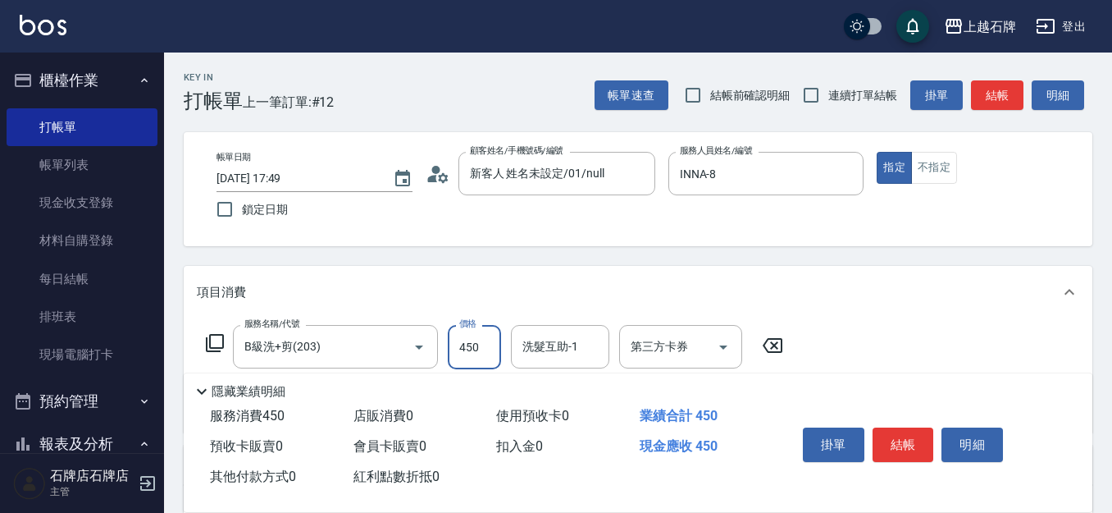
type input "450"
click at [915, 433] on button "結帳" at bounding box center [904, 444] width 62 height 34
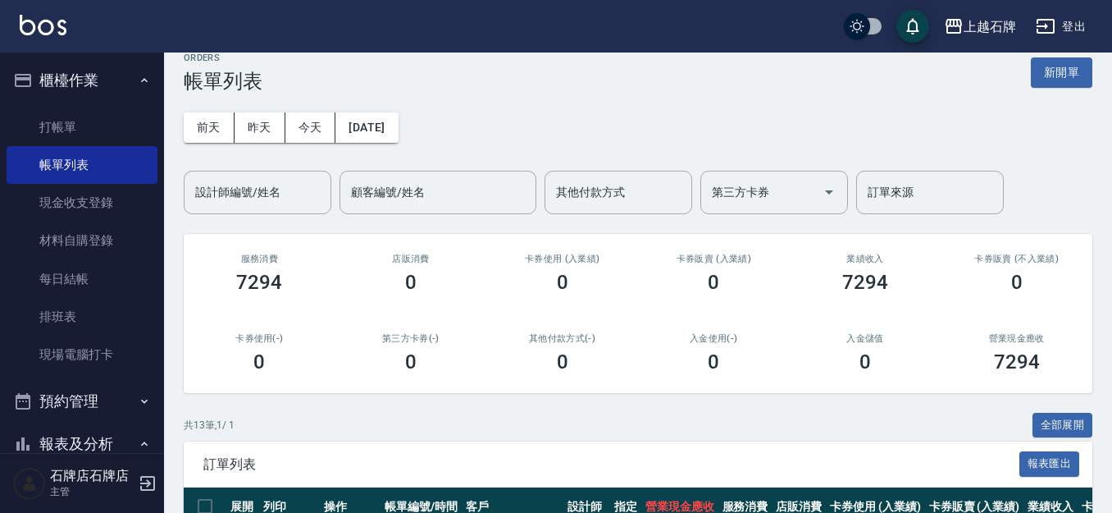
scroll to position [246, 0]
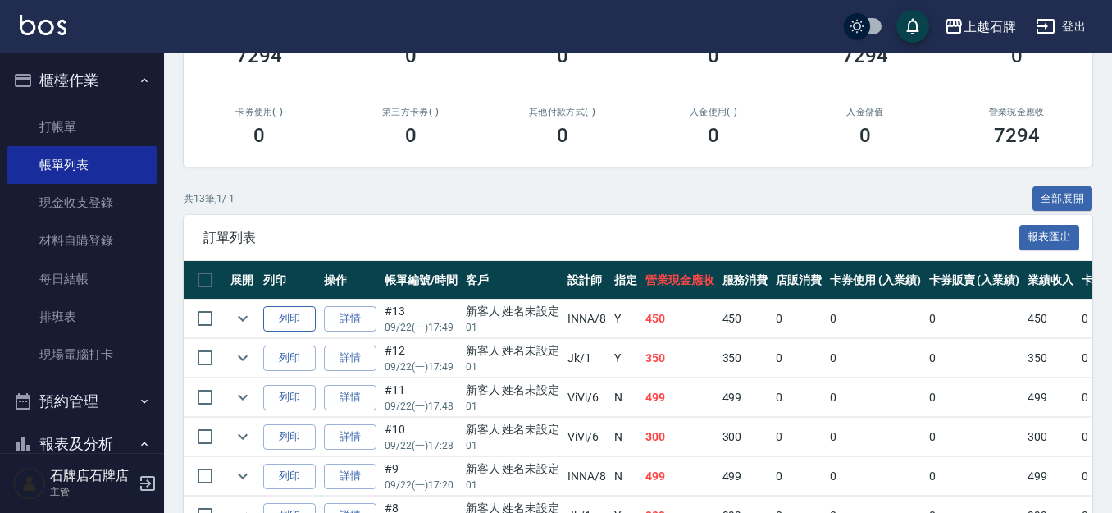
click at [272, 317] on button "列印" at bounding box center [289, 318] width 52 height 25
click at [38, 143] on link "打帳單" at bounding box center [82, 127] width 151 height 38
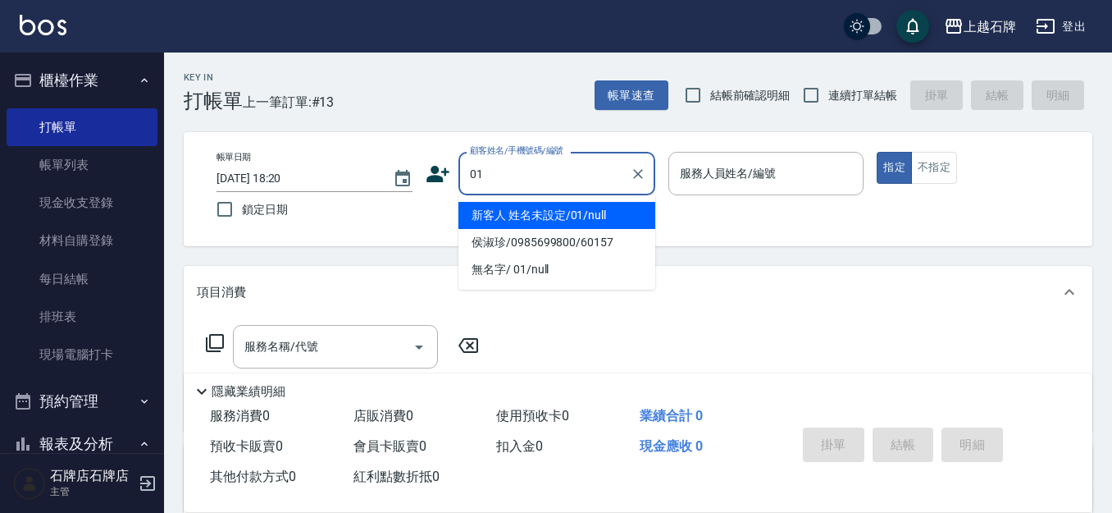
type input "新客人 姓名未設定/01/null"
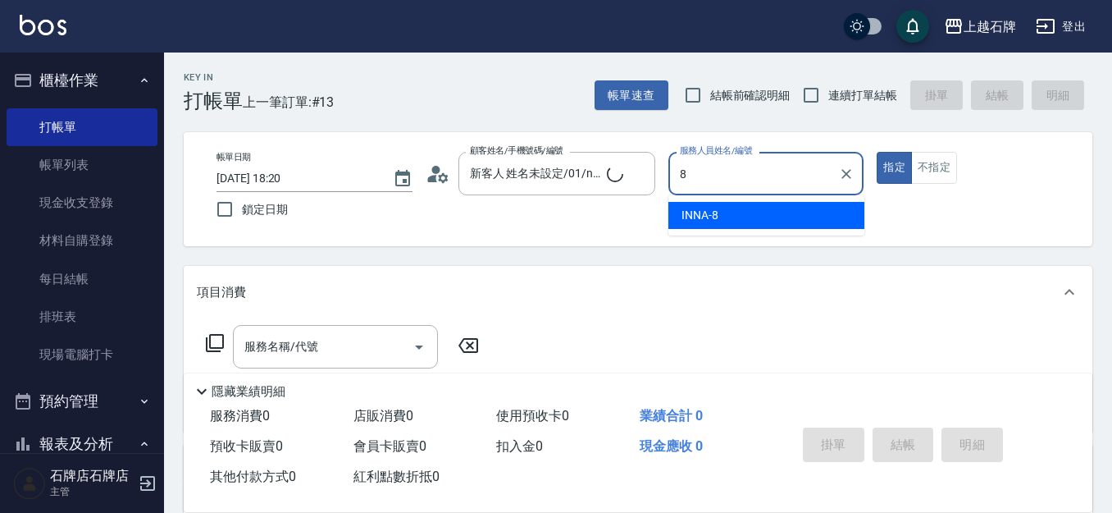
type input "INNA-8"
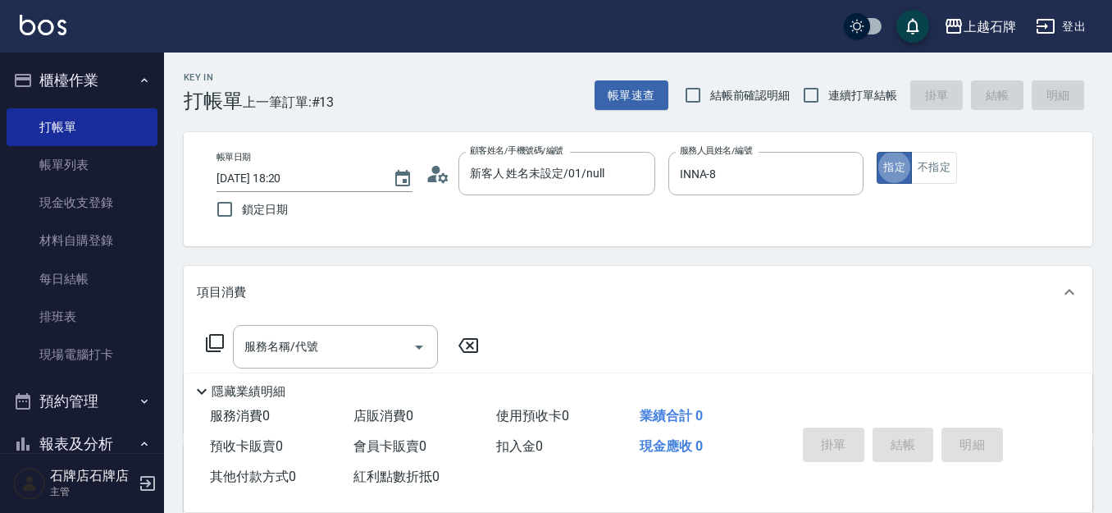
type button "true"
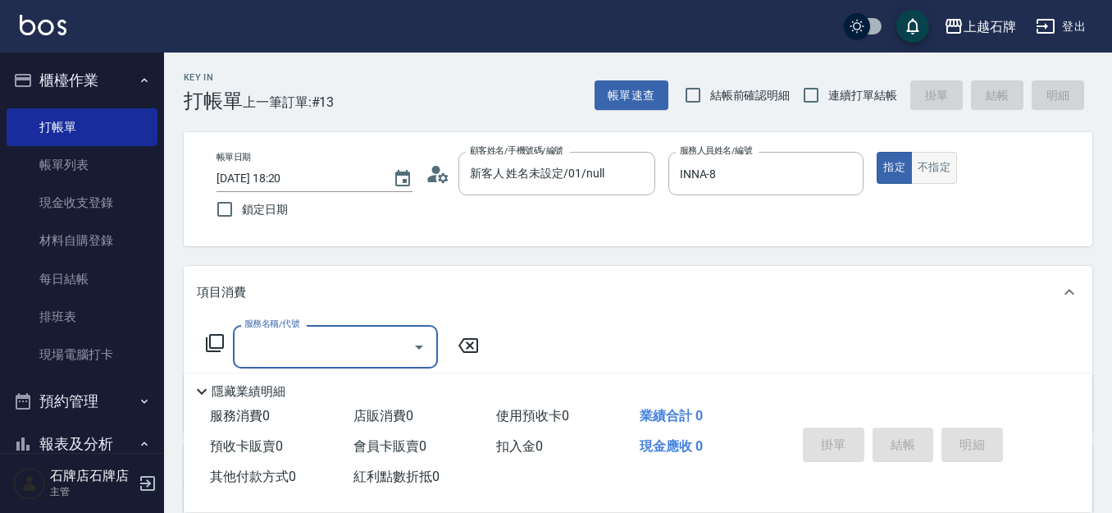
click at [915, 156] on button "不指定" at bounding box center [934, 168] width 46 height 32
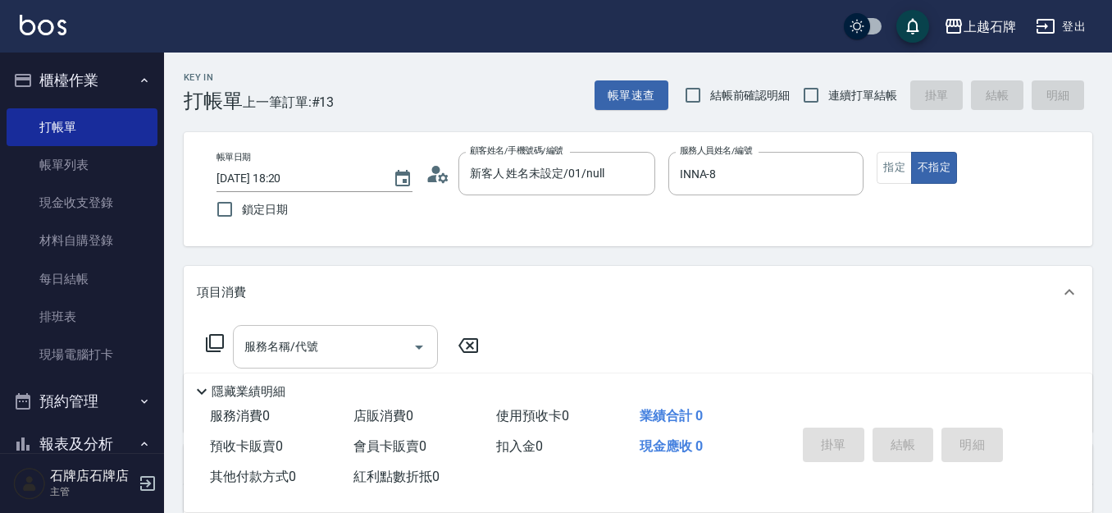
click at [354, 335] on input "服務名稱/代號" at bounding box center [323, 346] width 166 height 29
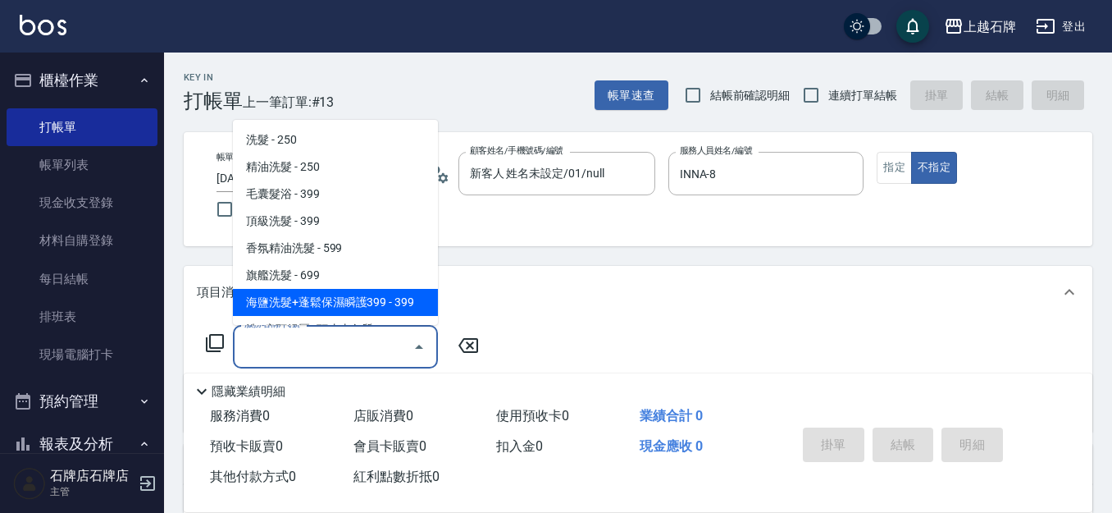
click at [400, 294] on span "海鹽洗髮+蓬鬆保濕瞬護399 - 399" at bounding box center [335, 302] width 205 height 27
type input "海鹽洗髮+蓬鬆保濕瞬護399(107)"
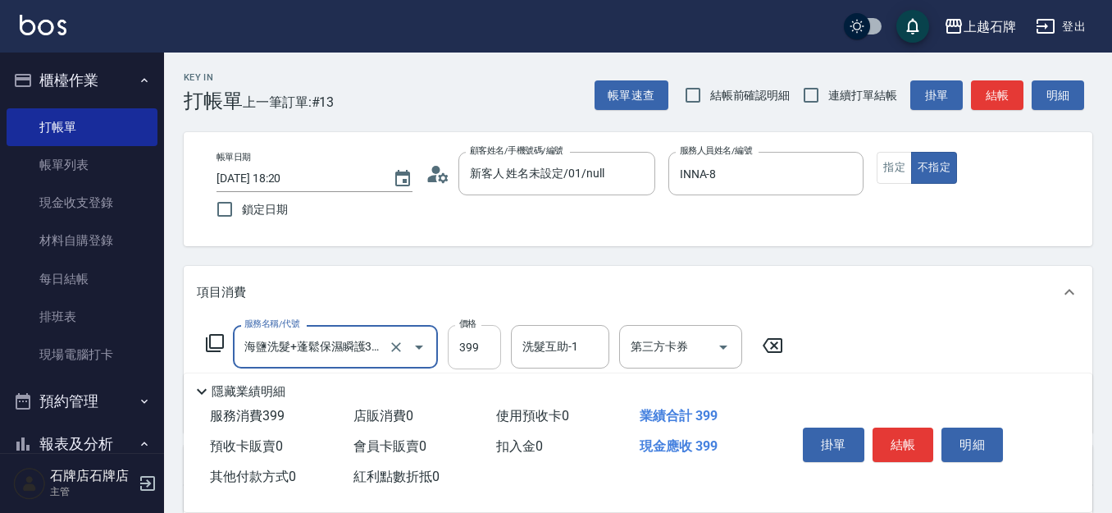
click at [468, 343] on input "399" at bounding box center [474, 347] width 53 height 44
type input "499"
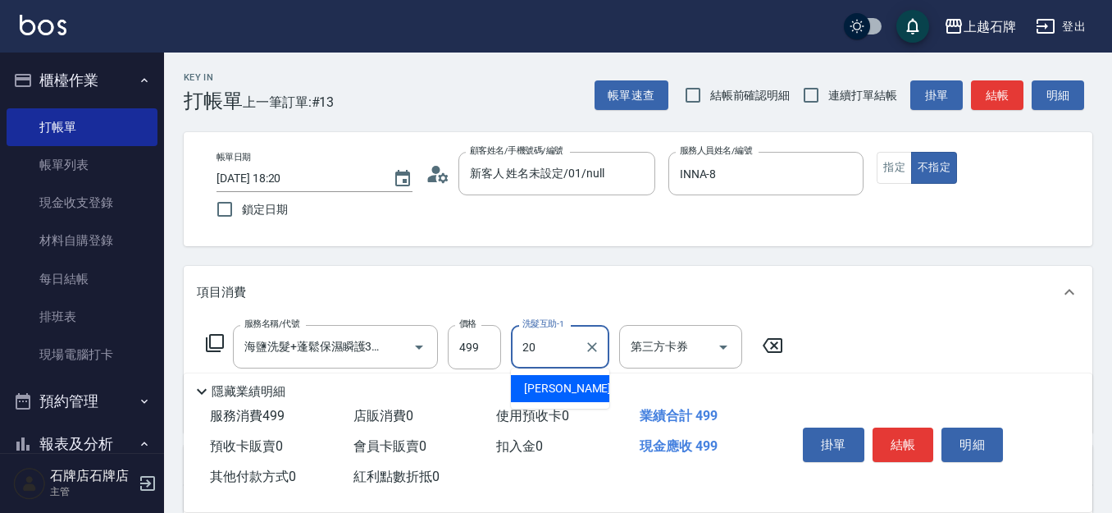
type input "[PERSON_NAME]-20"
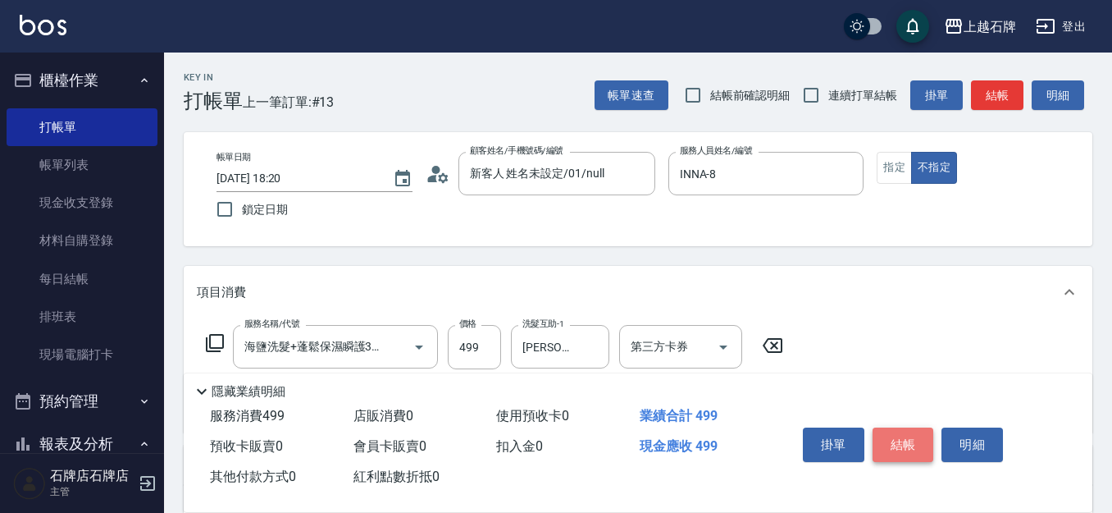
click at [899, 431] on button "結帳" at bounding box center [904, 444] width 62 height 34
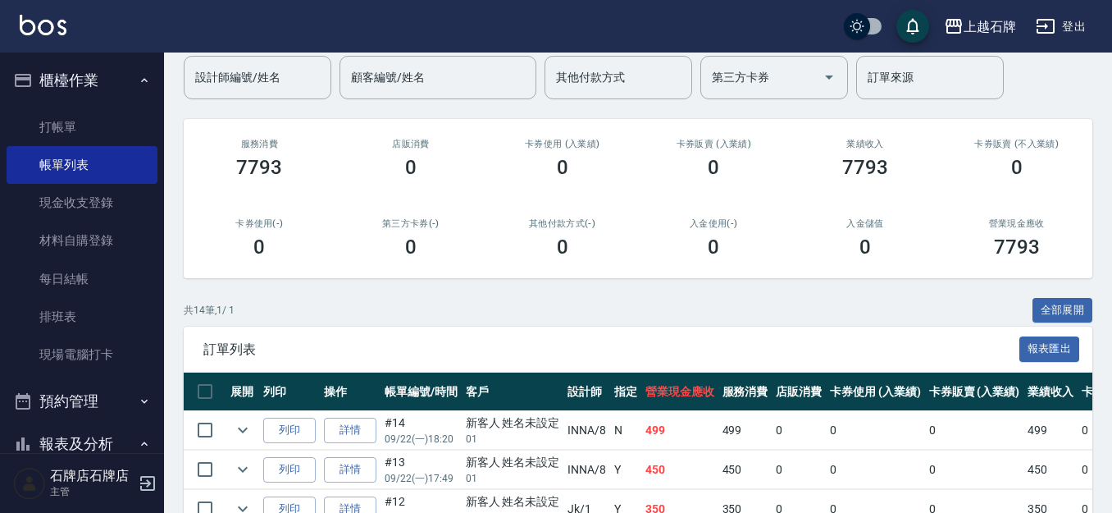
scroll to position [164, 0]
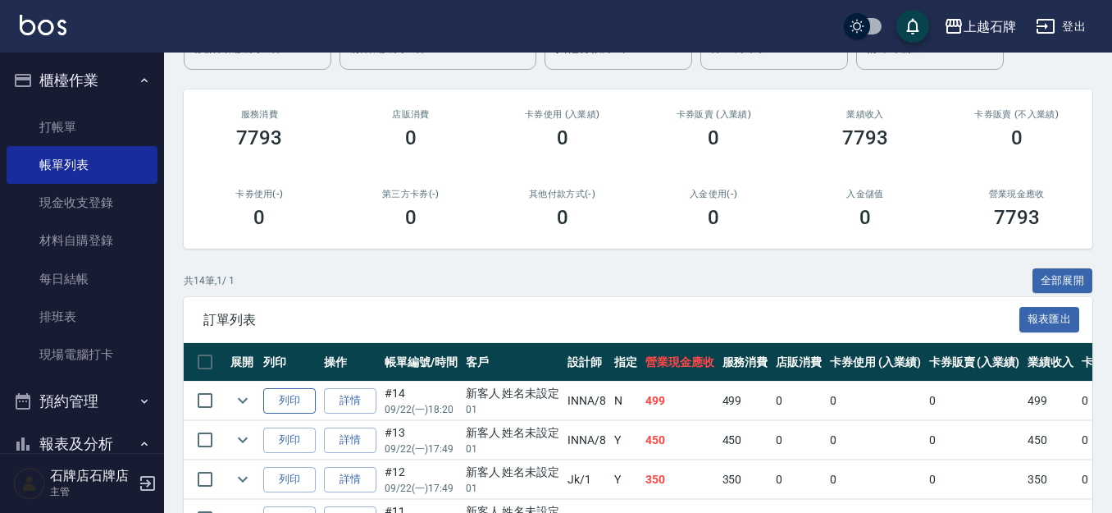
click at [280, 399] on button "列印" at bounding box center [289, 400] width 52 height 25
drag, startPoint x: 26, startPoint y: 134, endPoint x: 89, endPoint y: 137, distance: 62.4
click at [26, 134] on link "打帳單" at bounding box center [82, 127] width 151 height 38
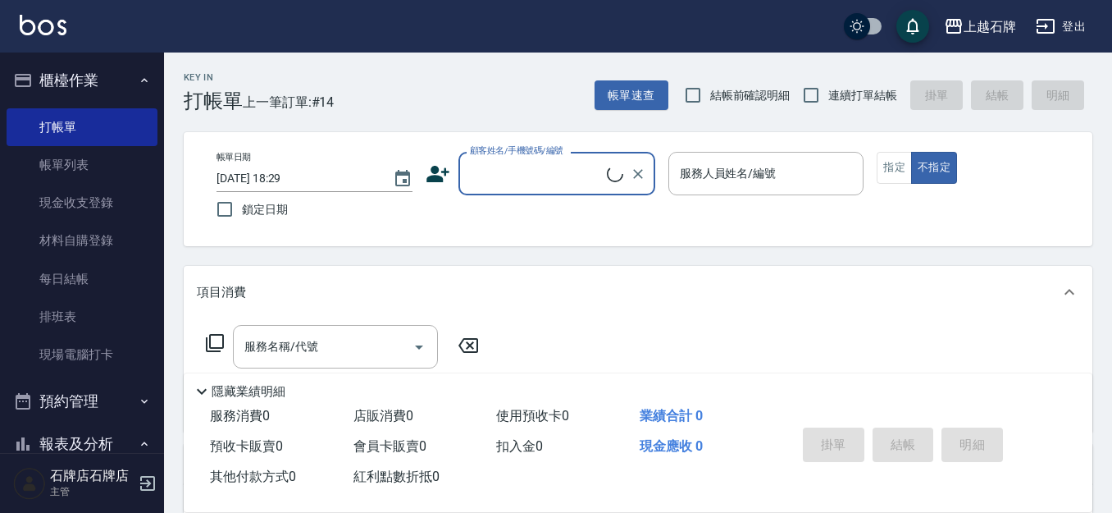
click at [534, 166] on input "顧客姓名/手機號碼/編號" at bounding box center [536, 173] width 141 height 29
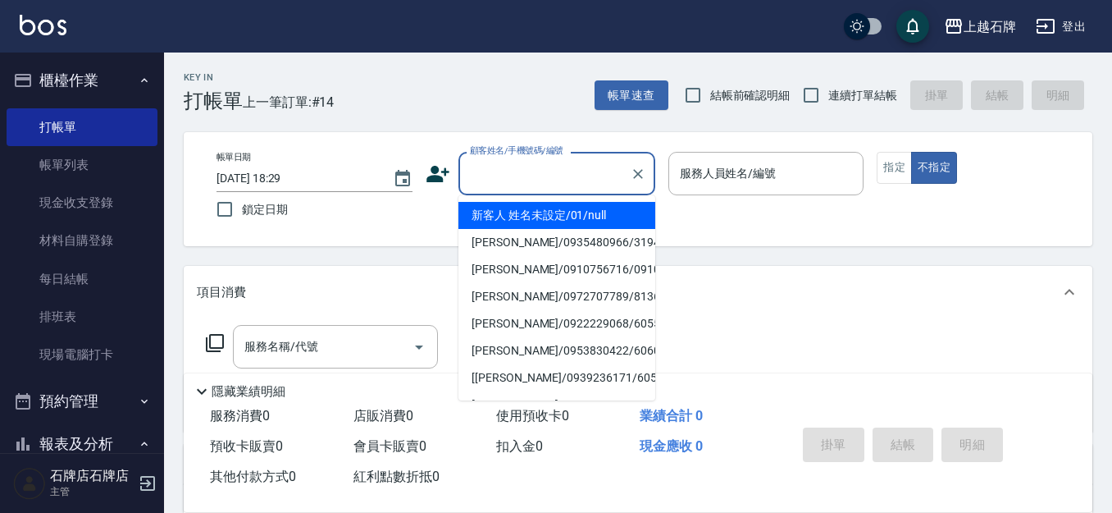
drag, startPoint x: 551, startPoint y: 211, endPoint x: 730, endPoint y: 181, distance: 181.2
click at [555, 209] on li "新客人 姓名未設定/01/null" at bounding box center [556, 215] width 197 height 27
type input "新客人 姓名未設定/01/null"
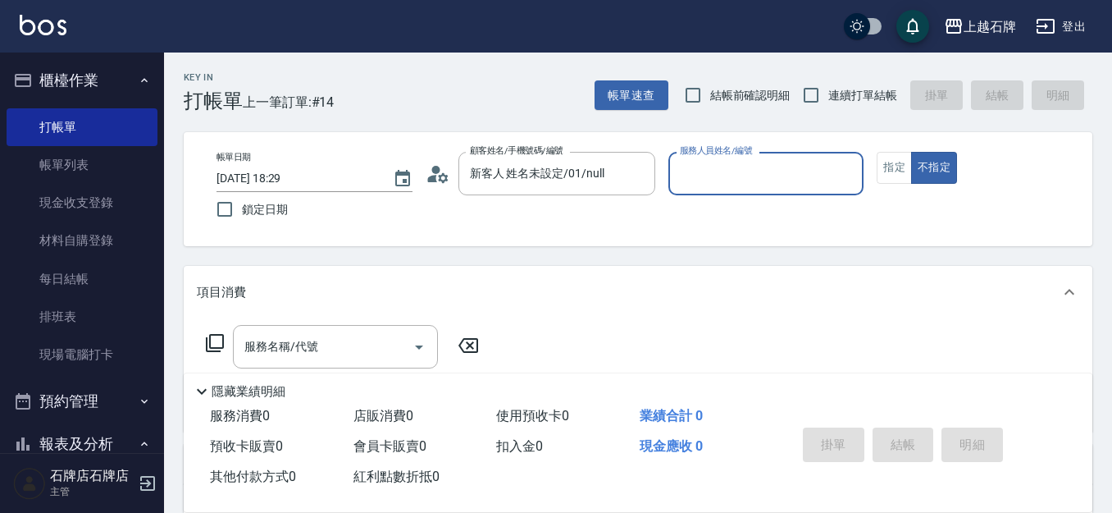
click at [731, 176] on input "服務人員姓名/編號" at bounding box center [766, 173] width 181 height 29
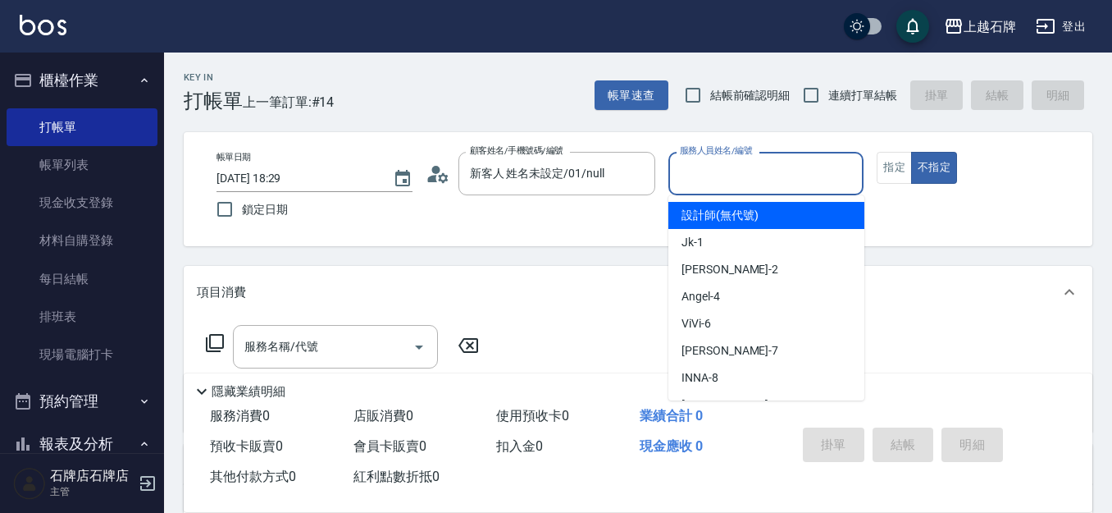
click at [749, 230] on ul "設計師 (無代號) Jk -1 [PERSON_NAME] -2 [PERSON_NAME] -4 ViVi -6 [PERSON_NAME] -7 INNA…" at bounding box center [766, 297] width 196 height 205
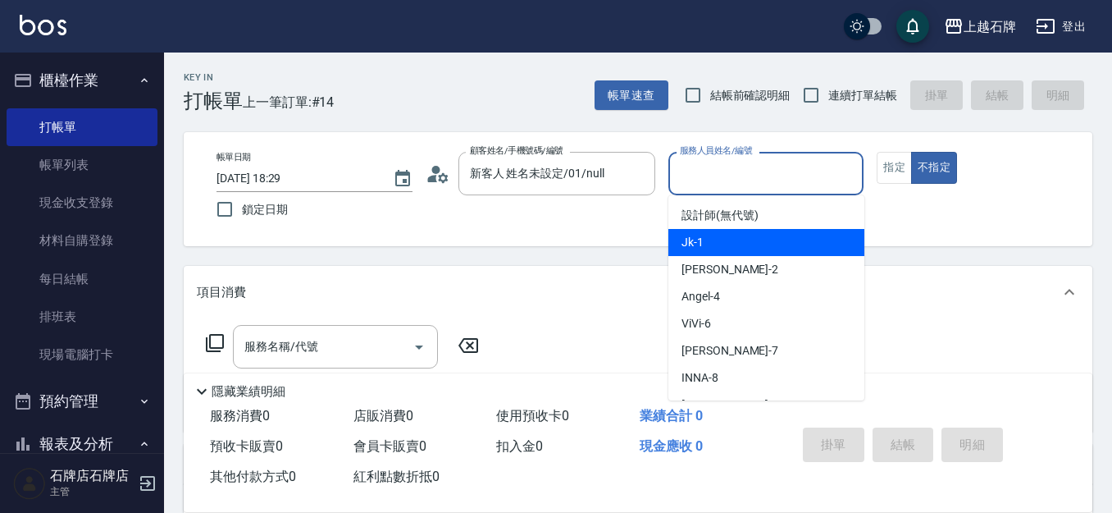
drag, startPoint x: 781, startPoint y: 238, endPoint x: 857, endPoint y: 206, distance: 82.7
click at [782, 236] on div "Jk -1" at bounding box center [766, 242] width 196 height 27
type input "Jk-1"
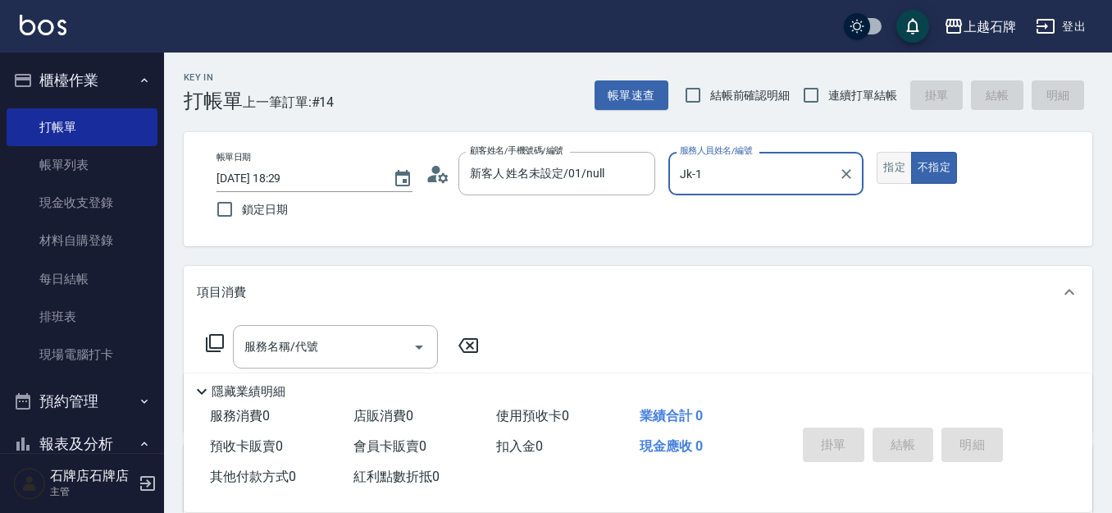
click at [896, 174] on button "指定" at bounding box center [894, 168] width 35 height 32
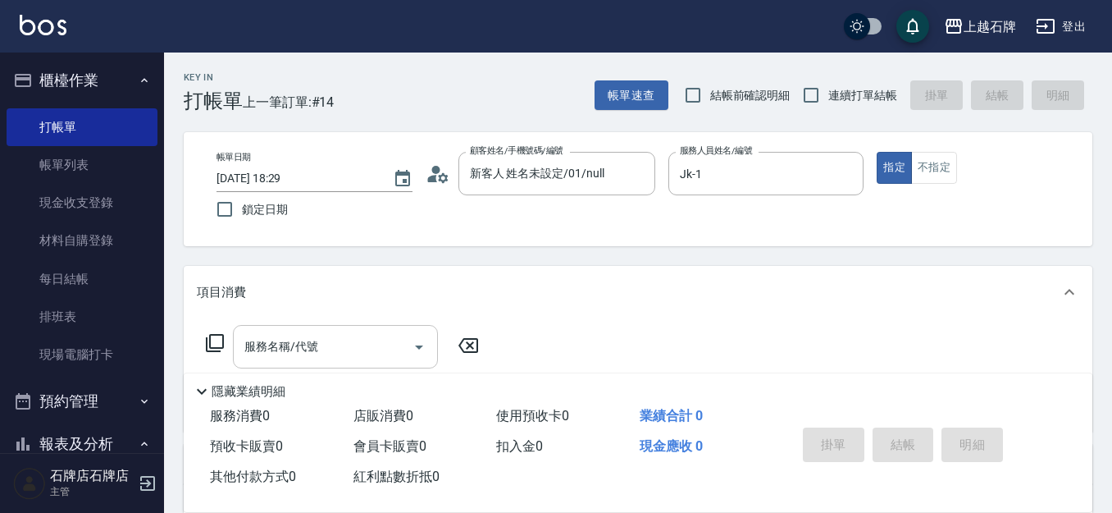
click at [317, 343] on div "服務名稱/代號 服務名稱/代號" at bounding box center [335, 346] width 205 height 43
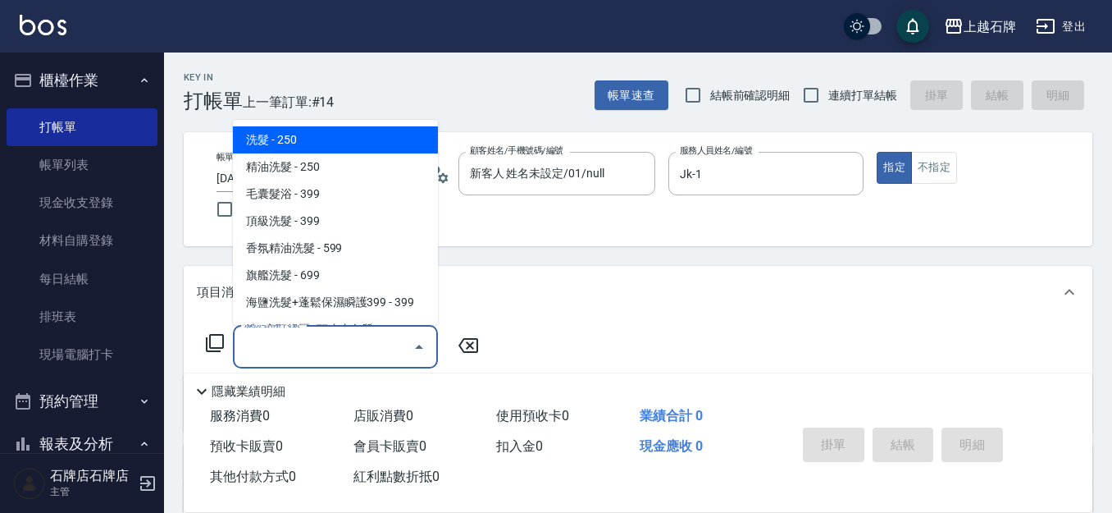
drag, startPoint x: 358, startPoint y: 133, endPoint x: 430, endPoint y: 233, distance: 123.4
click at [358, 133] on span "洗髮 - 250" at bounding box center [335, 139] width 205 height 27
type input "洗髮(101)"
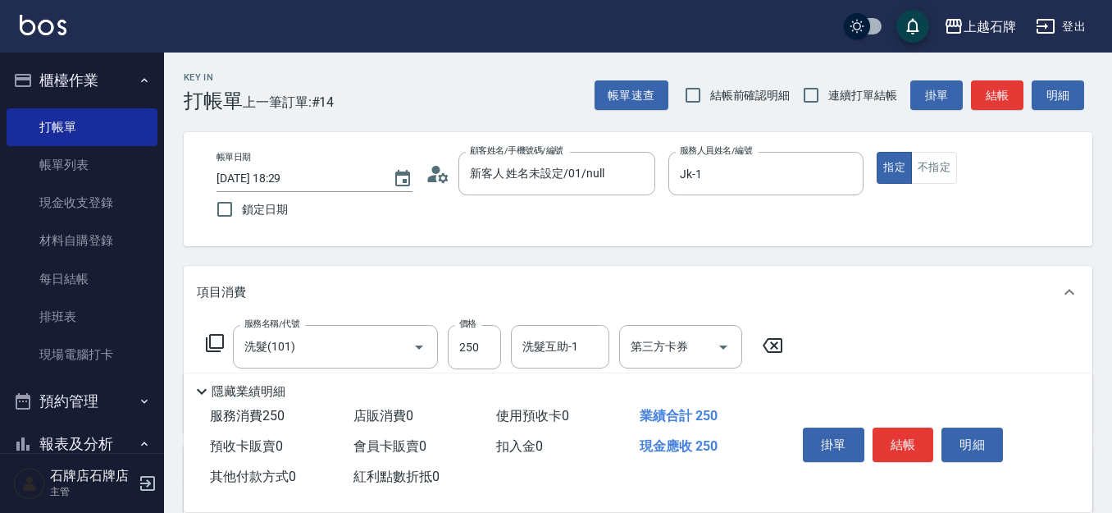
click at [472, 329] on label "價格" at bounding box center [467, 323] width 17 height 12
click at [472, 329] on input "250" at bounding box center [474, 347] width 53 height 44
click at [479, 332] on input "250" at bounding box center [474, 347] width 53 height 44
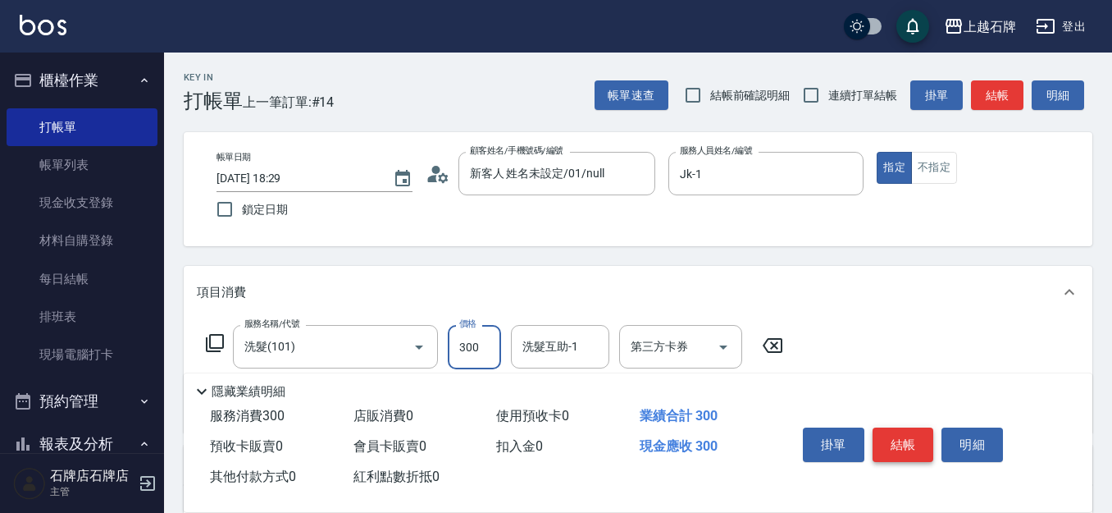
type input "300"
click at [903, 440] on button "結帳" at bounding box center [904, 444] width 62 height 34
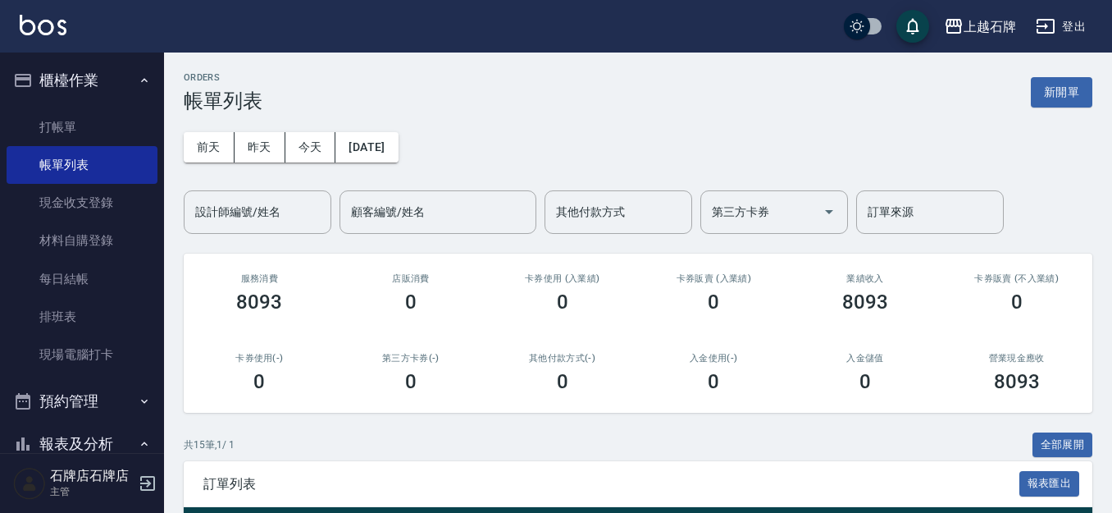
scroll to position [246, 0]
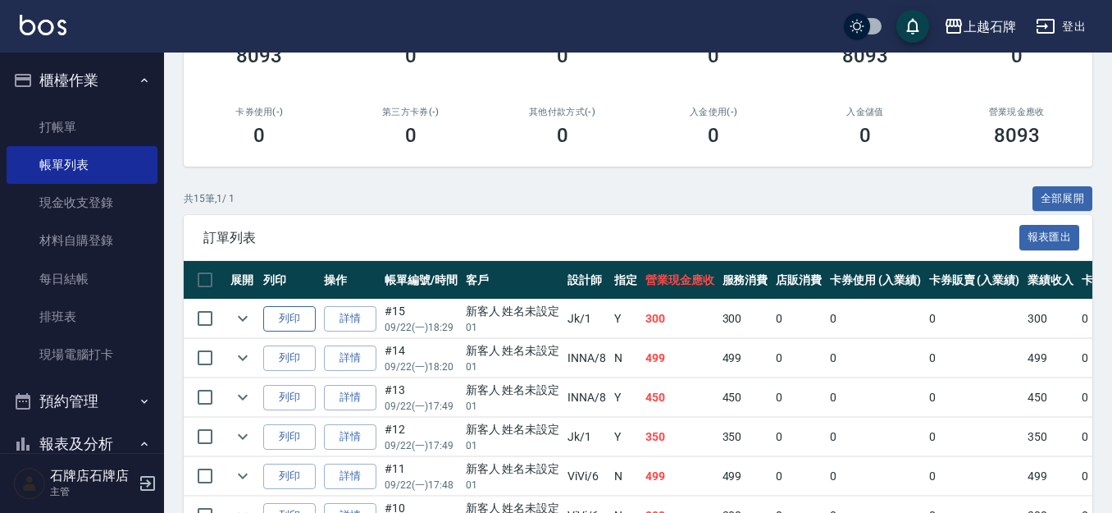
click at [295, 317] on button "列印" at bounding box center [289, 318] width 52 height 25
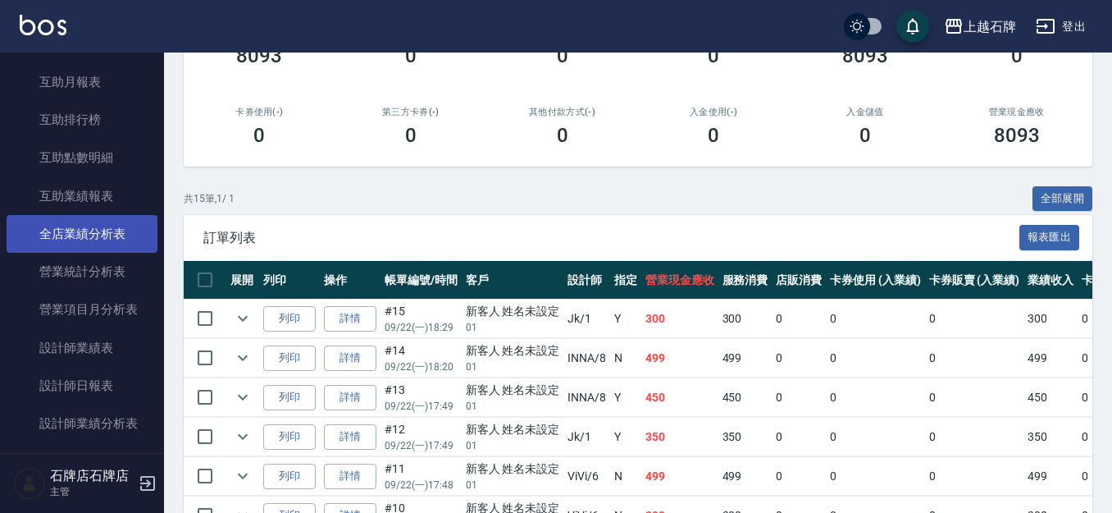
scroll to position [656, 0]
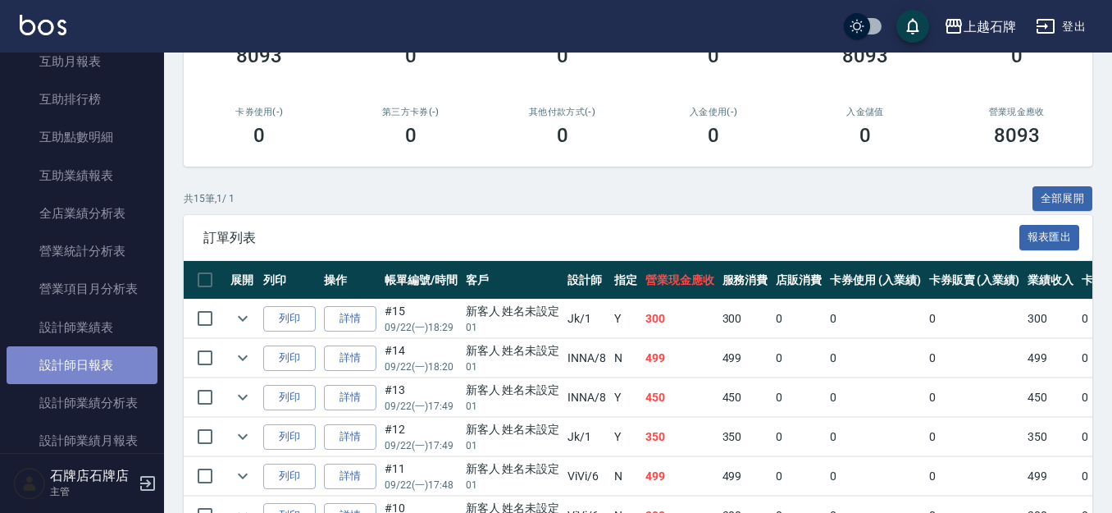
click at [137, 358] on link "設計師日報表" at bounding box center [82, 365] width 151 height 38
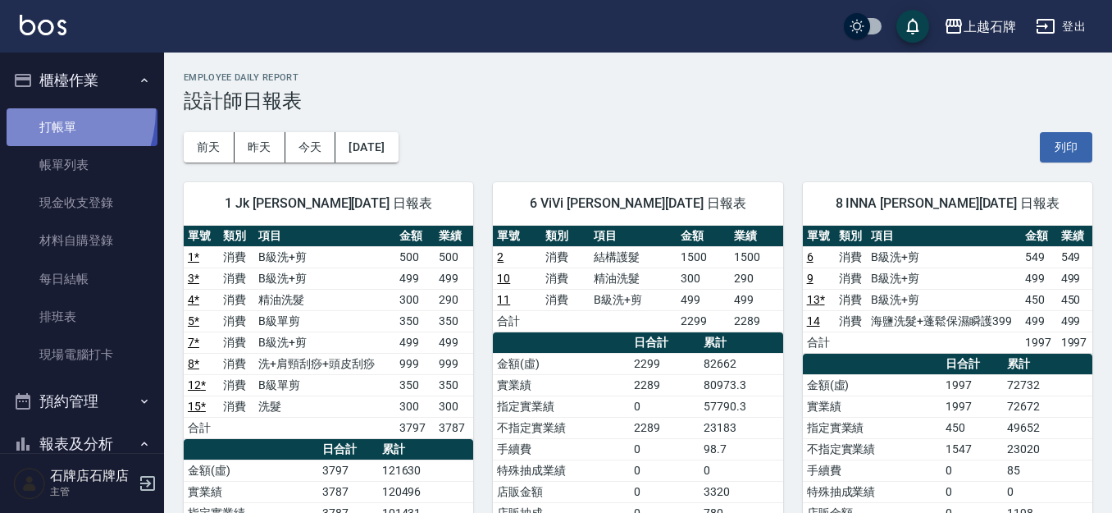
click at [32, 110] on link "打帳單" at bounding box center [82, 127] width 151 height 38
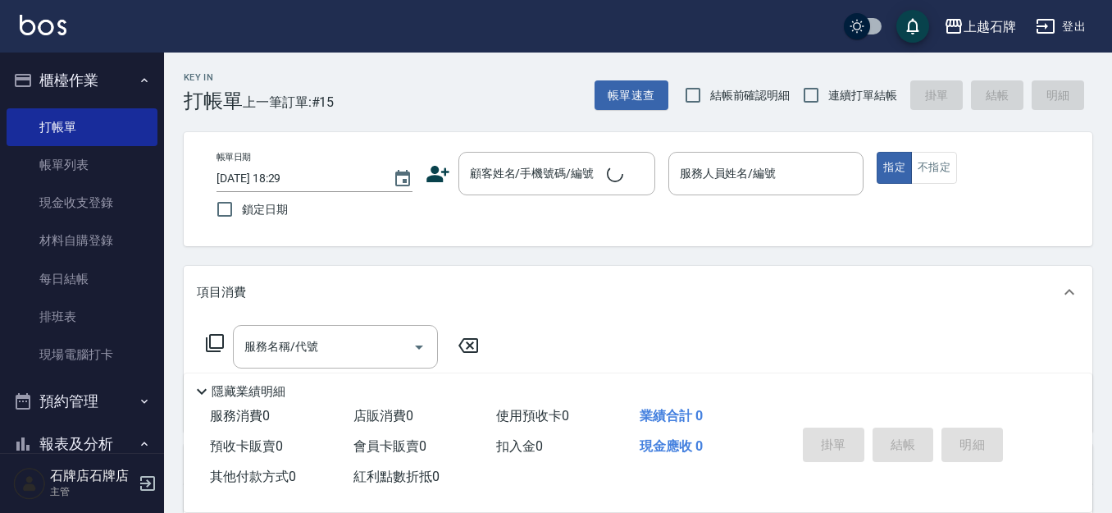
drag, startPoint x: 506, startPoint y: 108, endPoint x: 495, endPoint y: 106, distance: 10.9
click at [499, 107] on div "Key In 打帳單 上一筆訂單:#15 帳單速查 結帳前確認明細 連續打單結帳 掛單 結帳 明細" at bounding box center [628, 82] width 928 height 60
click at [568, 191] on div "顧客姓名/手機號碼/編號" at bounding box center [556, 173] width 197 height 43
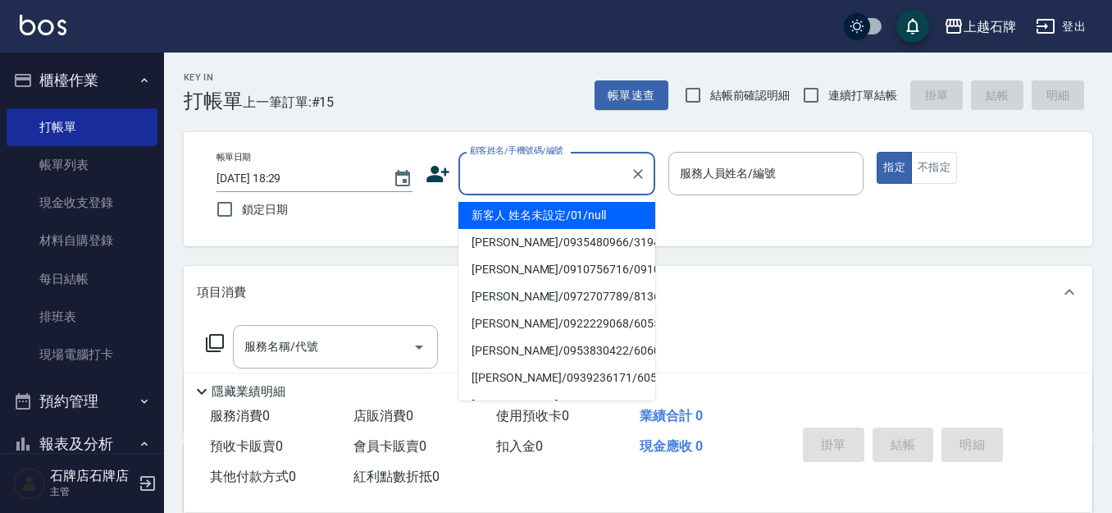
drag, startPoint x: 570, startPoint y: 208, endPoint x: 662, endPoint y: 205, distance: 91.9
click at [576, 204] on li "新客人 姓名未設定/01/null" at bounding box center [556, 215] width 197 height 27
type input "1"
type input "新客人 姓名未設定/01/null"
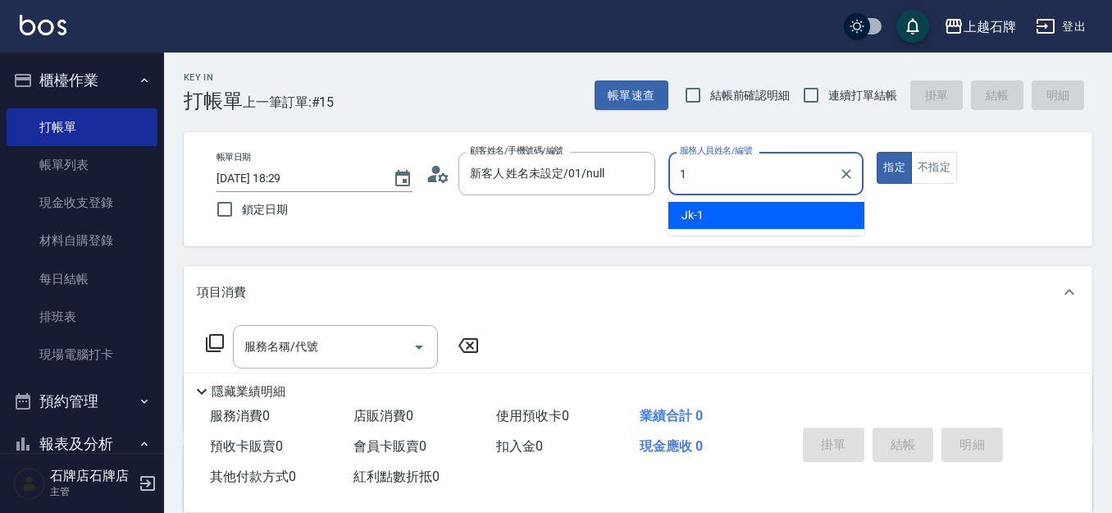
type input "1"
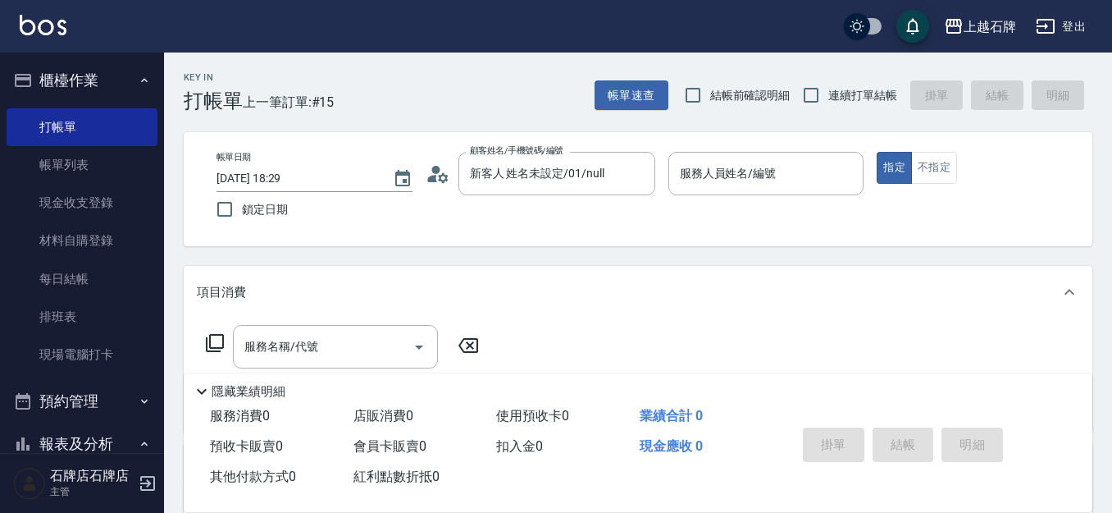
drag, startPoint x: 670, startPoint y: 207, endPoint x: 695, endPoint y: 208, distance: 24.6
click at [671, 207] on div "帳單日期 [DATE] 18:29 鎖定日期 顧客姓名/手機號碼/編號 新客人 姓名未設定/01/null 顧客姓名/手機號碼/編號 服務人員姓名/編號 服務…" at bounding box center [637, 189] width 869 height 75
drag, startPoint x: 709, startPoint y: 192, endPoint x: 718, endPoint y: 192, distance: 9.0
click at [714, 190] on div "服務人員姓名/編號" at bounding box center [766, 173] width 196 height 43
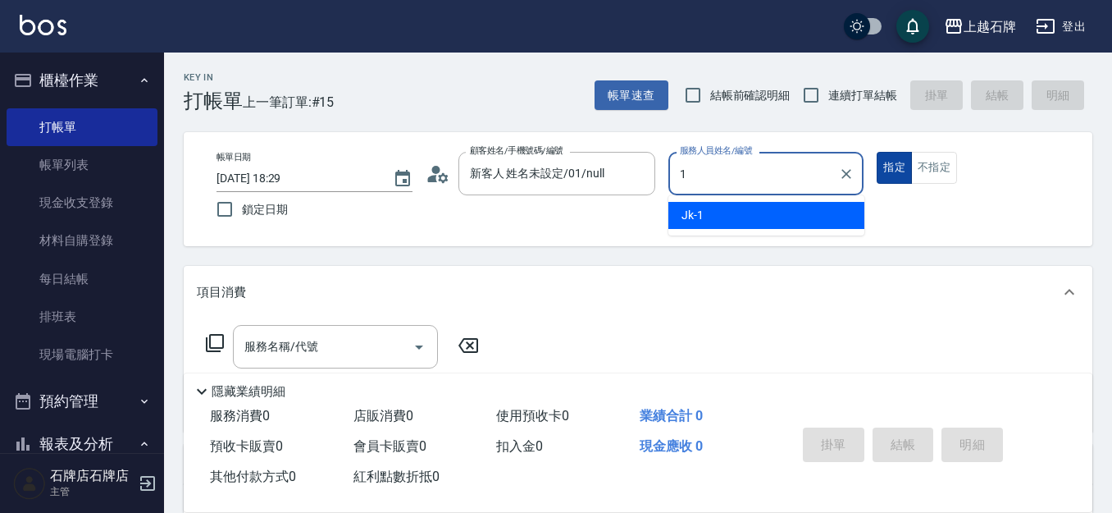
drag, startPoint x: 760, startPoint y: 227, endPoint x: 880, endPoint y: 180, distance: 128.9
click at [761, 226] on div "Jk -1" at bounding box center [766, 215] width 196 height 27
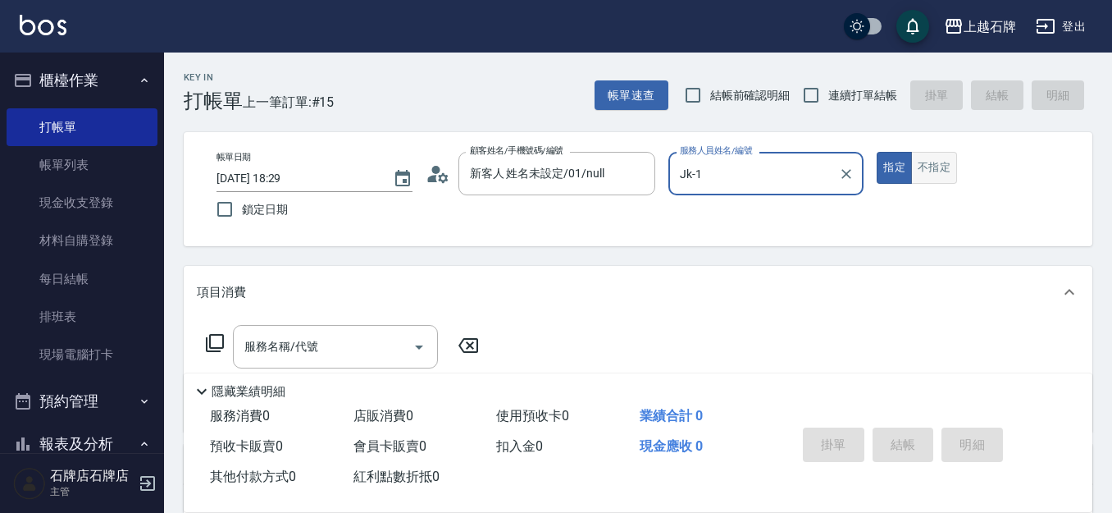
type input "Jk-1"
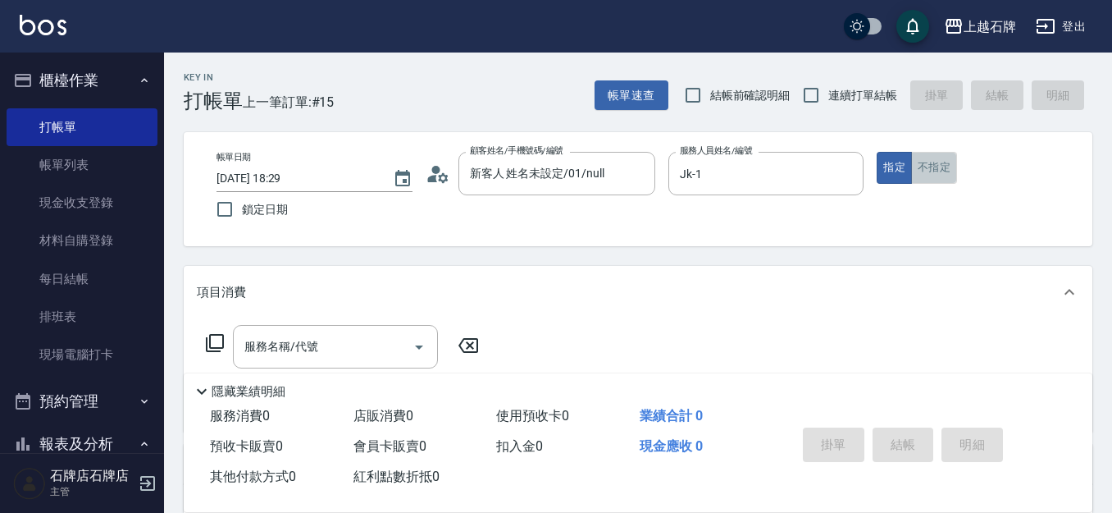
click at [946, 158] on button "不指定" at bounding box center [934, 168] width 46 height 32
click at [337, 352] on input "服務名稱/代號" at bounding box center [323, 346] width 166 height 29
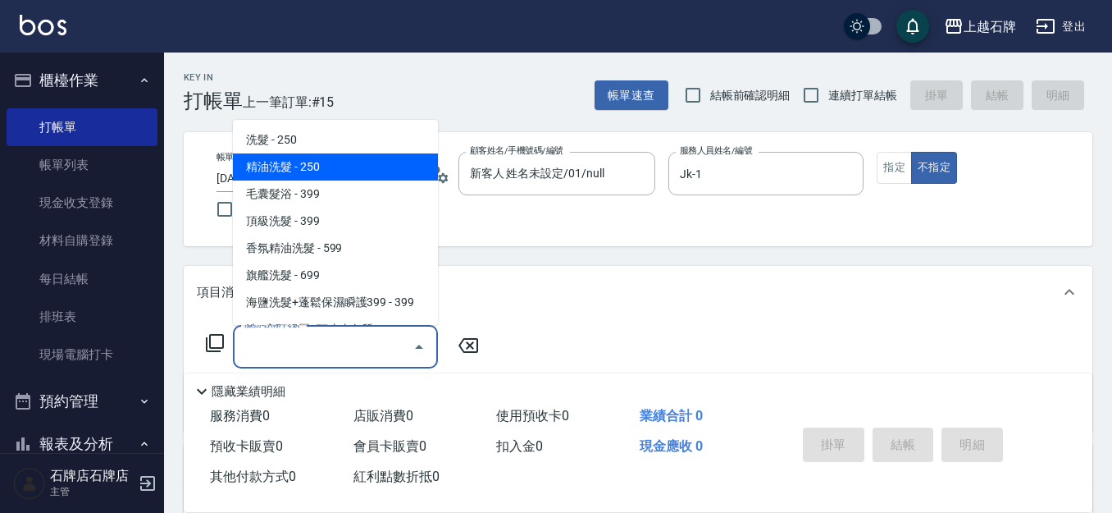
click at [363, 173] on span "精油洗髮 - 250" at bounding box center [335, 166] width 205 height 27
type input "精油洗髮(102)"
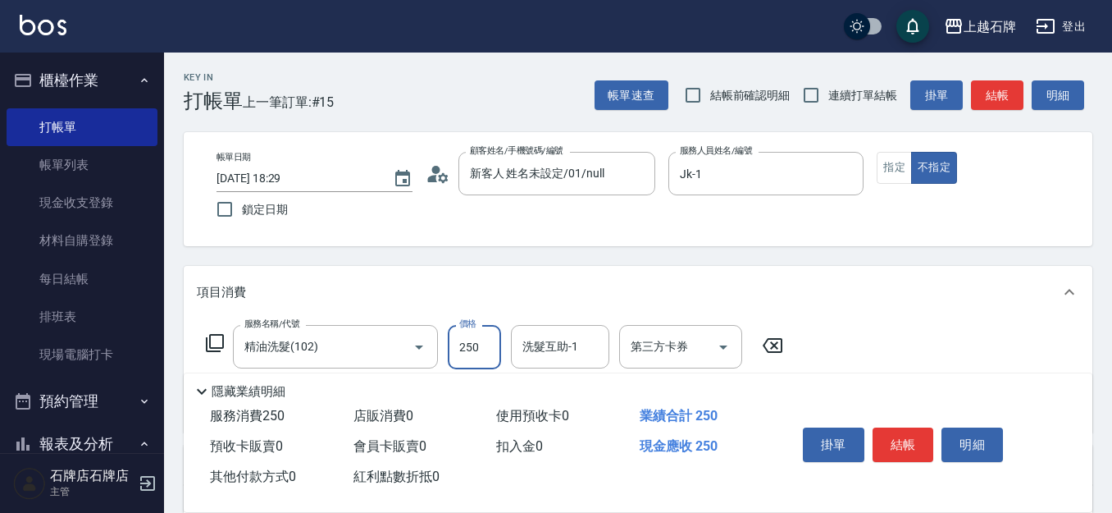
click at [461, 340] on input "250" at bounding box center [474, 347] width 53 height 44
type input "300"
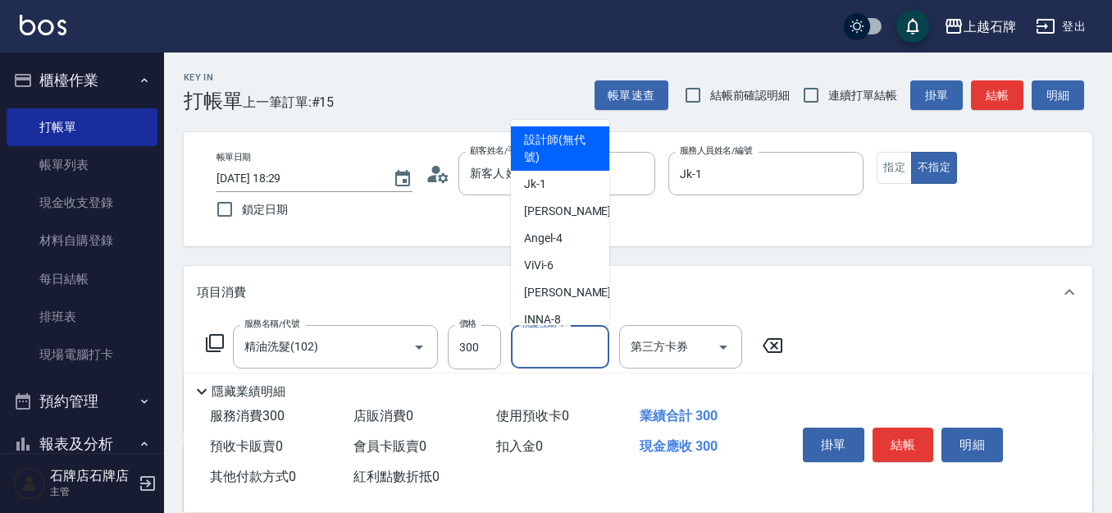
click at [574, 347] on div "洗髮互助-1 洗髮互助-1" at bounding box center [560, 346] width 98 height 43
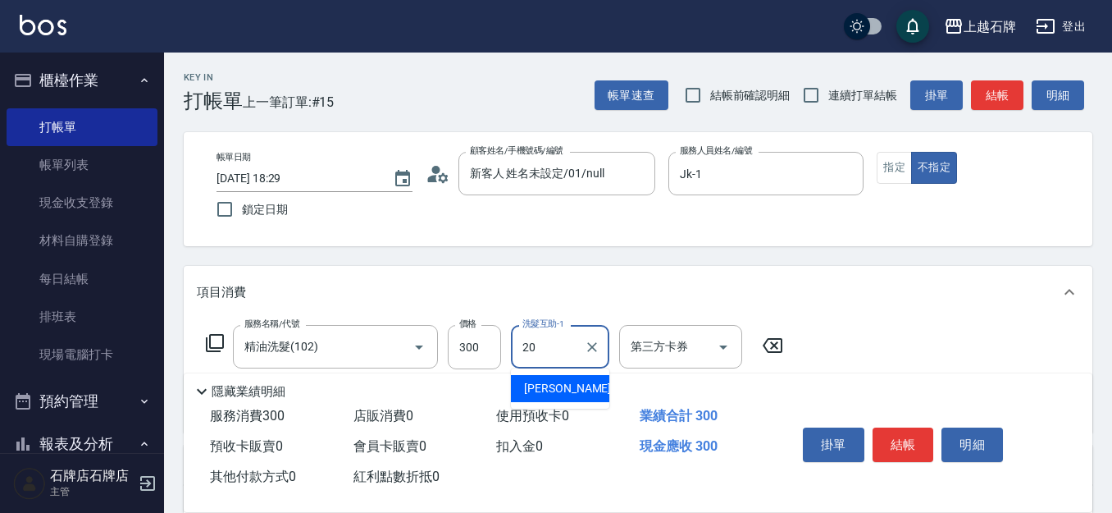
click at [579, 377] on div "[PERSON_NAME] -20" at bounding box center [560, 388] width 98 height 27
type input "[PERSON_NAME]-20"
click at [892, 427] on button "結帳" at bounding box center [904, 444] width 62 height 34
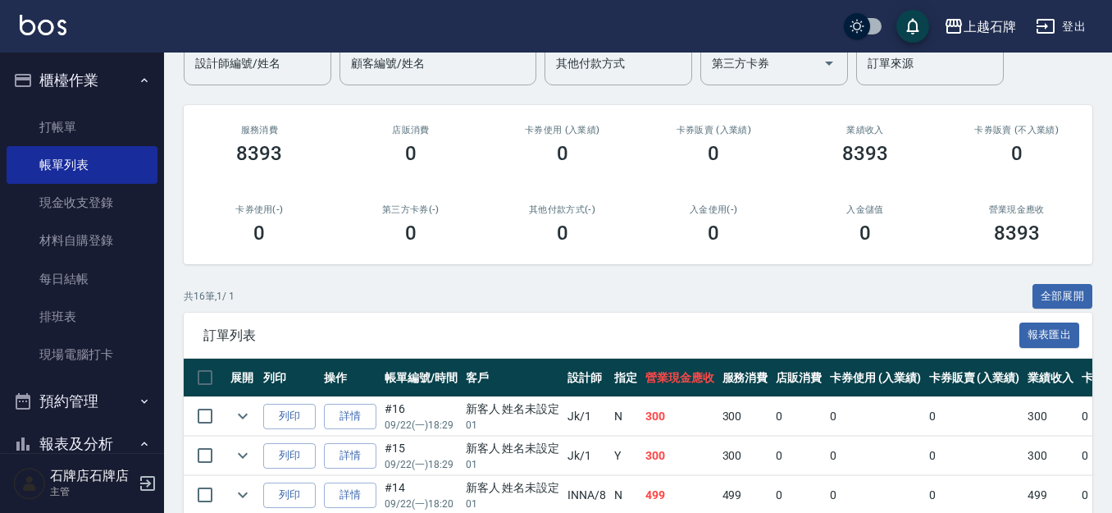
scroll to position [246, 0]
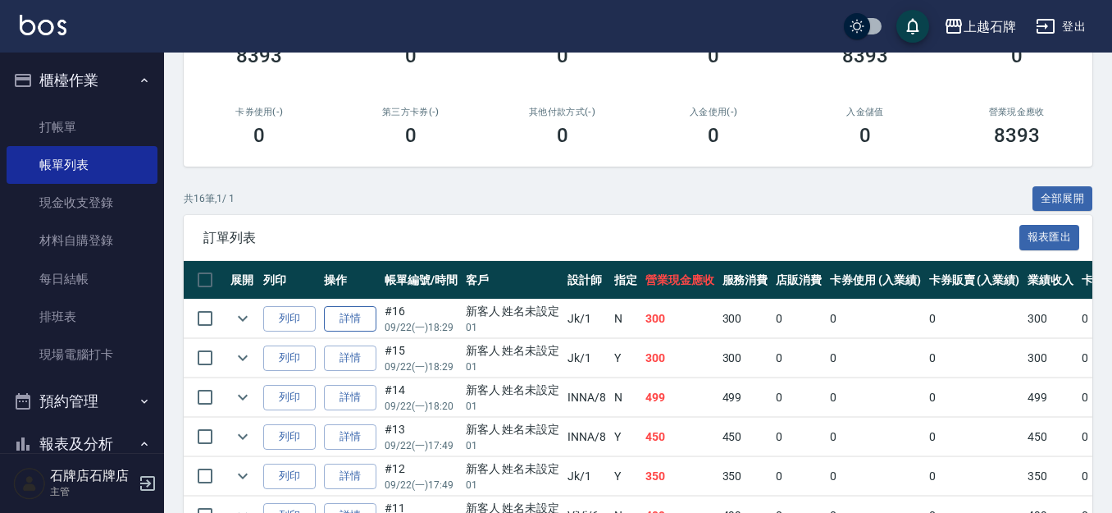
drag, startPoint x: 276, startPoint y: 319, endPoint x: 339, endPoint y: 308, distance: 63.4
click at [277, 319] on button "列印" at bounding box center [289, 318] width 52 height 25
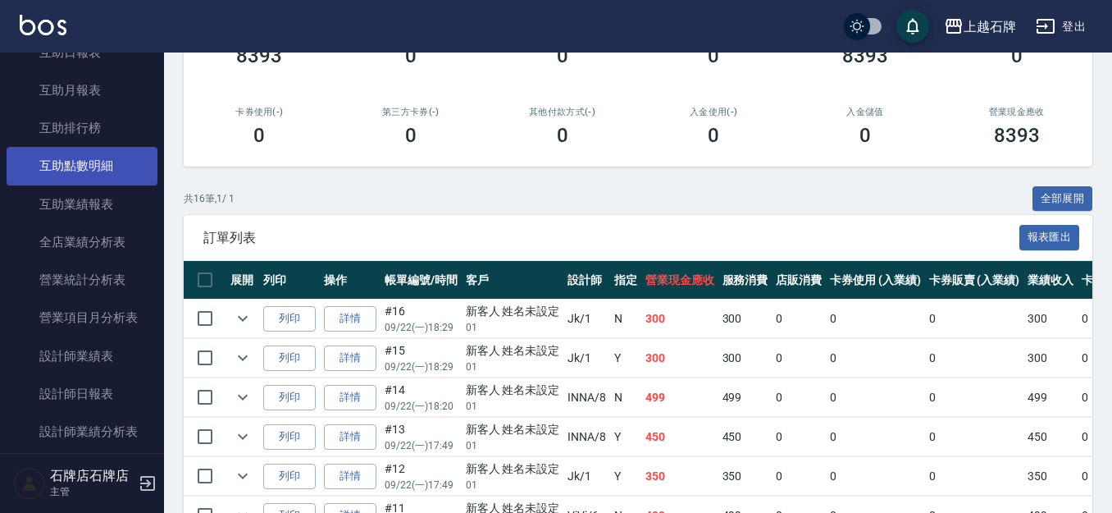
scroll to position [656, 0]
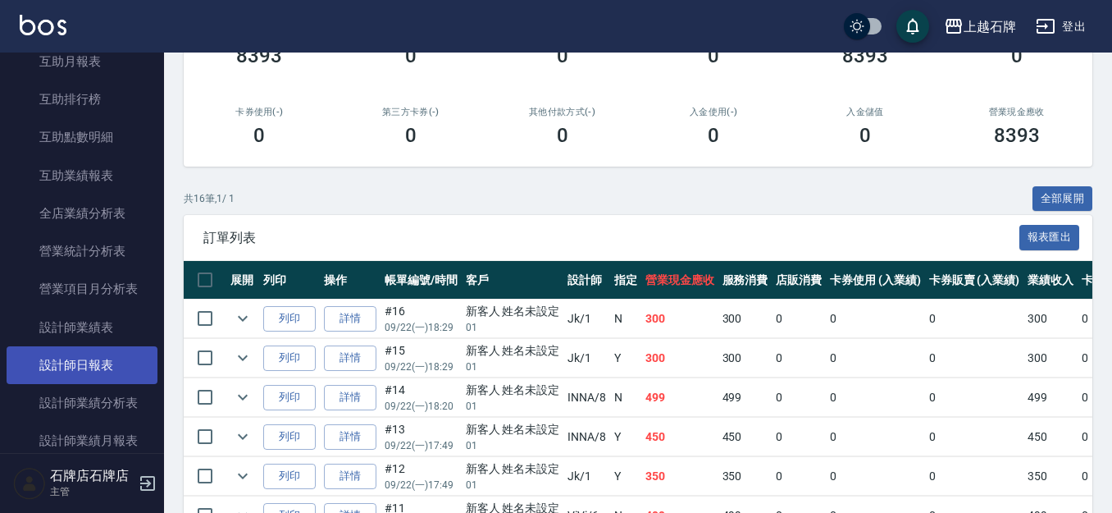
drag, startPoint x: 143, startPoint y: 369, endPoint x: 135, endPoint y: 353, distance: 18.0
click at [141, 369] on link "設計師日報表" at bounding box center [82, 365] width 151 height 38
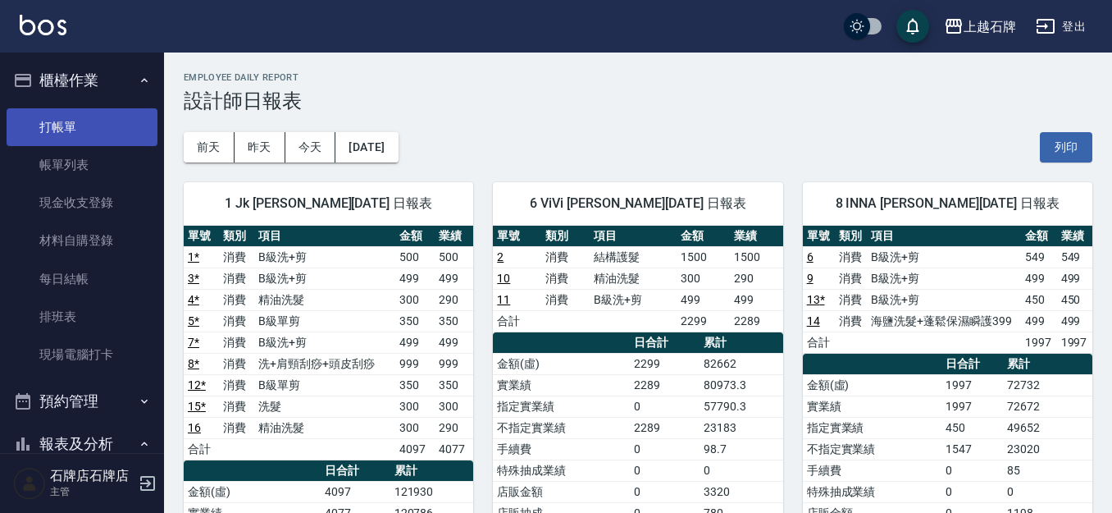
click at [66, 109] on link "打帳單" at bounding box center [82, 127] width 151 height 38
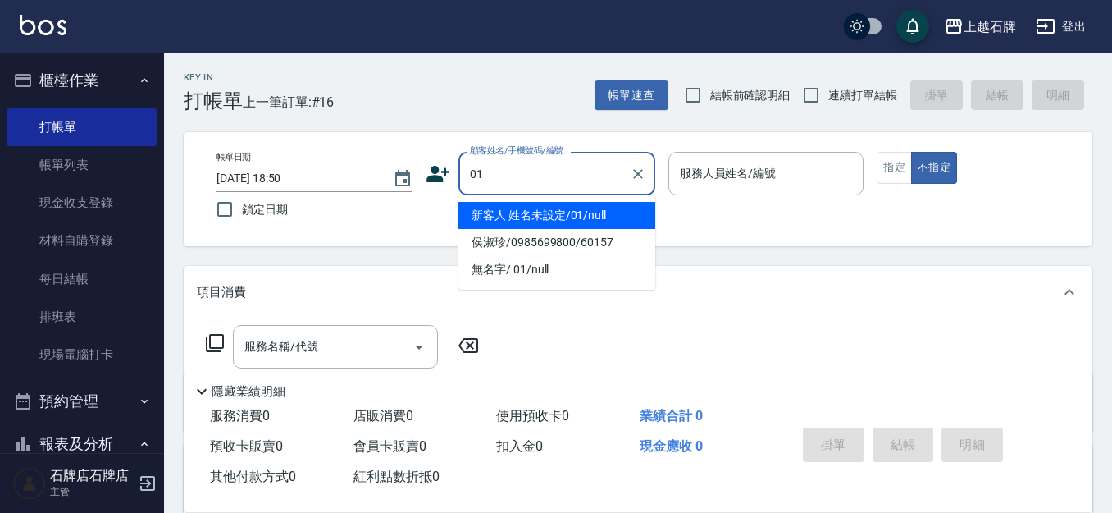
type input "01"
type input "6"
type input "新客人 姓名未設定/01/null"
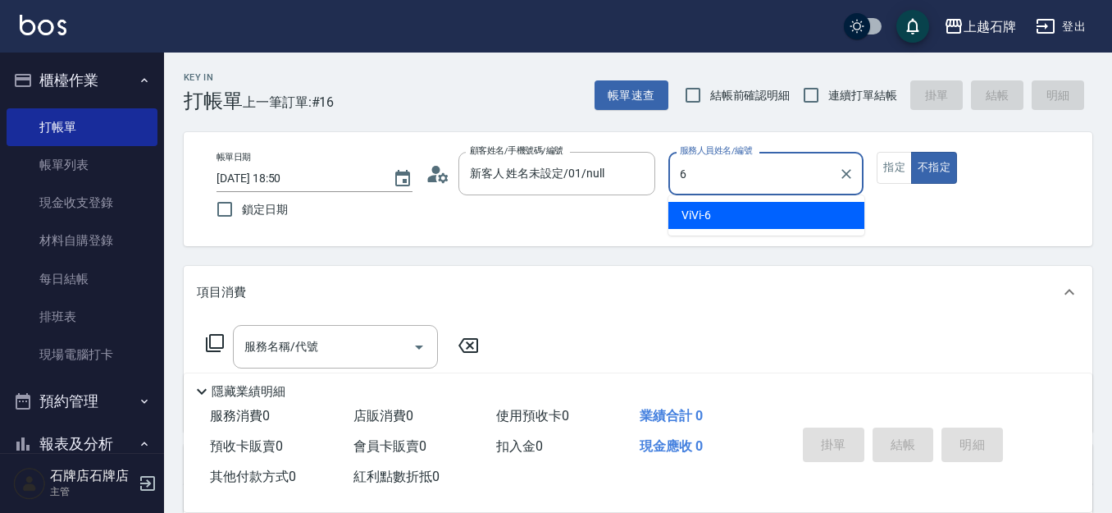
type input "6"
type button "false"
type input "ViVi-6"
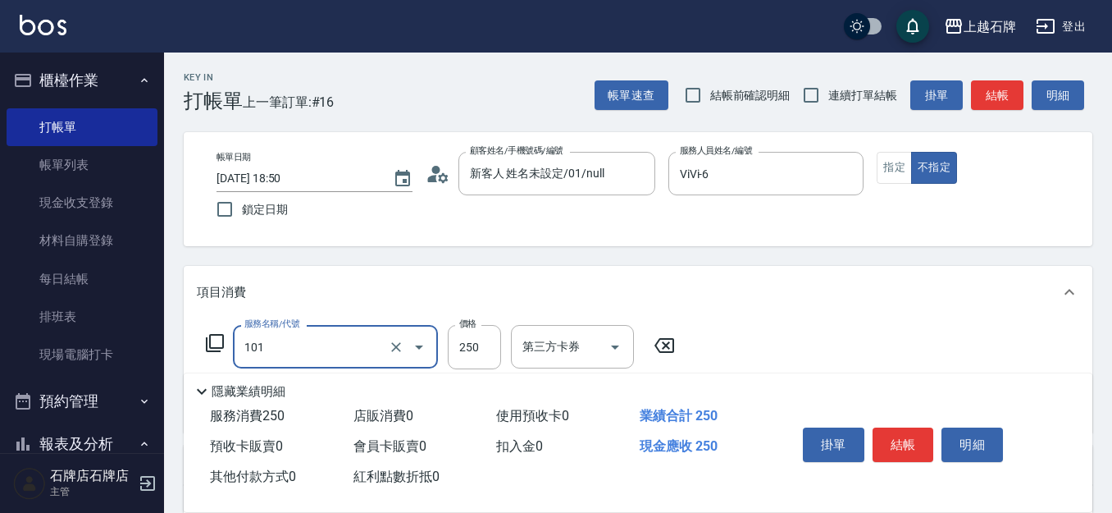
type input "洗髮(101)"
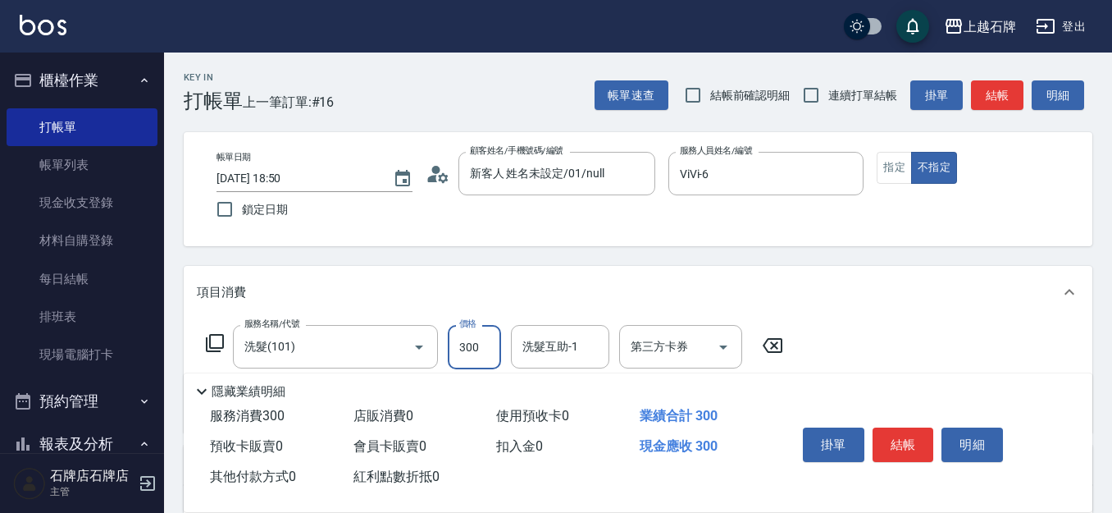
type input "300"
click at [909, 162] on button "指定" at bounding box center [894, 168] width 35 height 32
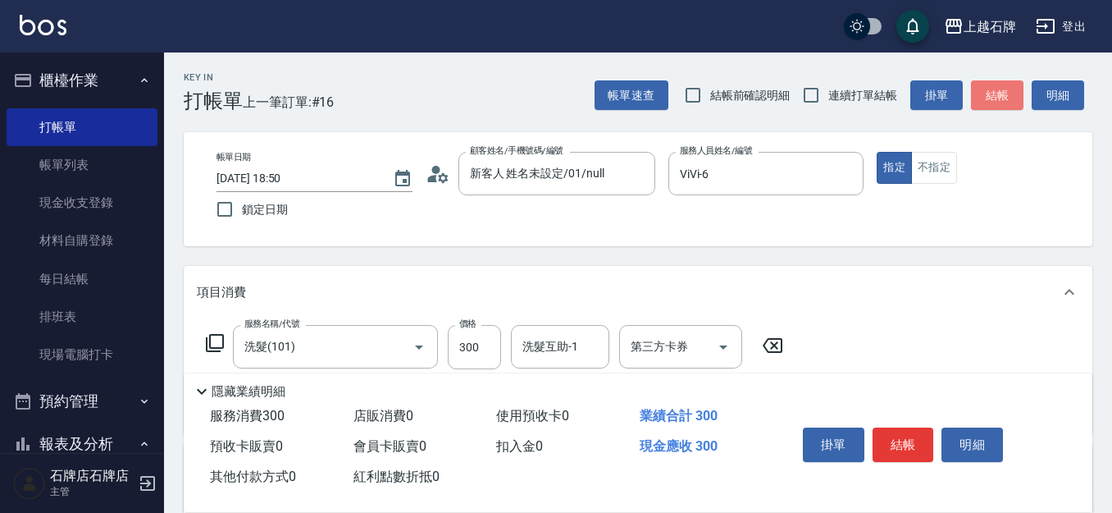
drag, startPoint x: 999, startPoint y: 109, endPoint x: 1006, endPoint y: 100, distance: 11.7
click at [1005, 110] on button "結帳" at bounding box center [997, 95] width 52 height 30
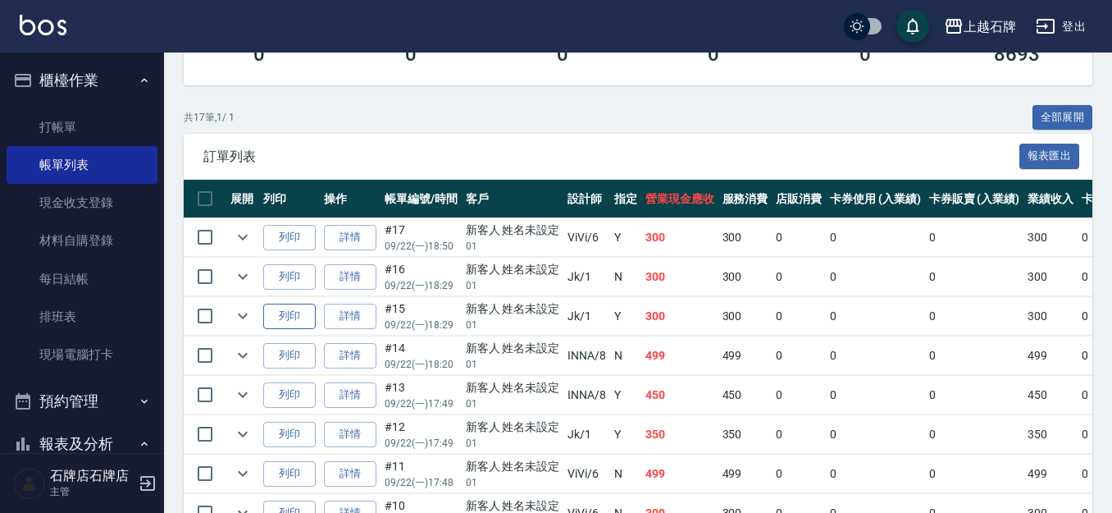
scroll to position [328, 0]
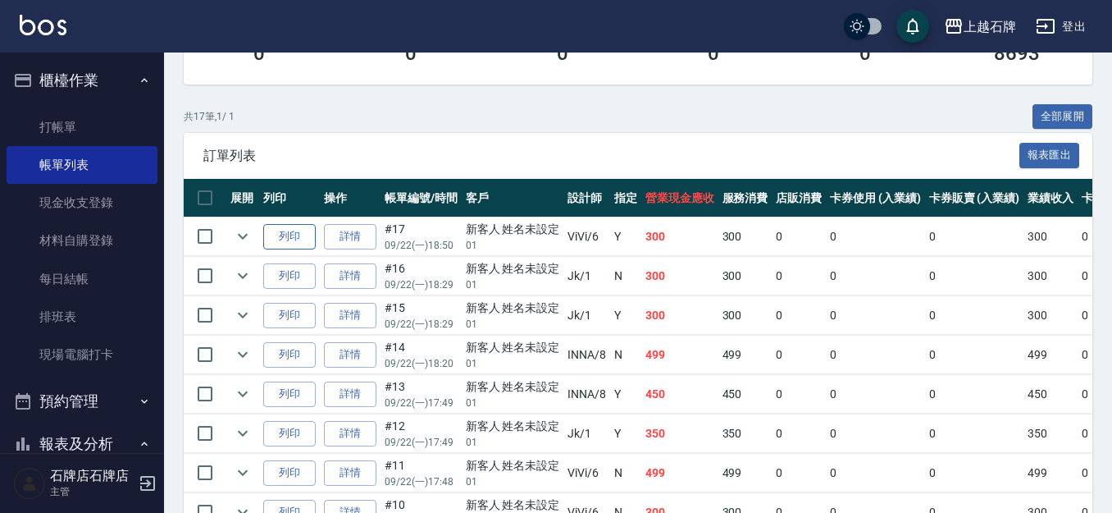
click at [299, 234] on button "列印" at bounding box center [289, 236] width 52 height 25
click at [89, 121] on link "打帳單" at bounding box center [82, 127] width 151 height 38
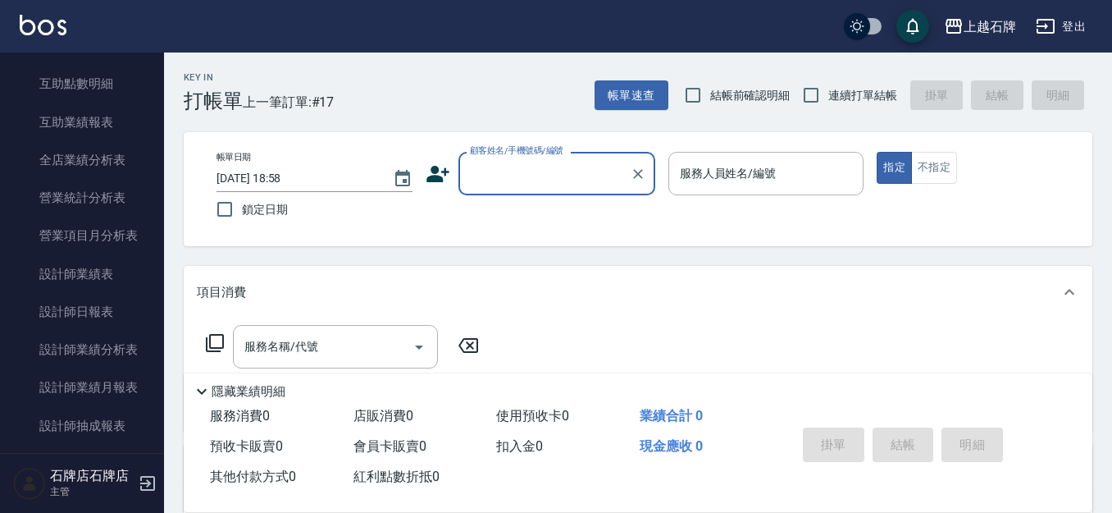
scroll to position [738, 0]
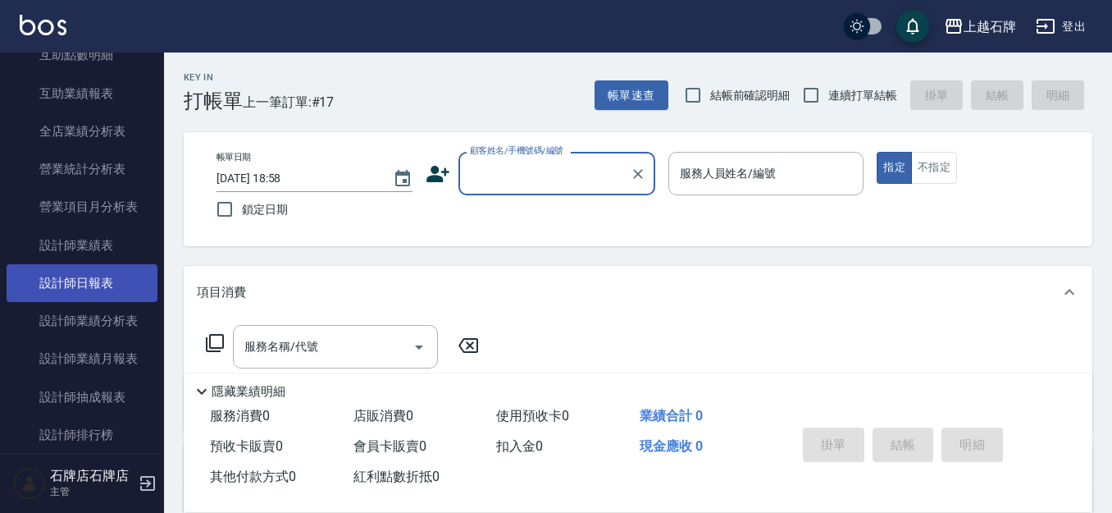
click at [62, 292] on link "設計師日報表" at bounding box center [82, 283] width 151 height 38
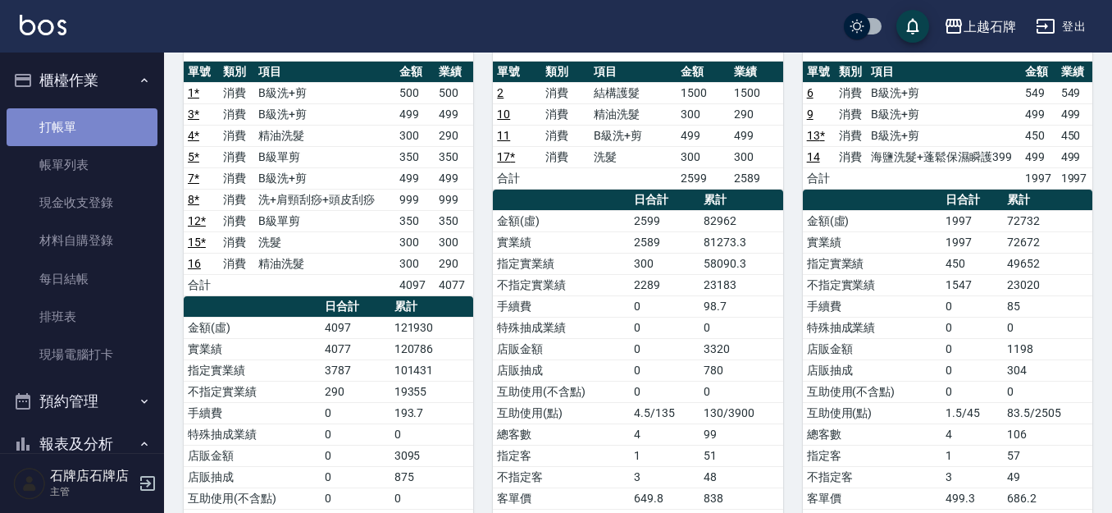
click at [84, 125] on link "打帳單" at bounding box center [82, 127] width 151 height 38
